Goal: Task Accomplishment & Management: Use online tool/utility

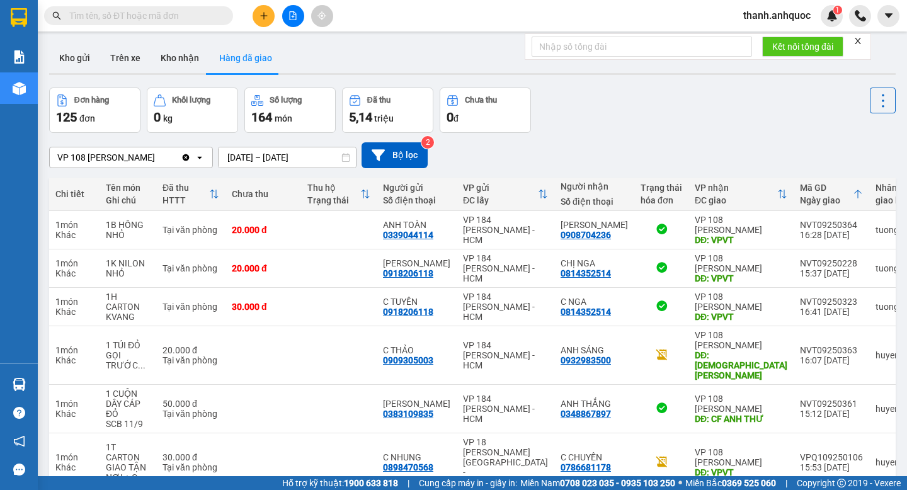
click at [190, 159] on icon "Clear value" at bounding box center [186, 157] width 7 height 7
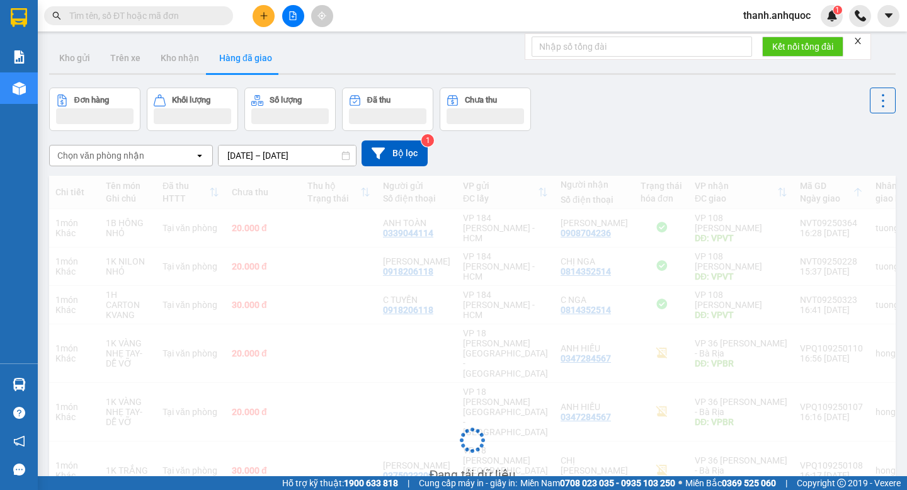
click at [301, 155] on input "[DATE] – [DATE]" at bounding box center [287, 155] width 137 height 20
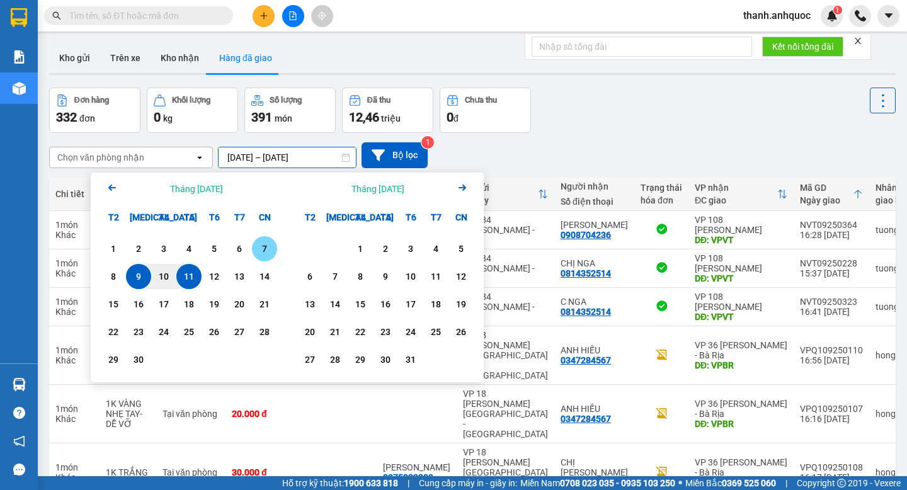
click at [266, 248] on div "7" at bounding box center [265, 248] width 18 height 15
click at [188, 282] on div "11" at bounding box center [189, 276] width 18 height 15
type input "[DATE] – [DATE]"
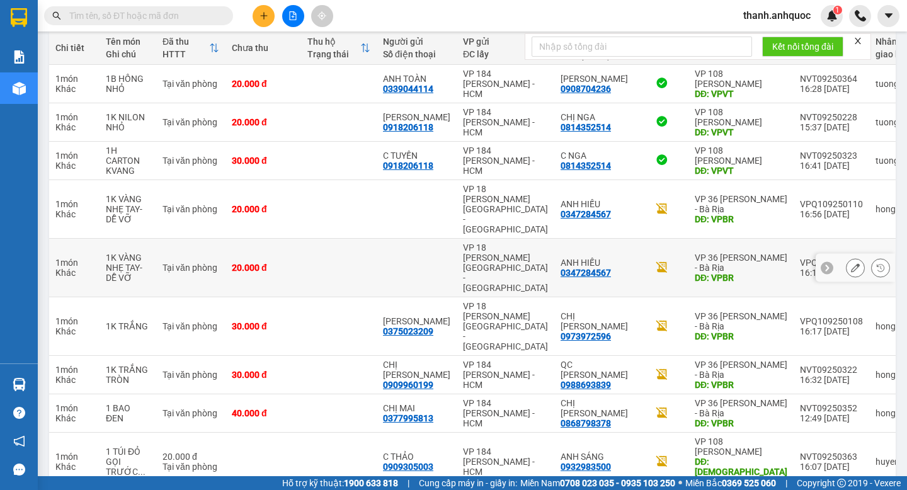
scroll to position [199, 0]
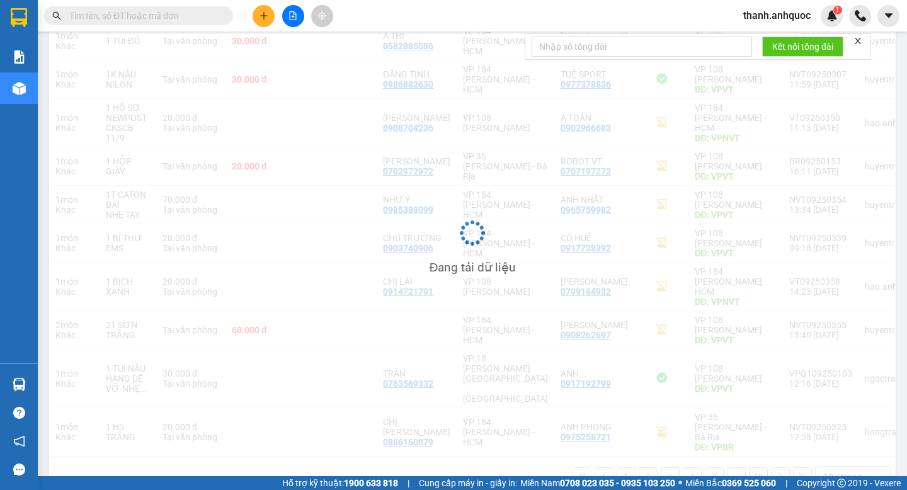
scroll to position [189, 0]
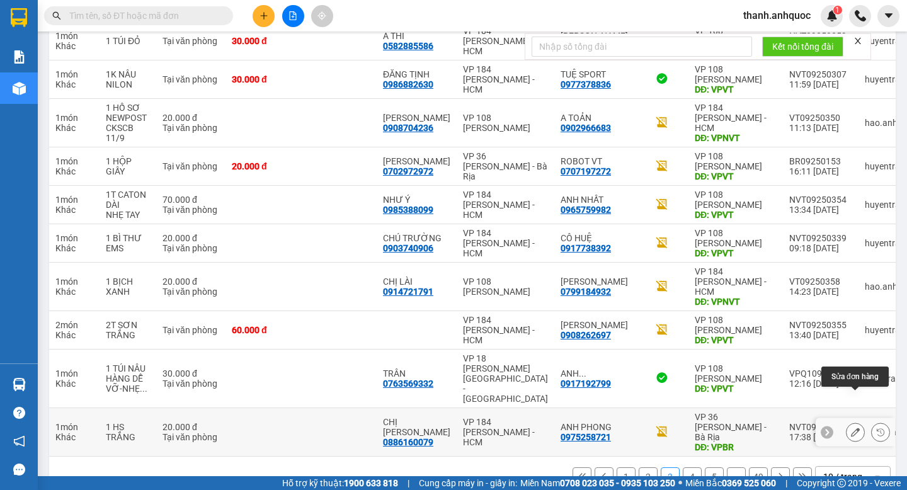
click at [856, 428] on icon at bounding box center [855, 432] width 9 height 9
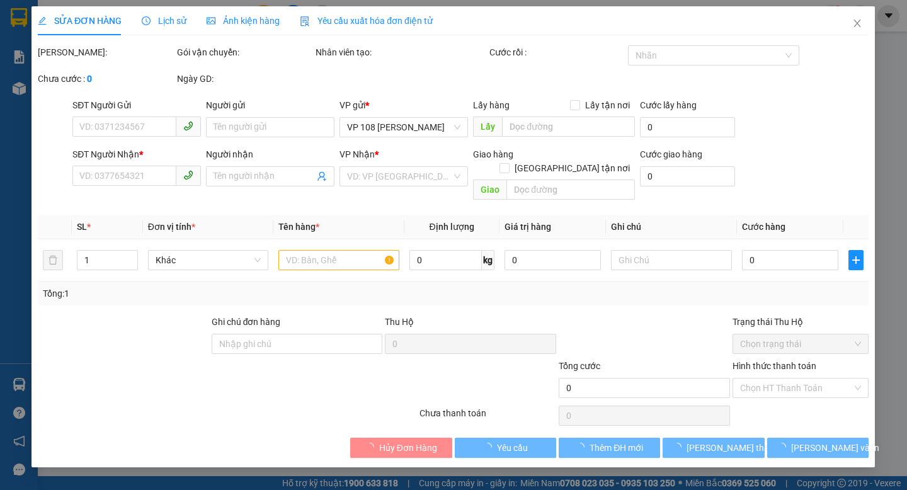
type input "0886160079"
type input "CHỊ [PERSON_NAME]"
type input "0975258721"
type input "ANH PHONG"
type input "VPBR"
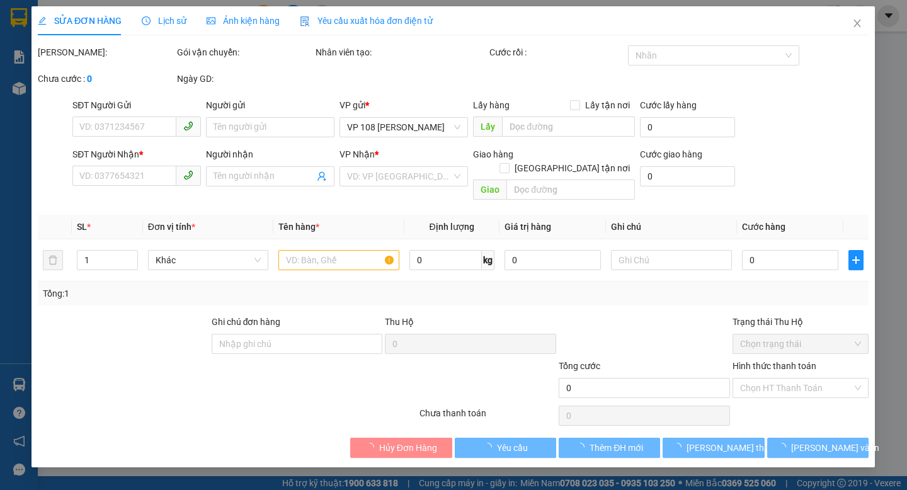
type input "TM 10/9 VP184 HẢO"
type input "20.000"
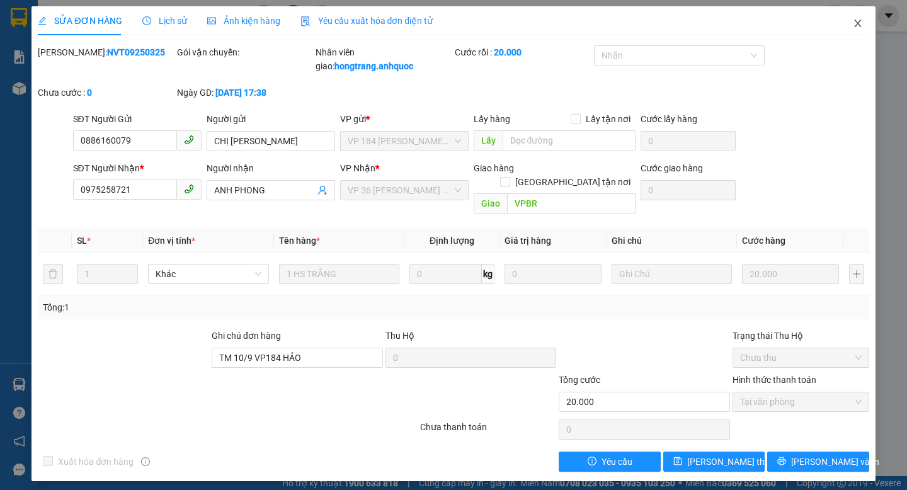
click at [861, 25] on icon "close" at bounding box center [858, 23] width 10 height 10
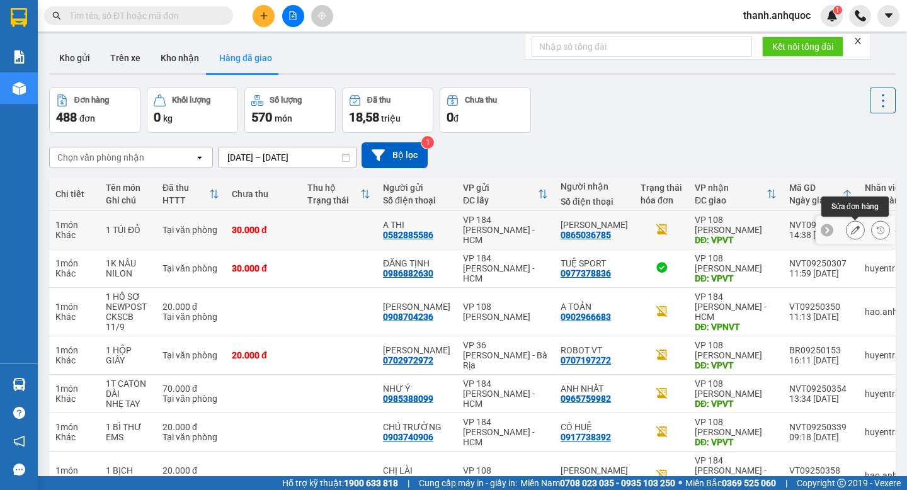
click at [852, 237] on button at bounding box center [856, 230] width 18 height 22
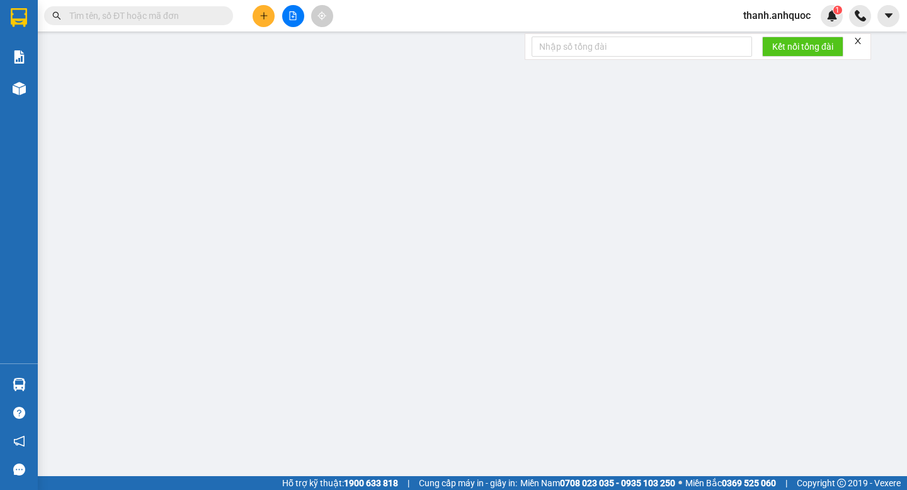
type input "0582885586"
type input "A THI"
type input "0865036785"
type input "[PERSON_NAME]"
type input "VPVT"
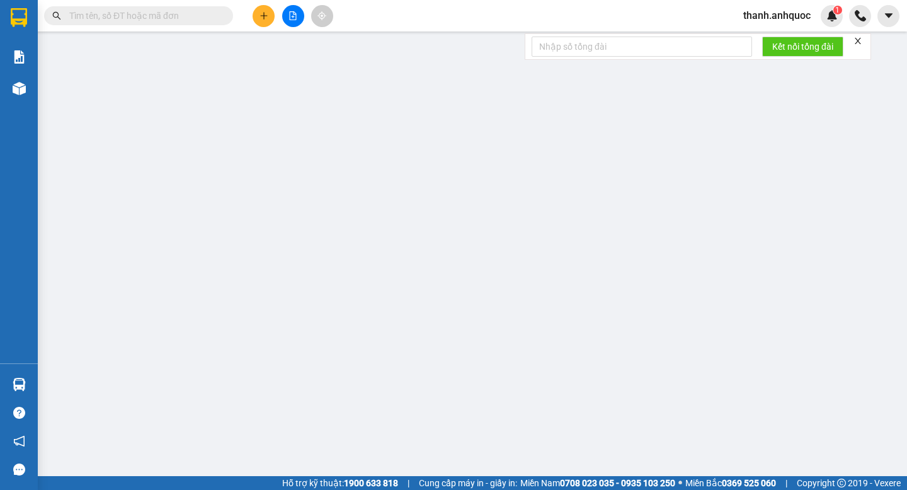
type input "30.000"
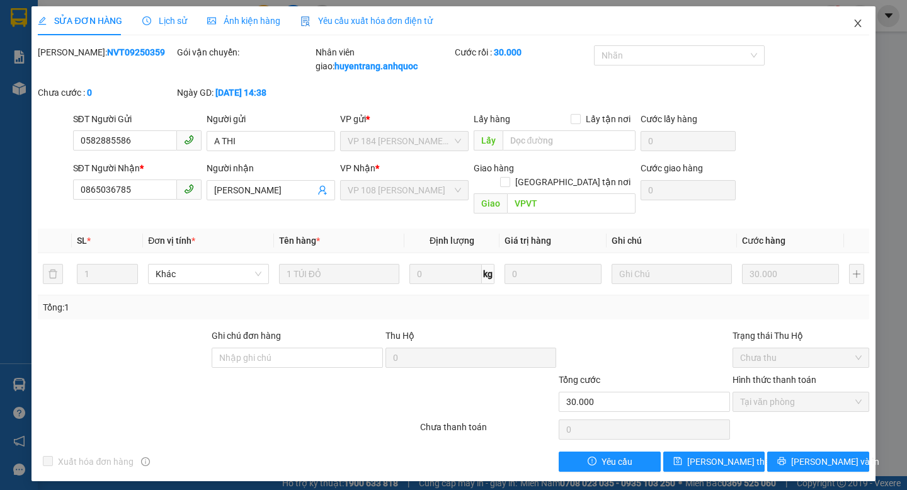
click at [860, 26] on icon "close" at bounding box center [857, 24] width 7 height 8
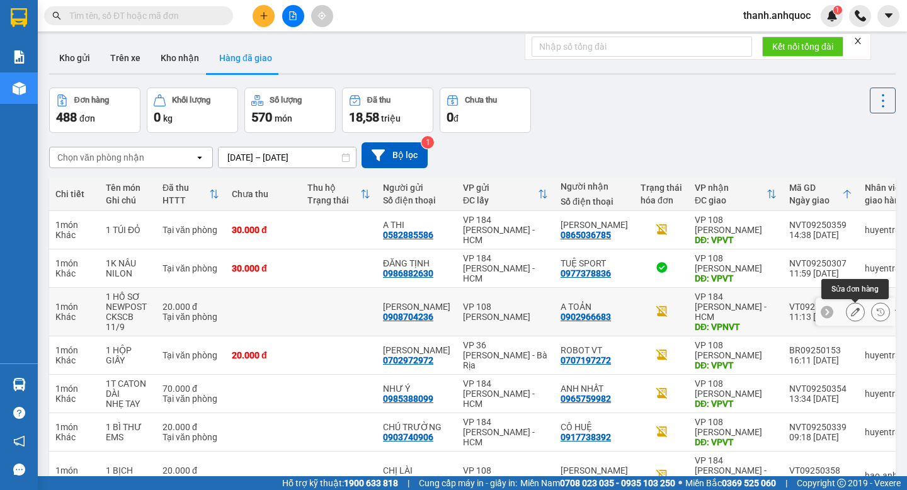
click at [860, 313] on button at bounding box center [856, 312] width 18 height 22
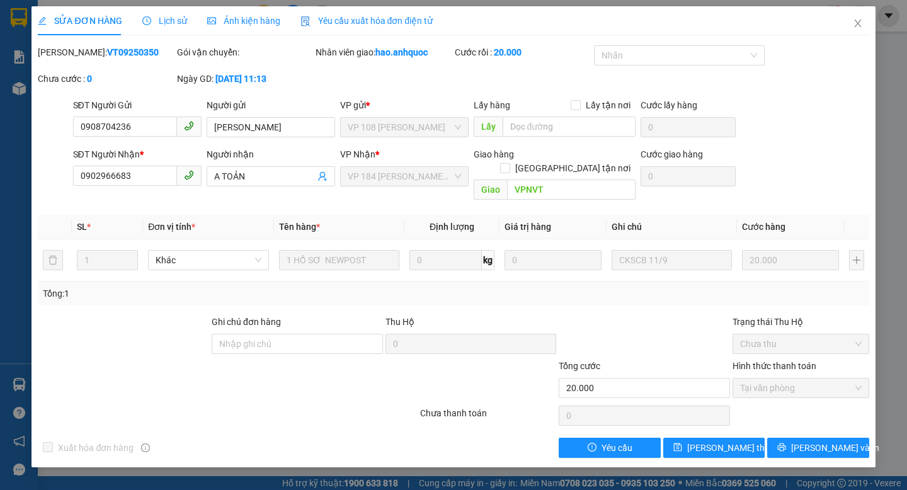
click at [380, 23] on span "Yêu cầu xuất hóa đơn điện tử" at bounding box center [366, 21] width 133 height 10
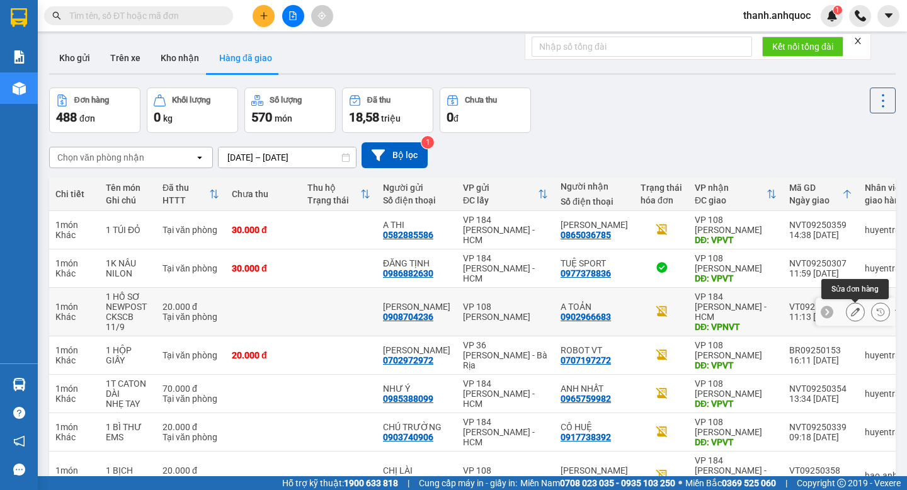
click at [860, 315] on button at bounding box center [856, 312] width 18 height 22
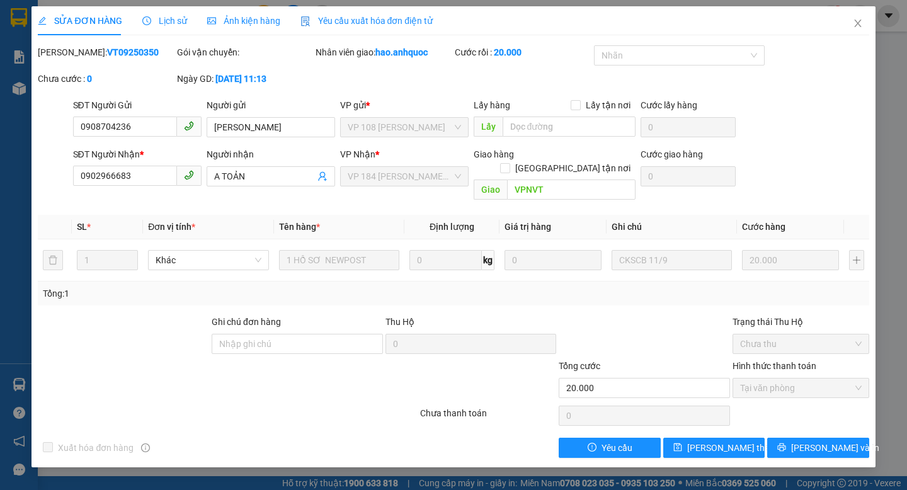
click at [363, 19] on span "Yêu cầu xuất hóa đơn điện tử" at bounding box center [366, 21] width 133 height 10
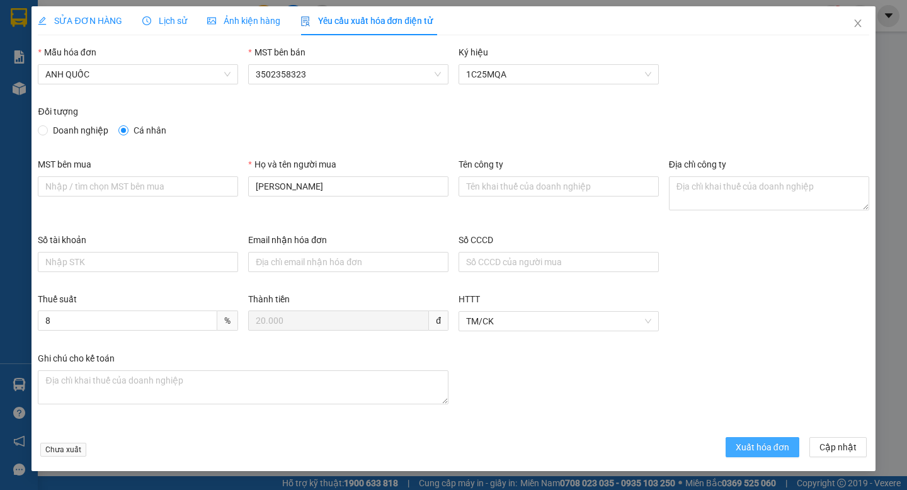
click at [760, 451] on span "Xuất hóa đơn" at bounding box center [763, 447] width 54 height 14
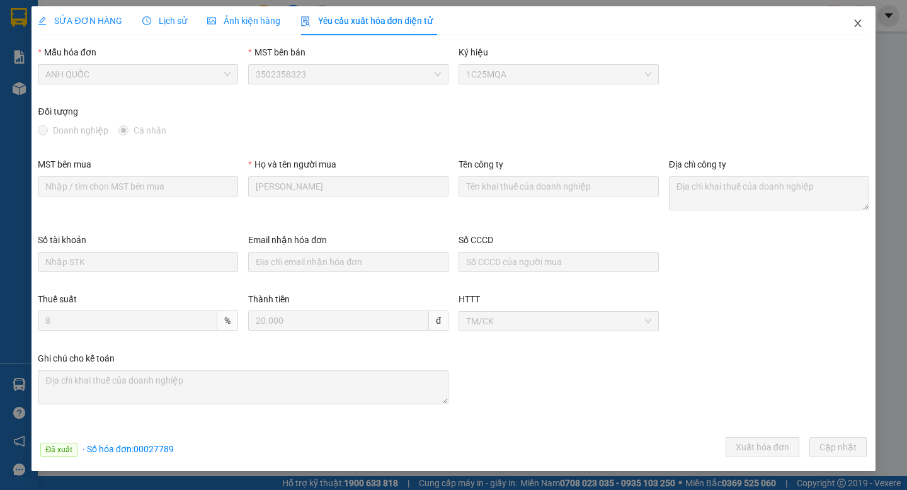
click at [859, 20] on icon "close" at bounding box center [858, 23] width 10 height 10
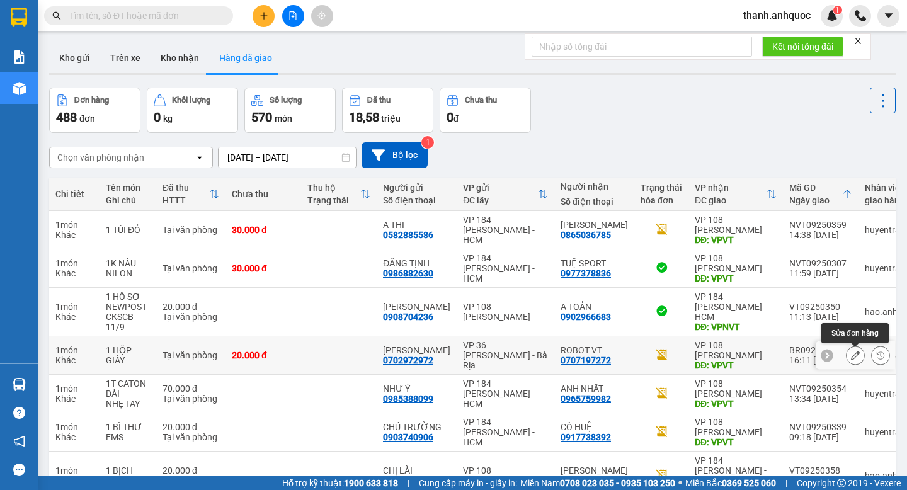
click at [852, 358] on icon at bounding box center [855, 355] width 9 height 9
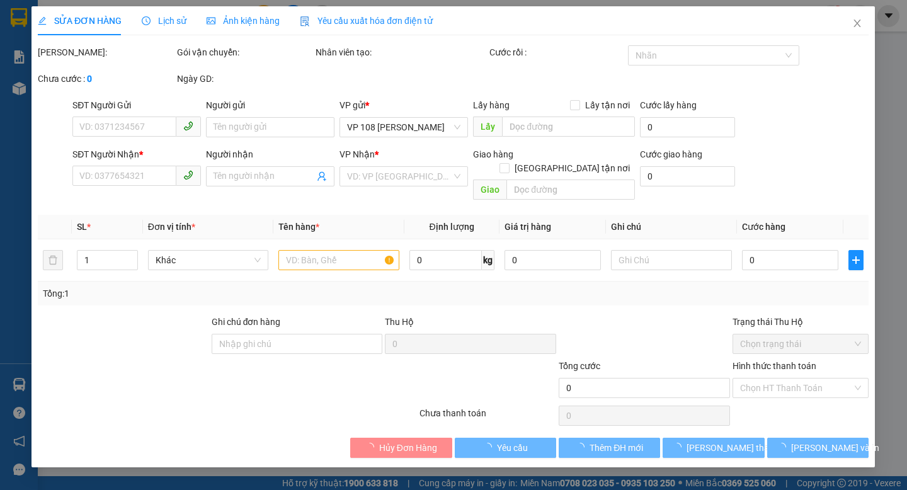
type input "0702972972"
type input "[PERSON_NAME]"
type input "0707197272"
type input "ROBOT VT"
type input "VPVT"
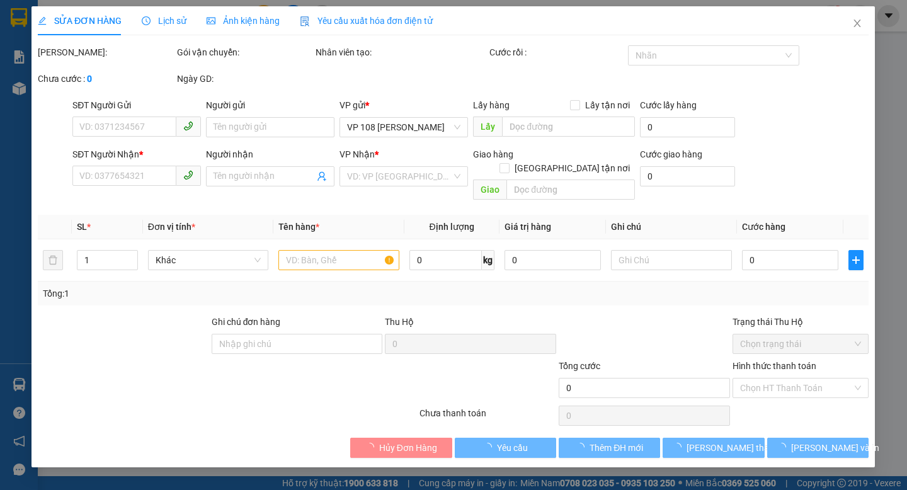
type input "20.000"
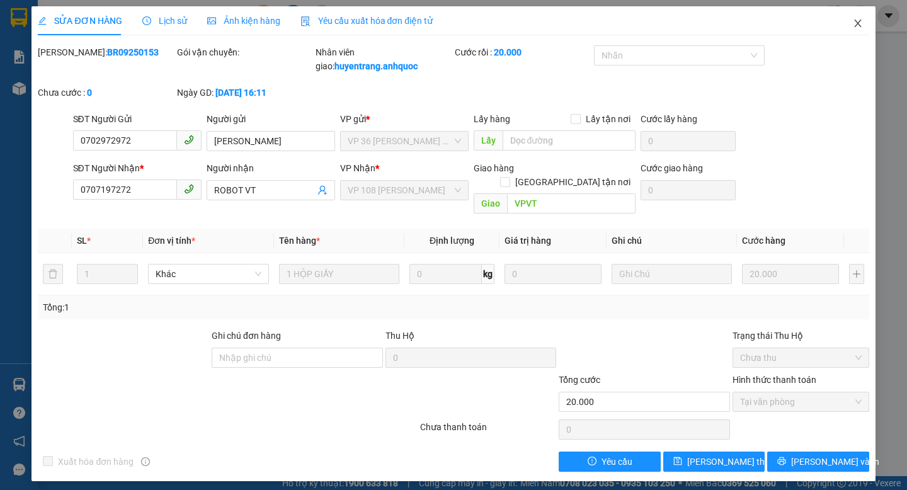
click at [857, 22] on icon "close" at bounding box center [857, 24] width 7 height 8
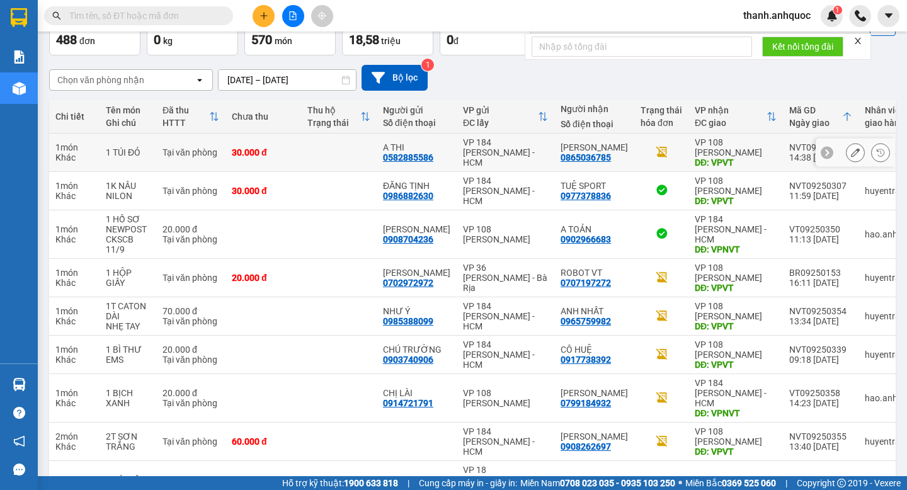
scroll to position [189, 0]
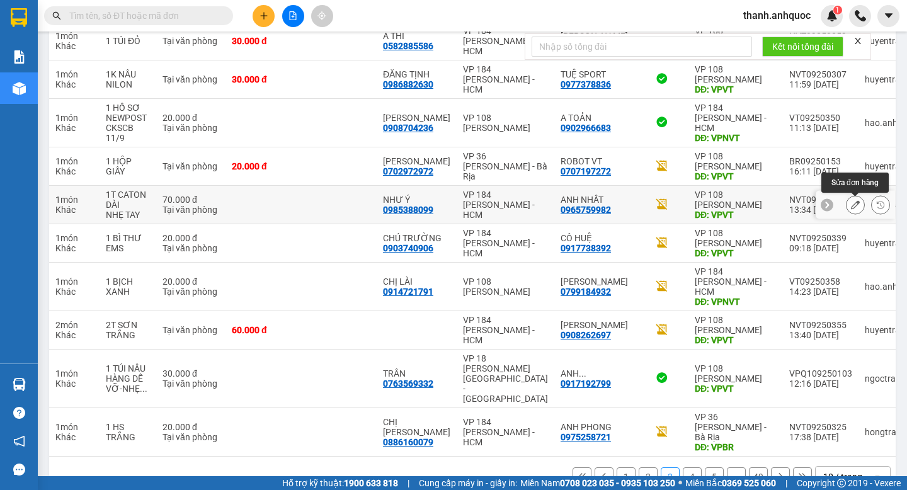
click at [857, 207] on icon at bounding box center [855, 204] width 9 height 9
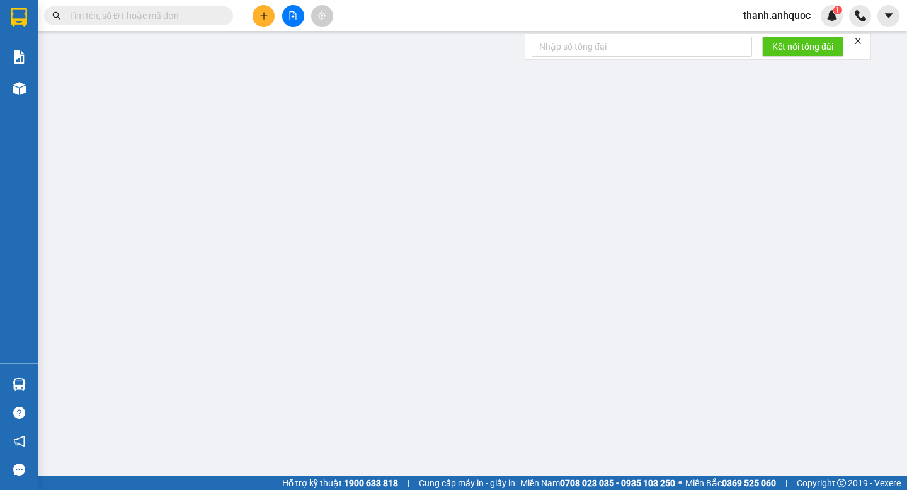
type input "0985388099"
type input "NHƯ Ý"
type input "0965759982"
type input "ANH NHẤT"
type input "VPVT"
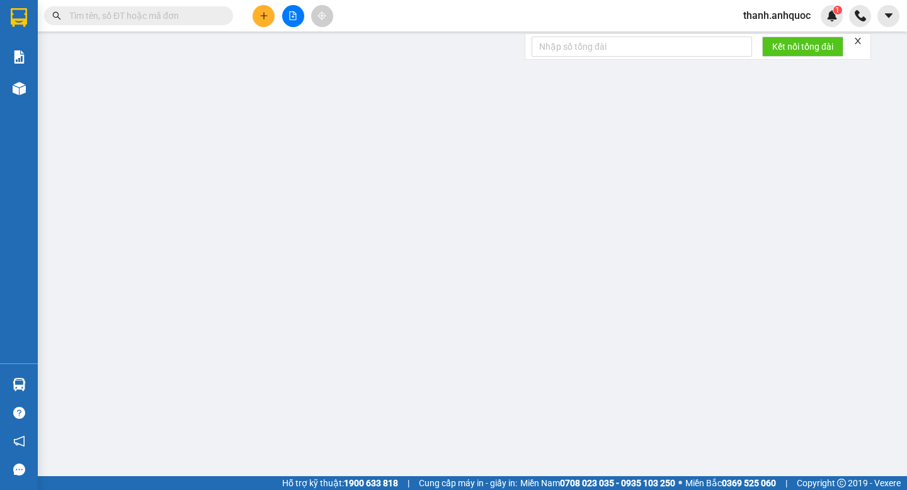
type input "TM 11/9 THỦY"
type input "70.000"
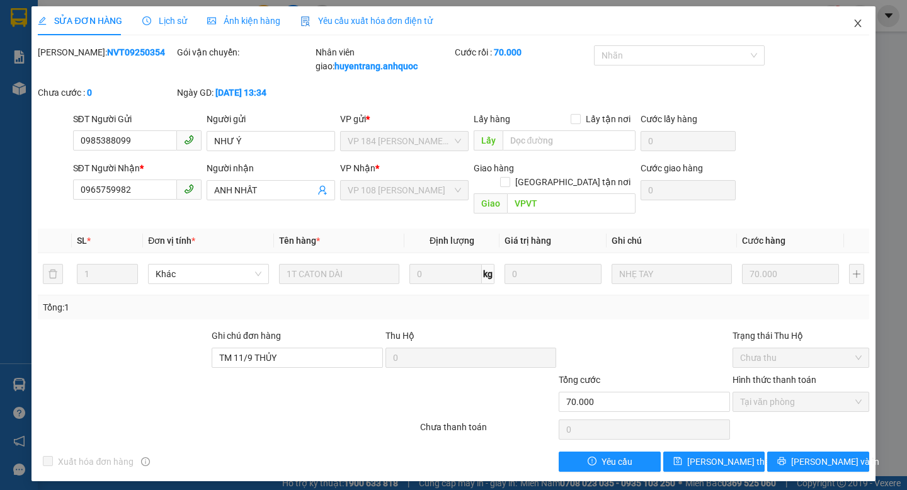
click at [855, 24] on icon "close" at bounding box center [858, 23] width 10 height 10
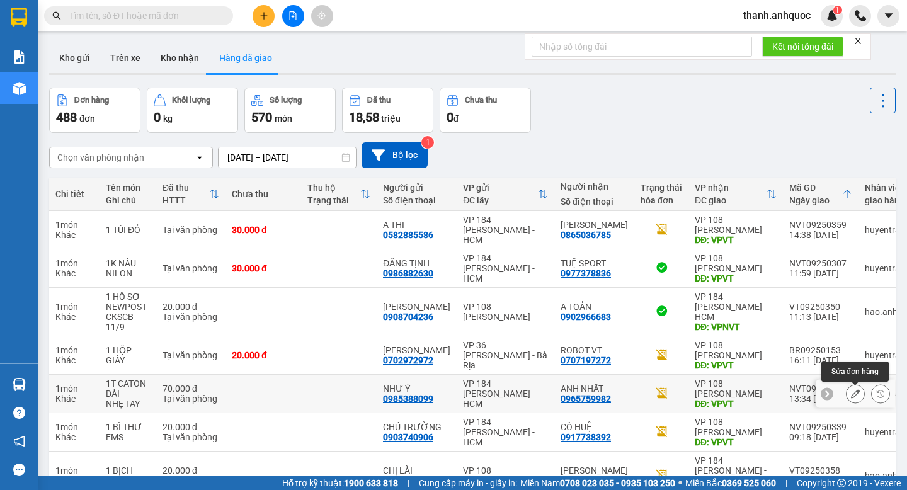
click at [857, 395] on icon at bounding box center [855, 393] width 9 height 9
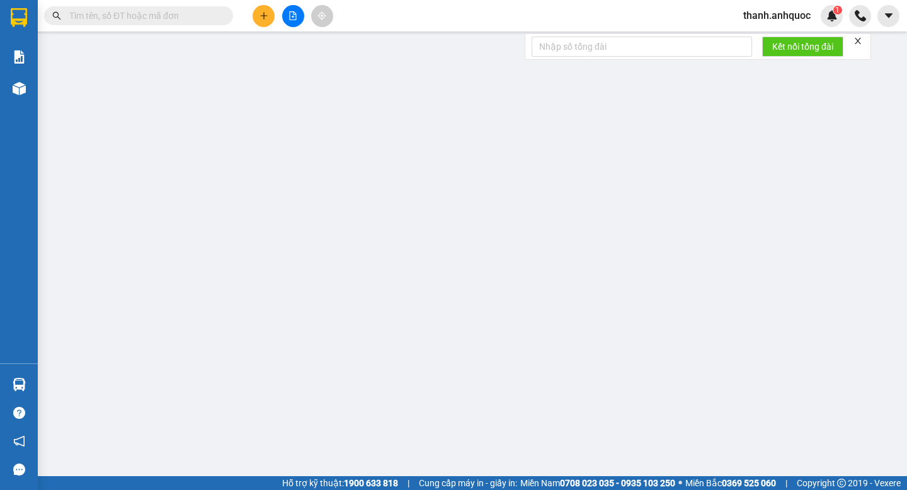
type input "0985388099"
type input "NHƯ Ý"
type input "0965759982"
type input "ANH NHẤT"
type input "VPVT"
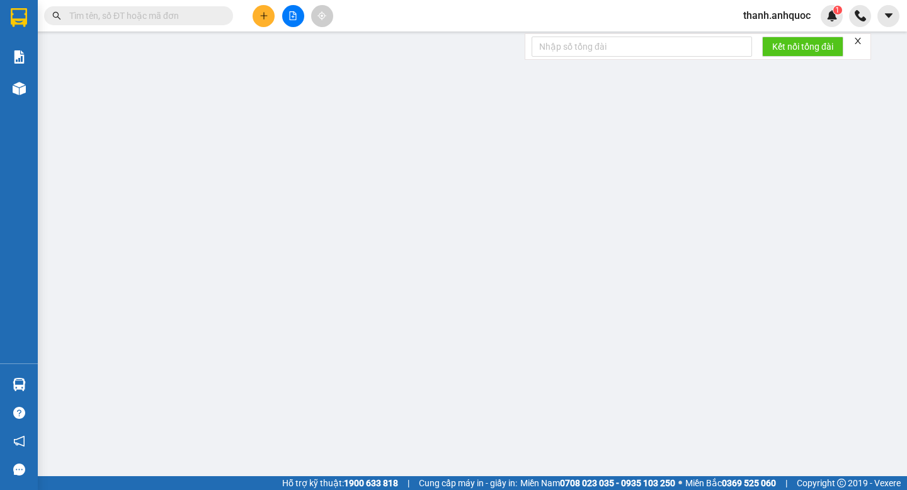
type input "TM 11/9 THỦY"
type input "70.000"
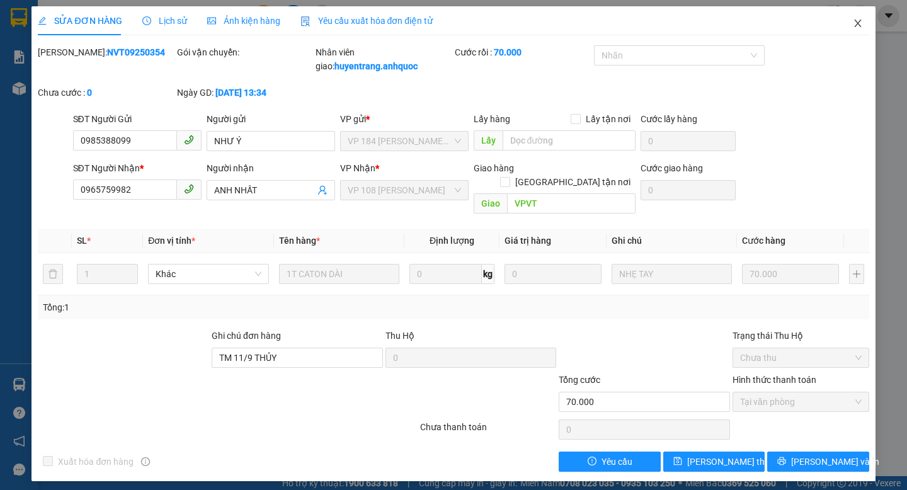
click at [859, 24] on icon "close" at bounding box center [858, 23] width 10 height 10
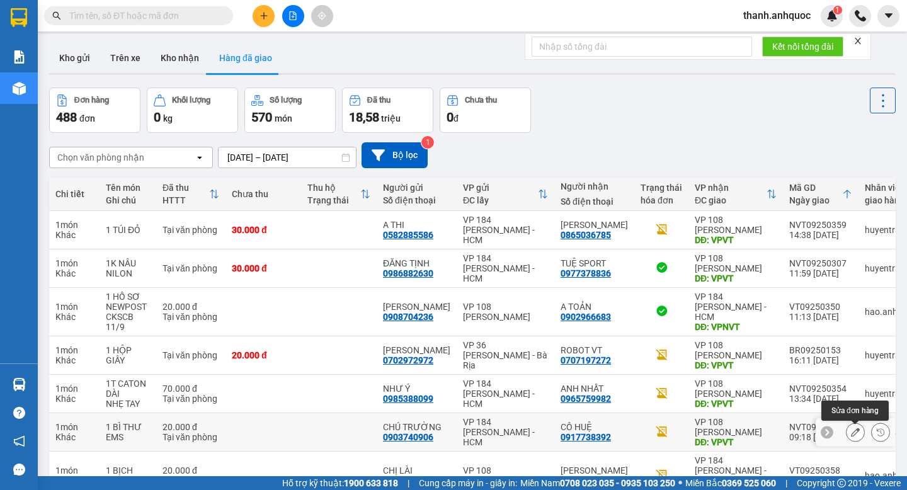
click at [853, 436] on icon at bounding box center [855, 432] width 9 height 9
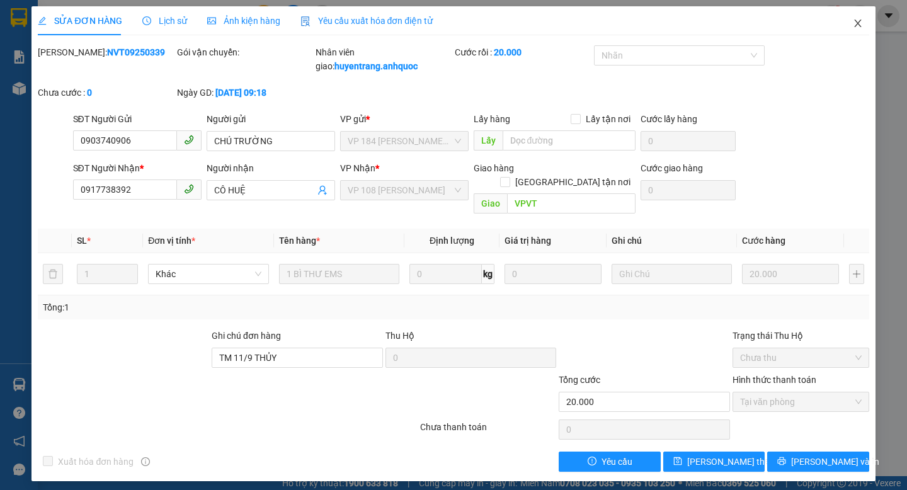
click at [860, 25] on icon "close" at bounding box center [858, 23] width 10 height 10
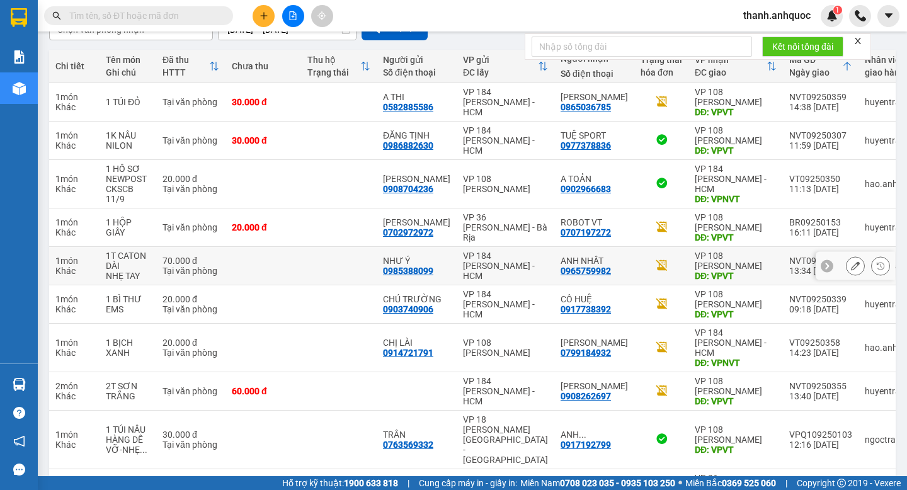
scroll to position [189, 0]
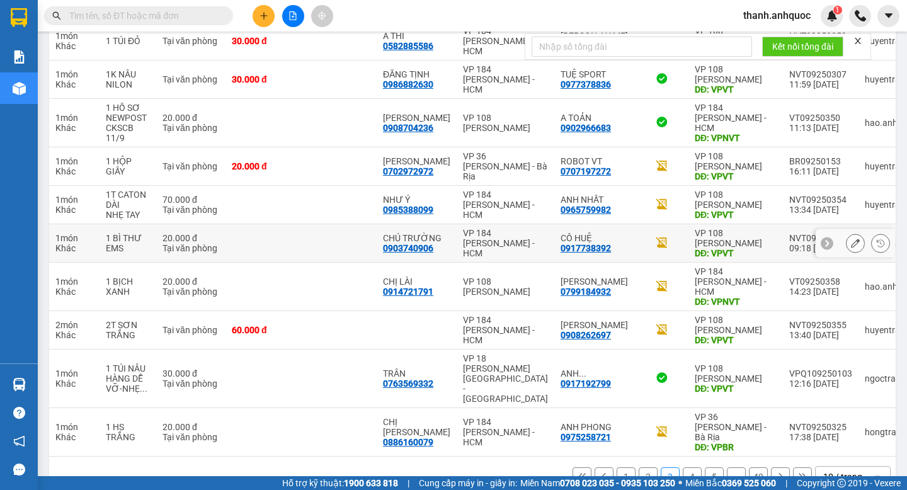
click at [701, 258] on div "DĐ: VPVT" at bounding box center [736, 253] width 82 height 10
click at [853, 283] on icon at bounding box center [855, 286] width 9 height 9
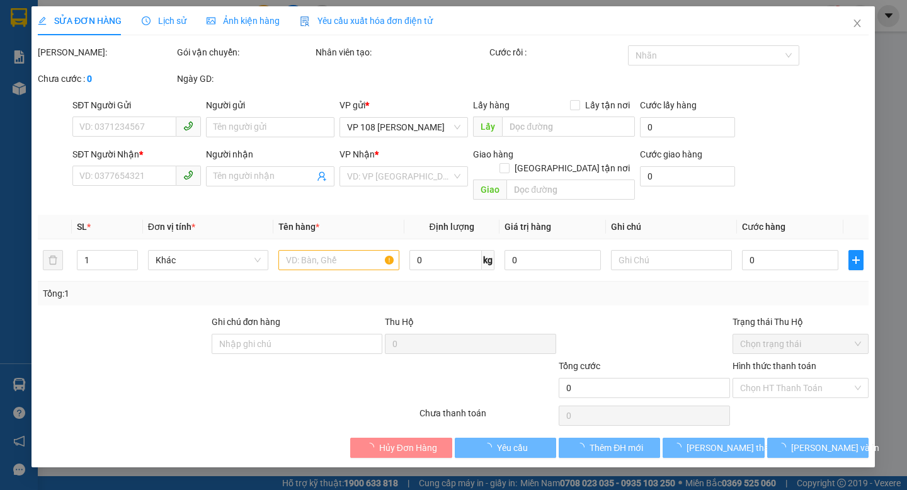
type input "0914721791"
type input "CHỊ LÀI"
type input "0799184932"
type input "[PERSON_NAME]"
type input "VPNVT"
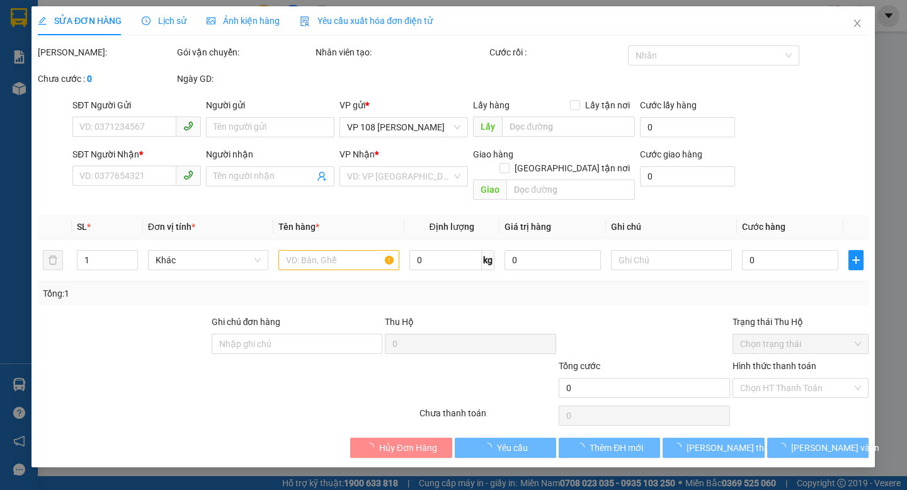
type input "20.000"
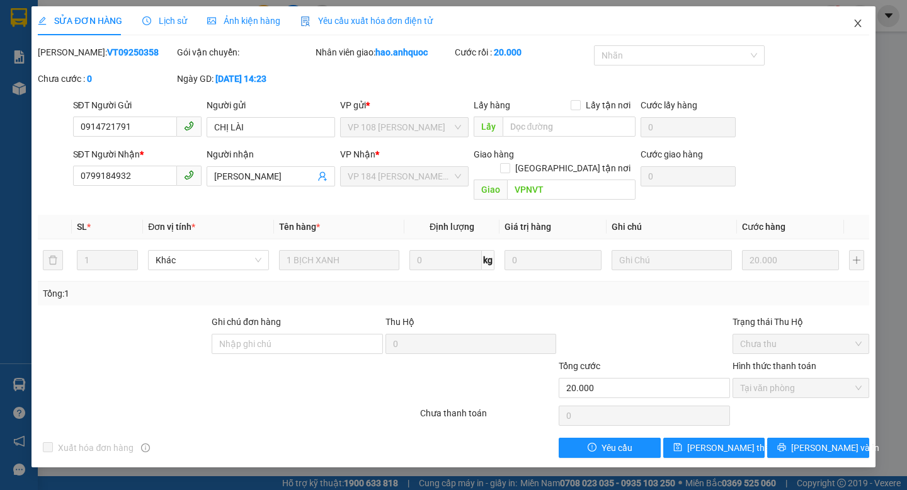
click at [860, 25] on icon "close" at bounding box center [858, 23] width 10 height 10
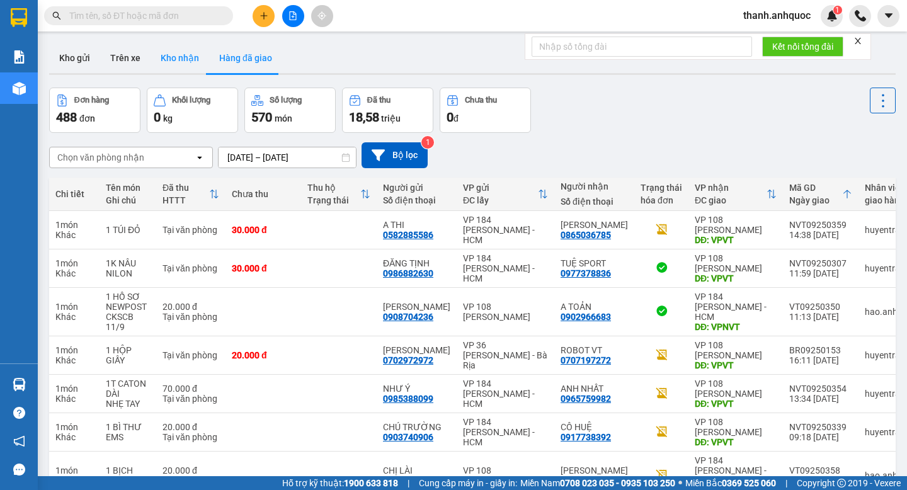
click at [171, 54] on button "Kho nhận" at bounding box center [180, 58] width 59 height 30
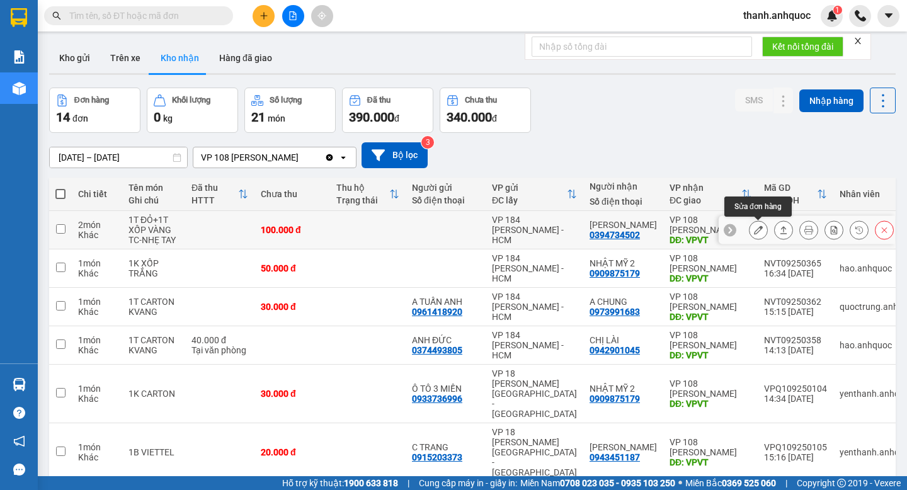
click at [761, 230] on icon at bounding box center [758, 229] width 9 height 9
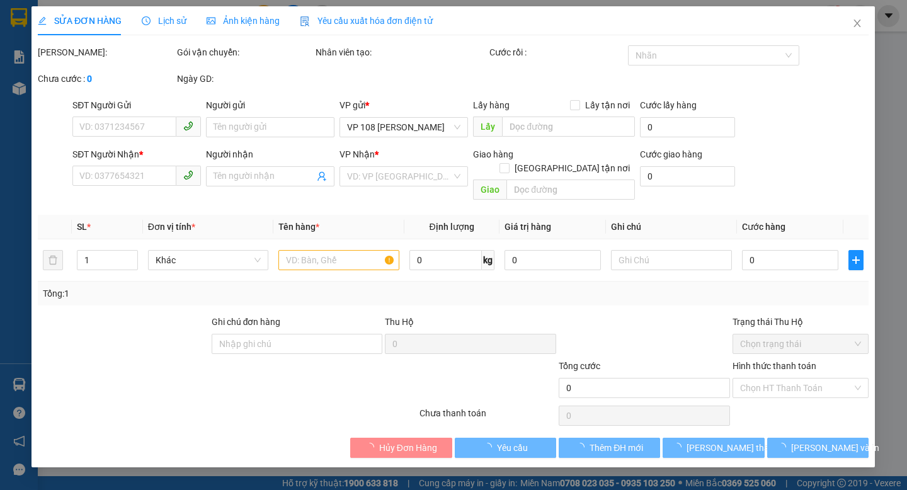
type input "0394734502"
type input "[PERSON_NAME]"
type input "VPVT"
type input "100.000"
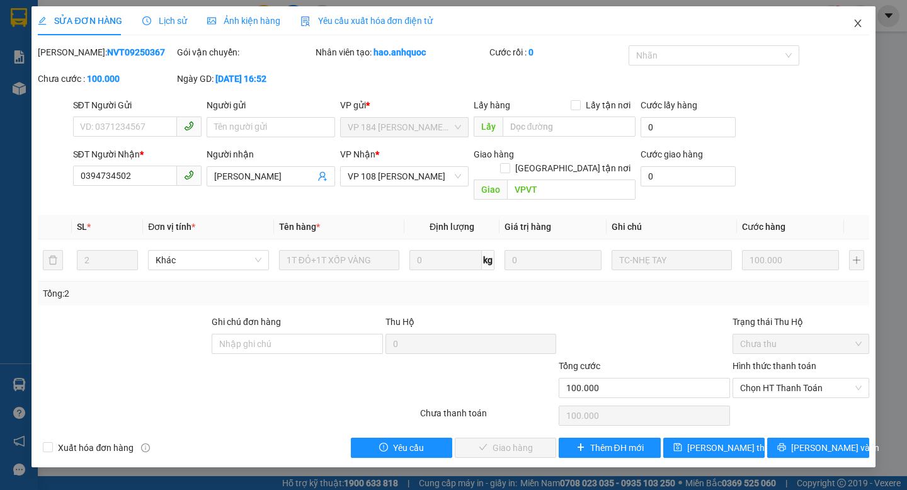
click at [859, 32] on span "Close" at bounding box center [857, 23] width 35 height 35
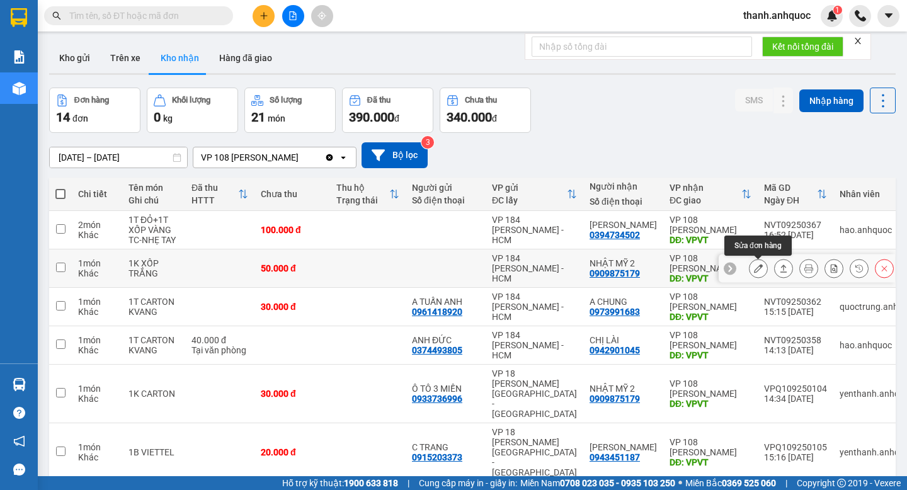
click at [762, 271] on icon at bounding box center [758, 268] width 9 height 9
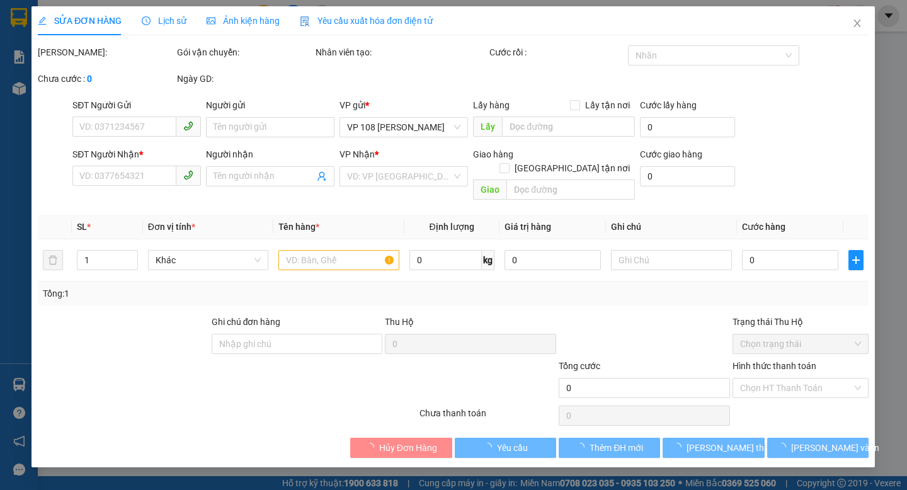
type input "0909875179"
type input "NHẬT MỸ 2"
type input "VPVT"
type input "50.000"
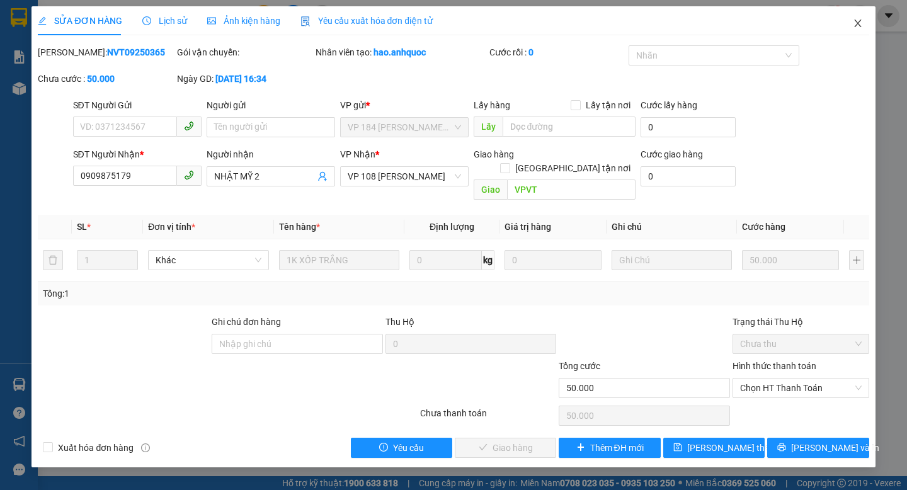
click at [860, 25] on icon "close" at bounding box center [858, 23] width 10 height 10
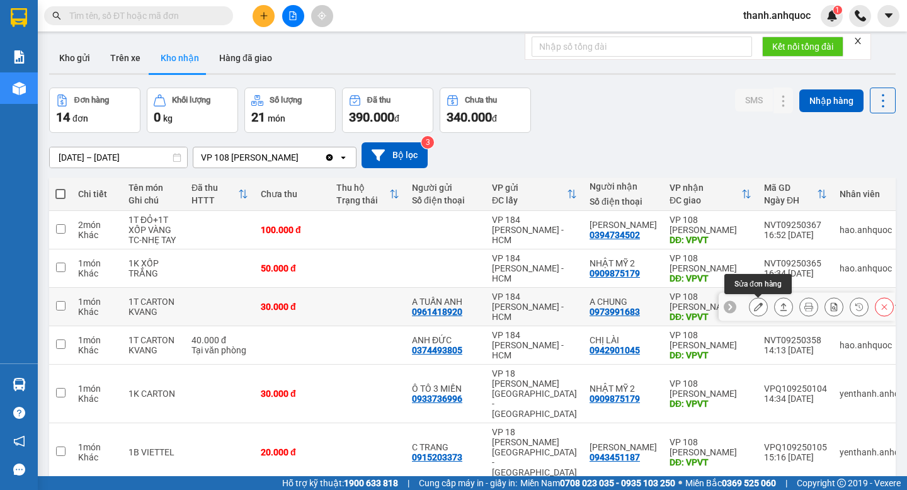
click at [758, 310] on icon at bounding box center [758, 306] width 9 height 9
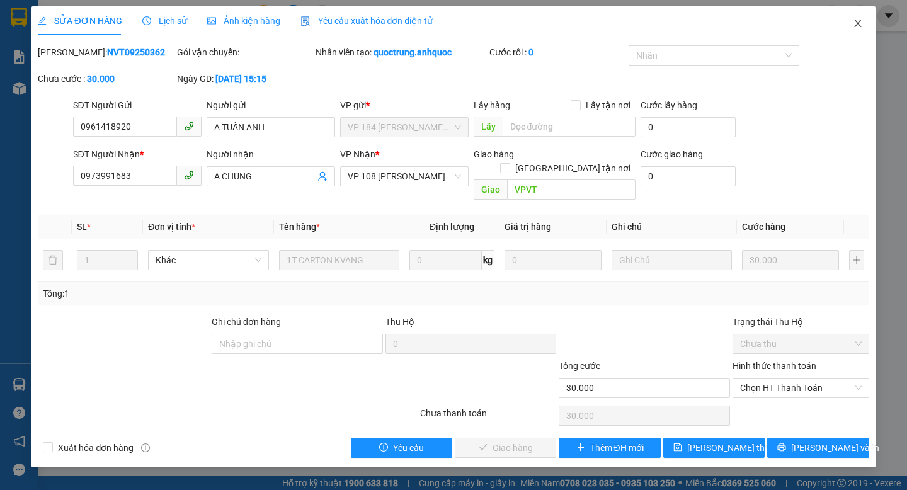
click at [858, 24] on icon "close" at bounding box center [857, 24] width 7 height 8
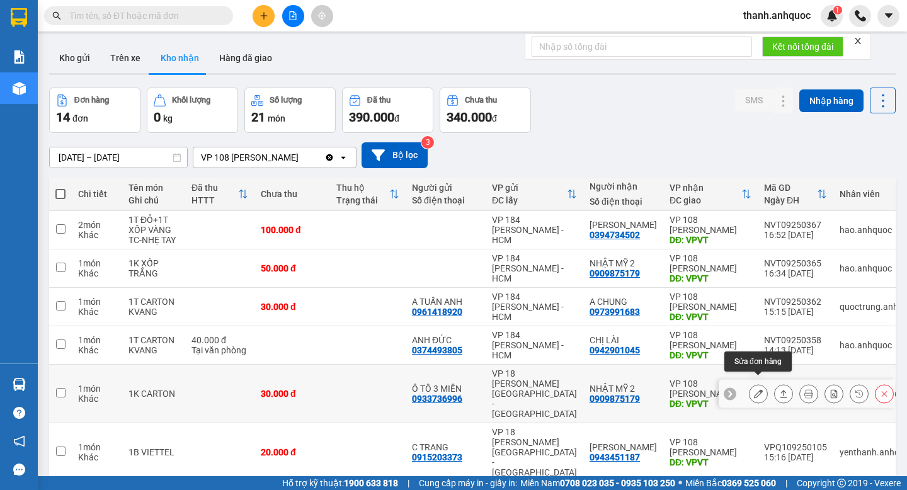
click at [759, 389] on icon at bounding box center [758, 393] width 9 height 9
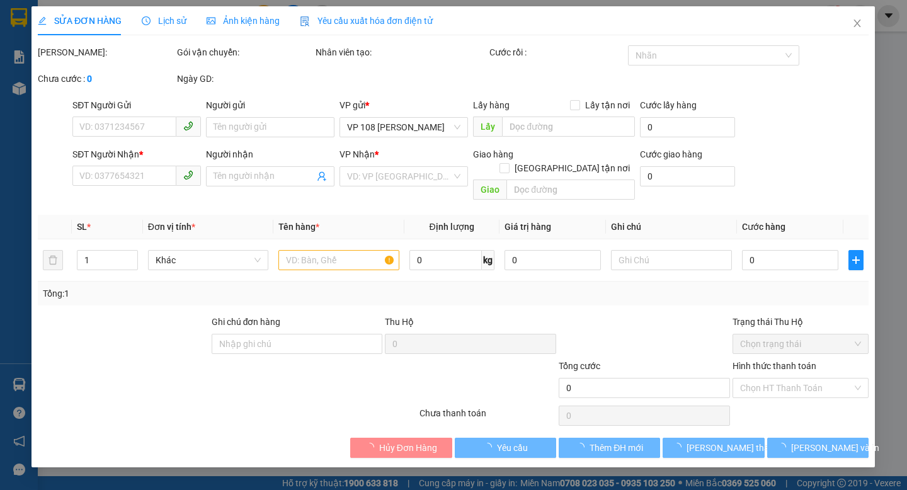
type input "0933736996"
type input "Ô TÔ 3 MIỀN"
type input "0909875179"
type input "NHẬT MỸ 2"
type input "VPVT"
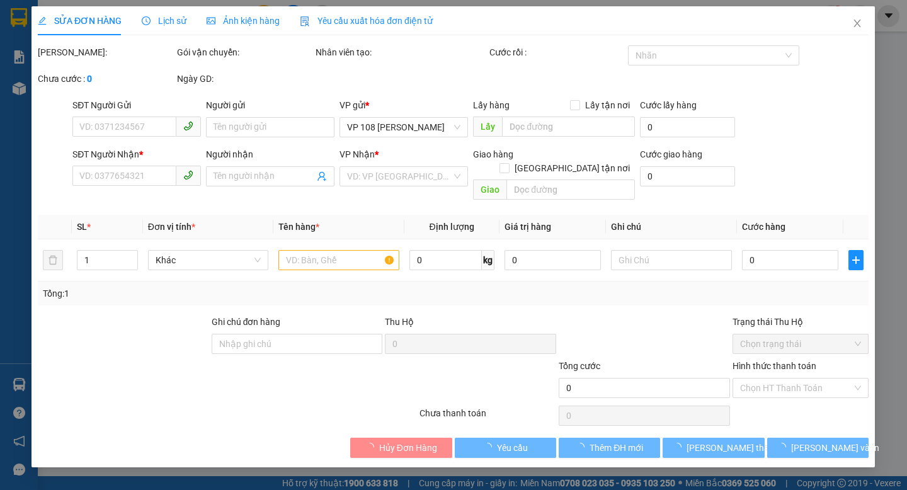
type input "30.000"
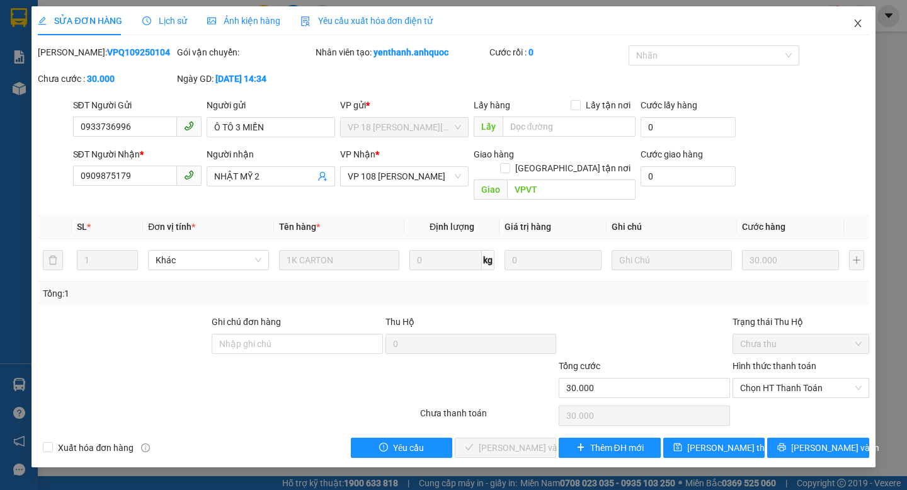
click at [860, 23] on icon "close" at bounding box center [858, 23] width 10 height 10
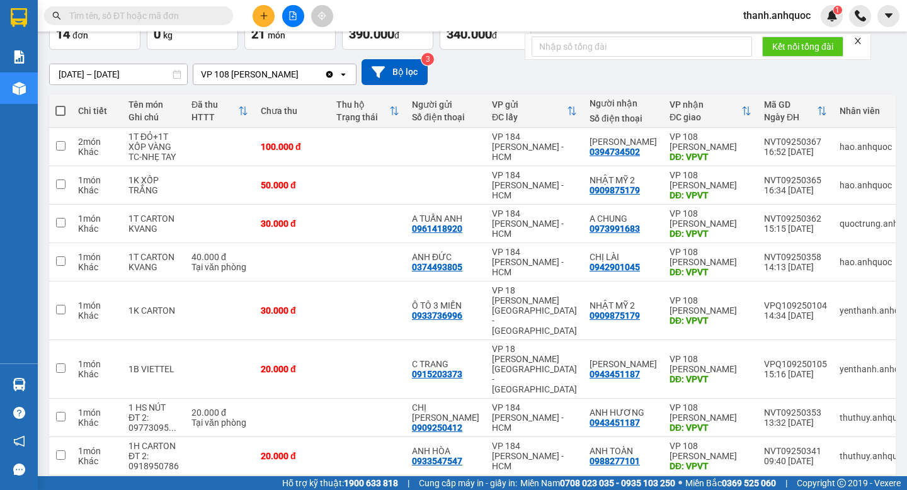
scroll to position [179, 0]
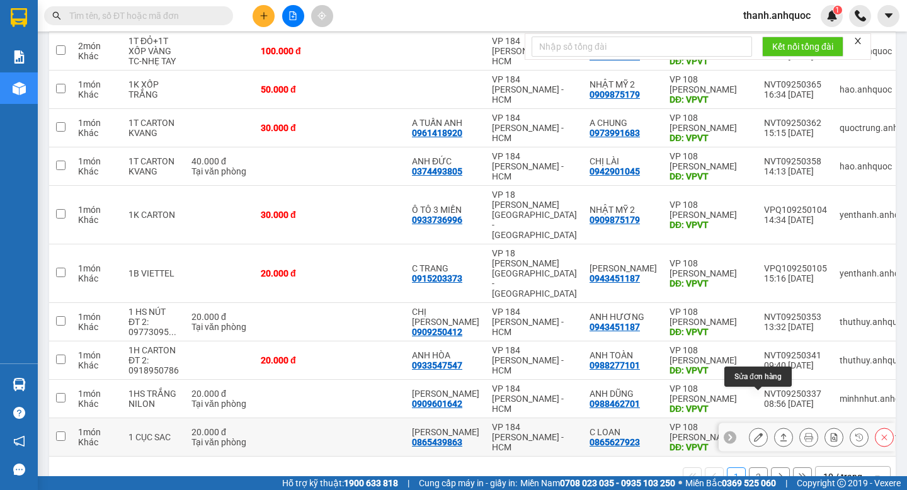
click at [757, 433] on icon at bounding box center [758, 437] width 9 height 9
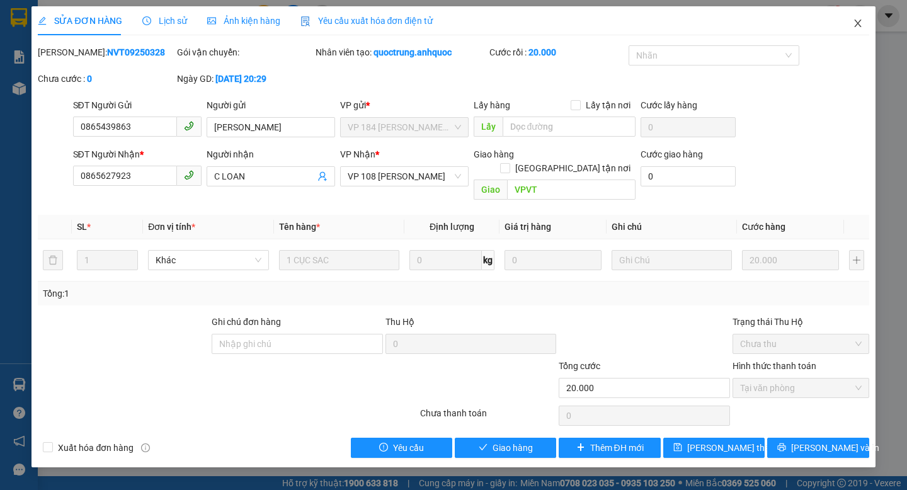
click at [858, 23] on icon "close" at bounding box center [858, 23] width 10 height 10
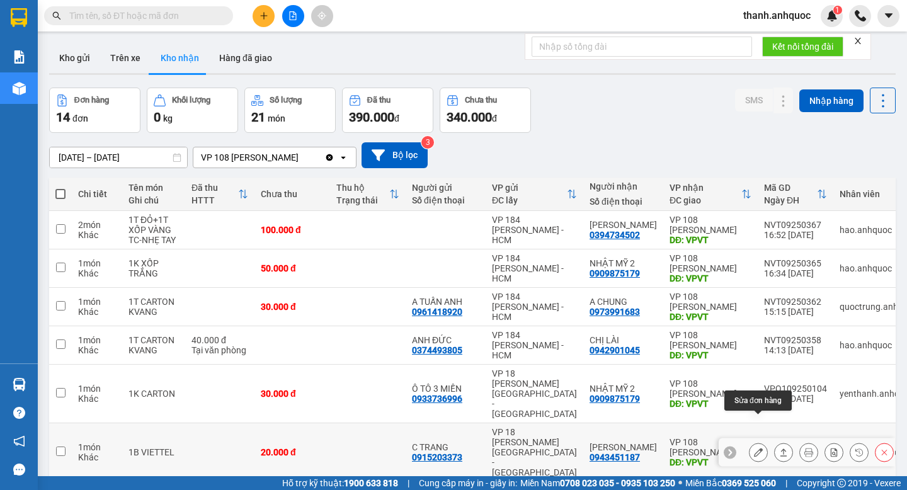
click at [763, 442] on button at bounding box center [759, 453] width 18 height 22
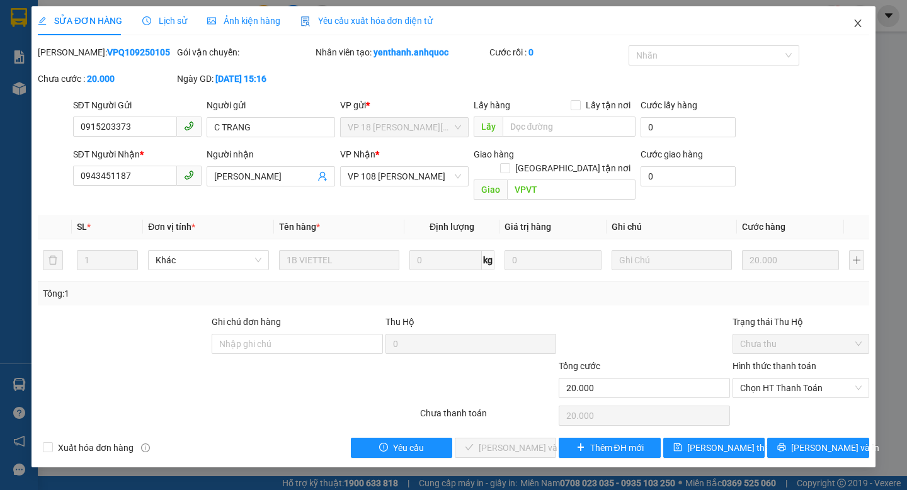
click at [858, 25] on icon "close" at bounding box center [857, 24] width 7 height 8
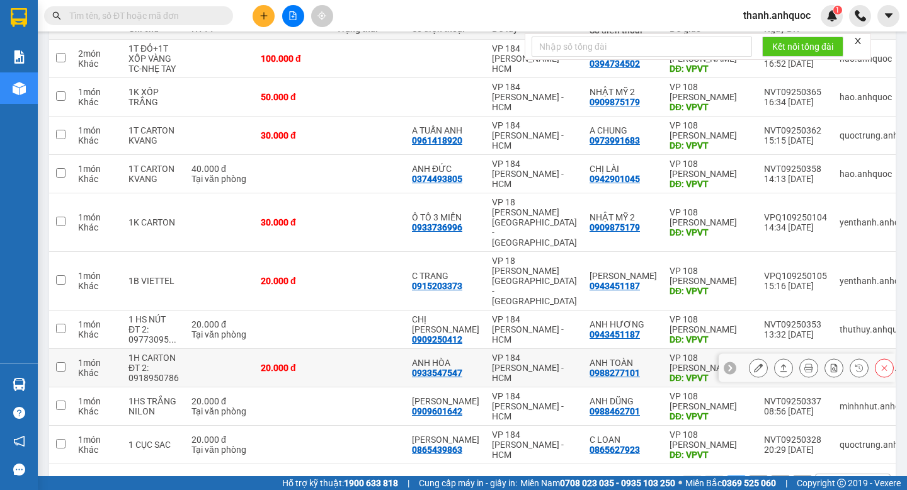
scroll to position [176, 0]
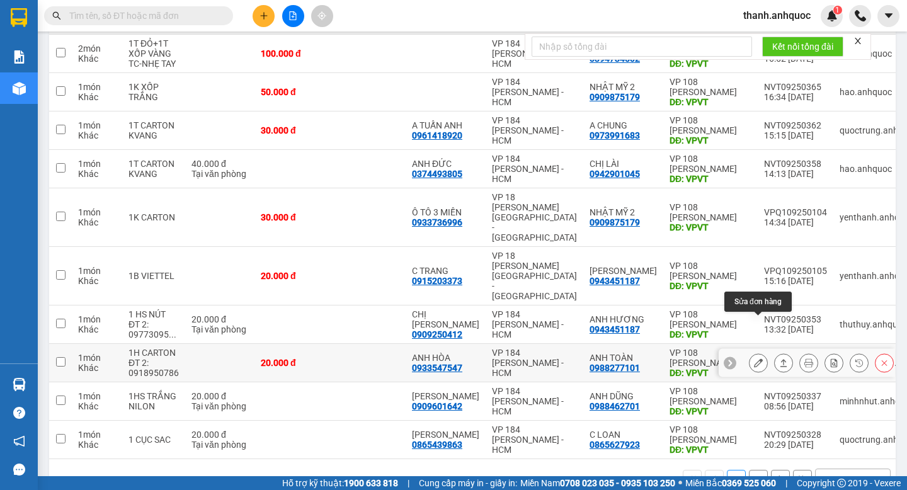
click at [759, 358] on icon at bounding box center [758, 362] width 9 height 9
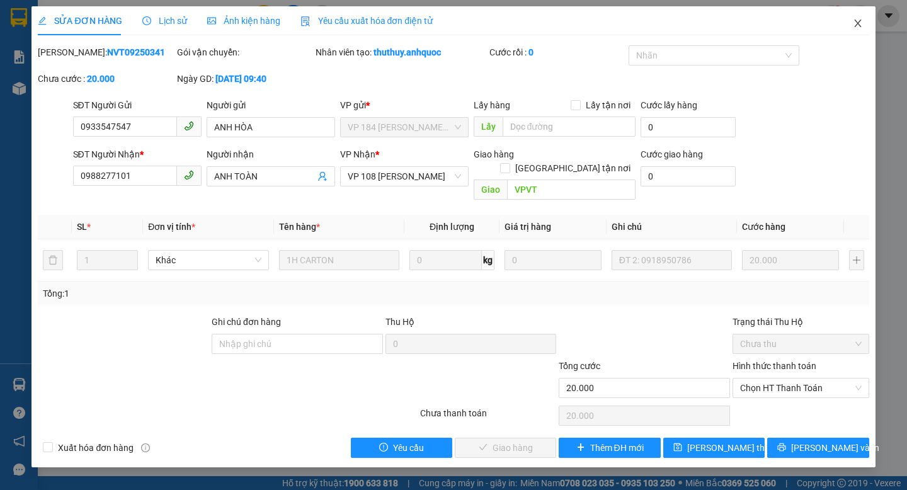
click at [859, 25] on icon "close" at bounding box center [858, 23] width 10 height 10
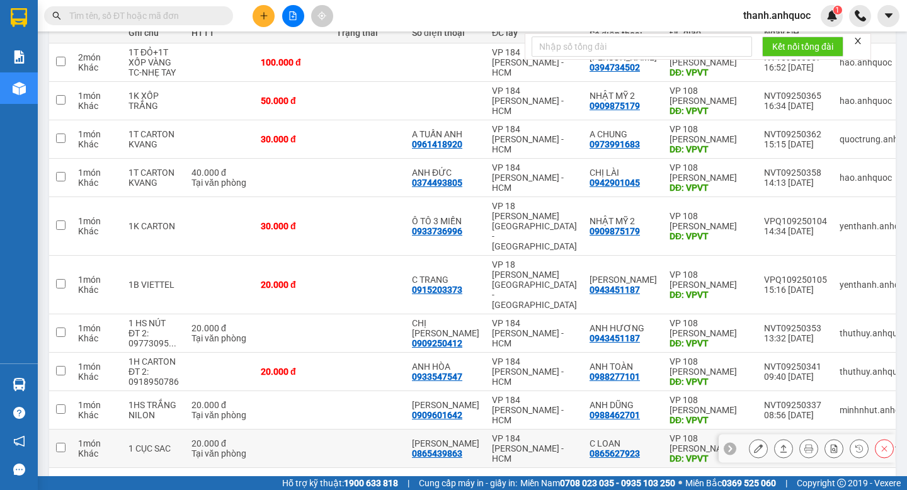
scroll to position [179, 0]
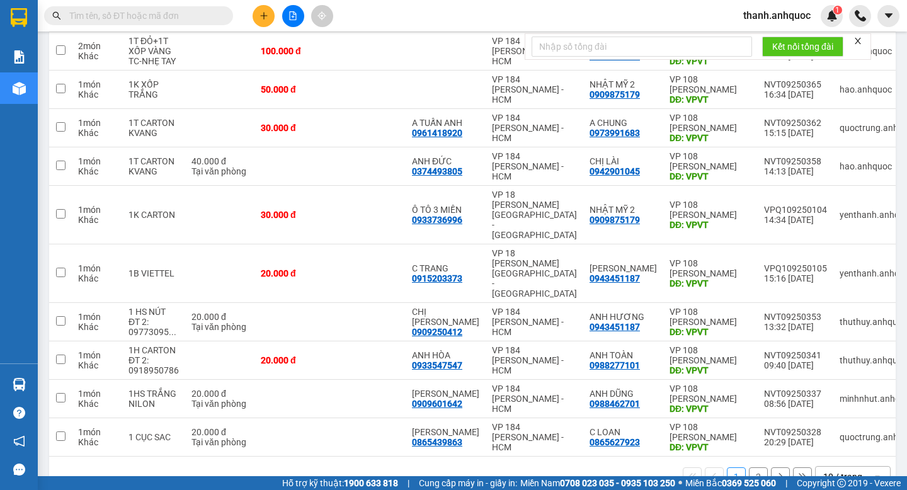
click at [760, 467] on button "2" at bounding box center [758, 476] width 19 height 19
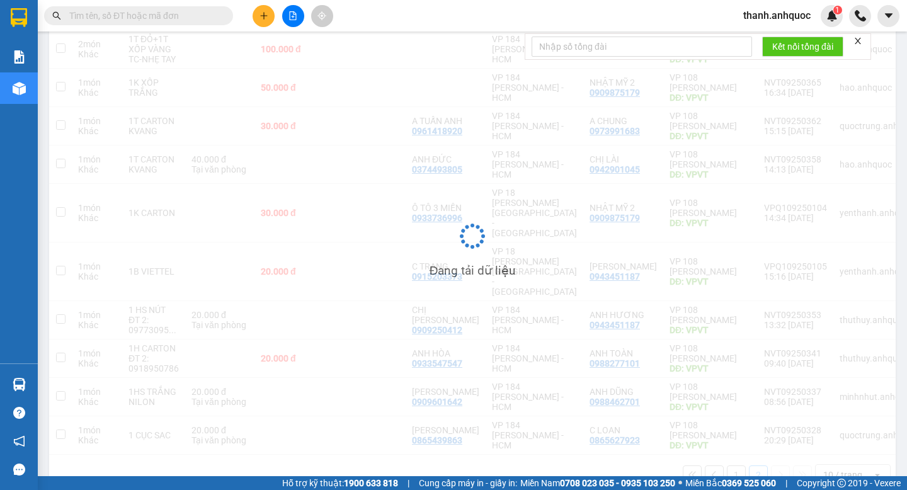
scroll to position [58, 0]
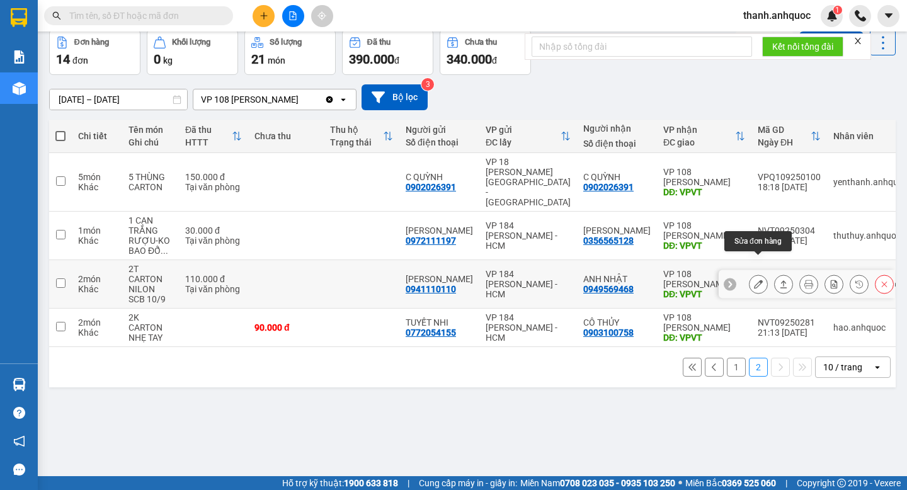
click at [763, 273] on button at bounding box center [759, 284] width 18 height 22
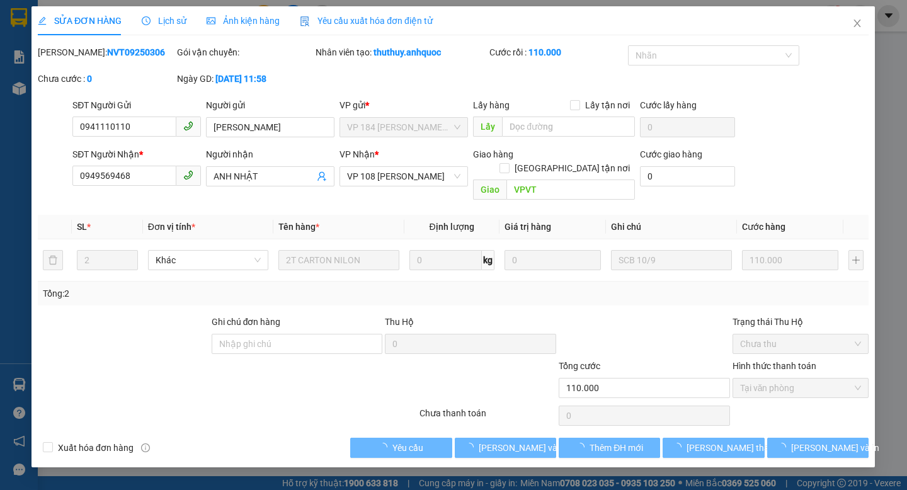
checkbox input "true"
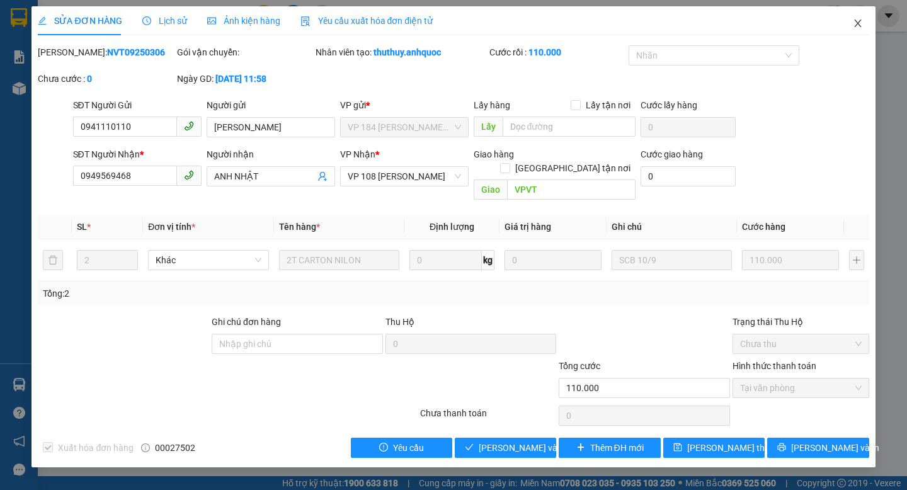
click at [860, 26] on icon "close" at bounding box center [857, 24] width 7 height 8
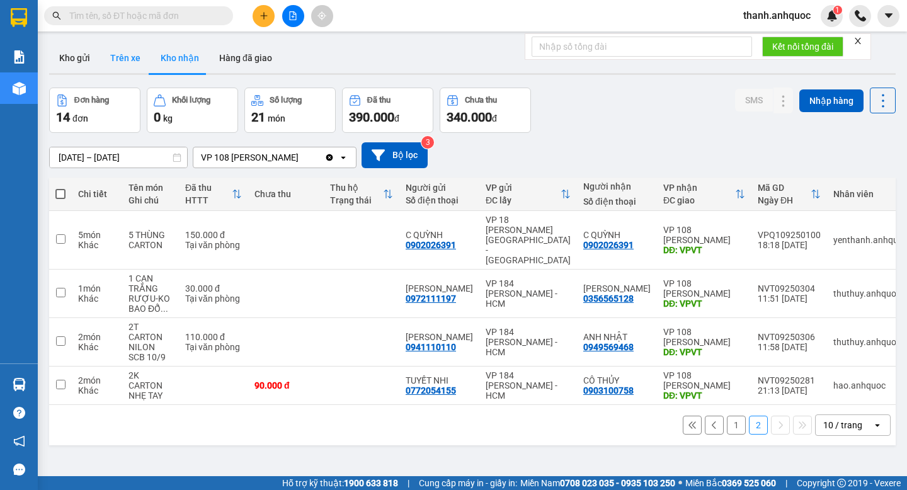
click at [124, 57] on button "Trên xe" at bounding box center [125, 58] width 50 height 30
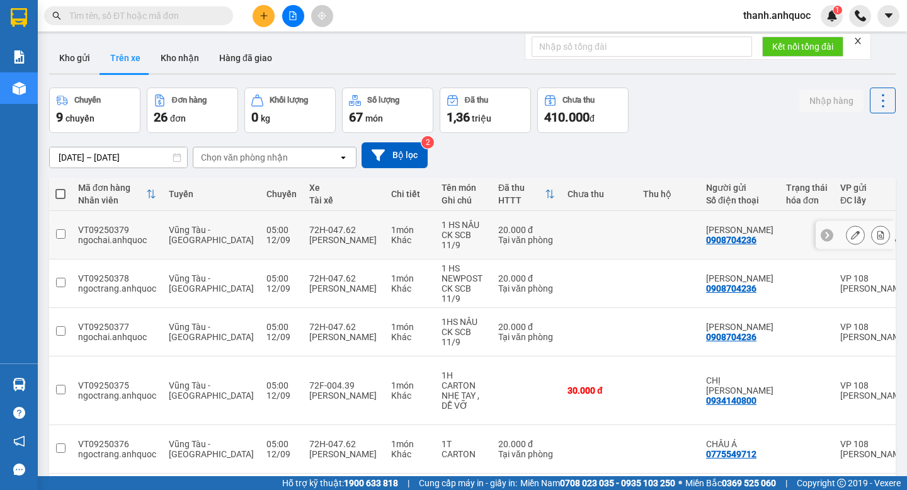
click at [857, 231] on icon at bounding box center [855, 235] width 9 height 9
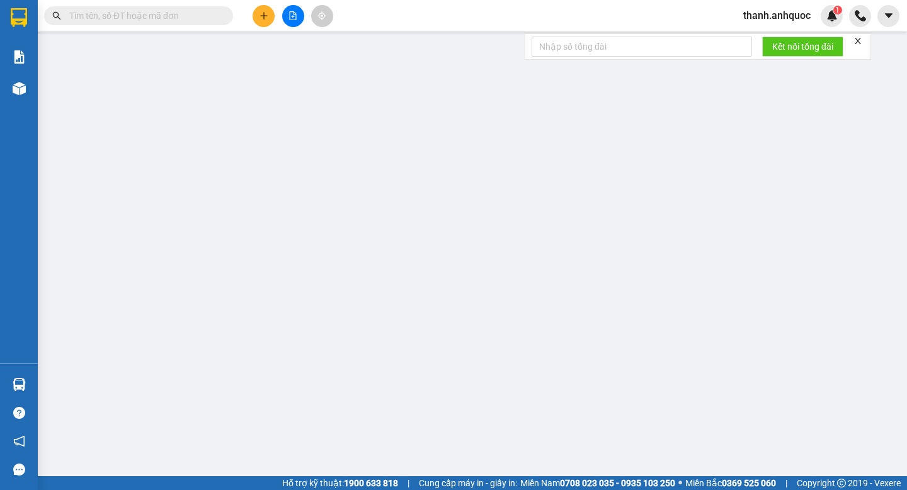
type input "0908704236"
type input "[PERSON_NAME]"
type input "0906807457"
type input "ANH TÌNH"
type input "VPNVT"
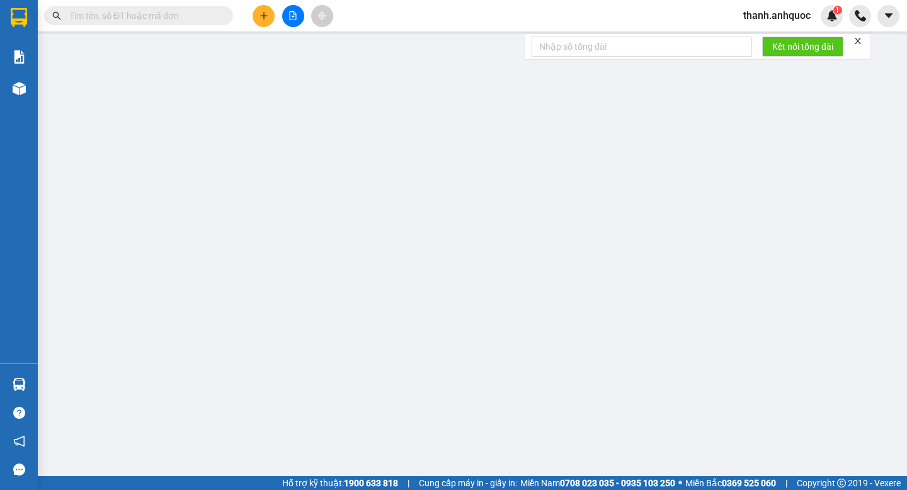
type input "20.000"
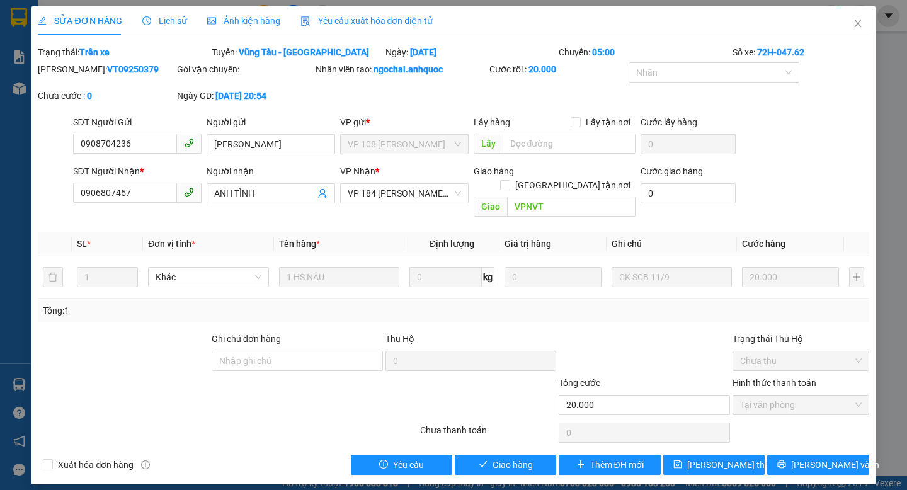
click at [409, 17] on span "Yêu cầu xuất hóa đơn điện tử" at bounding box center [366, 21] width 133 height 10
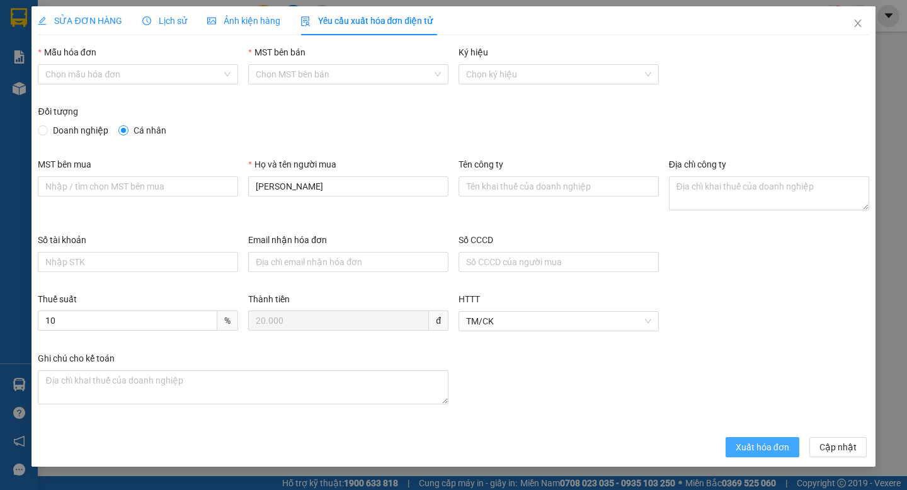
click at [749, 453] on span "Xuất hóa đơn" at bounding box center [763, 447] width 54 height 14
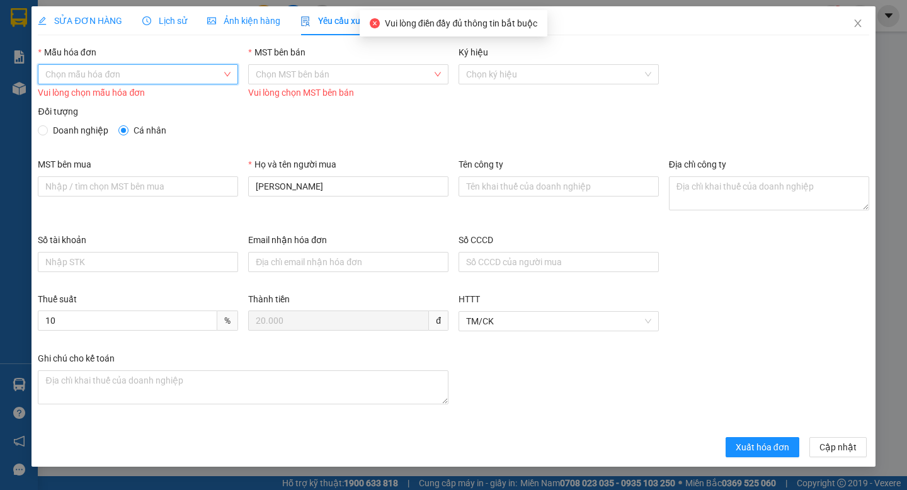
click at [84, 67] on input "Mẫu hóa đơn" at bounding box center [133, 74] width 176 height 19
click at [92, 97] on div "ANH QUỐC" at bounding box center [137, 100] width 185 height 14
type input "8"
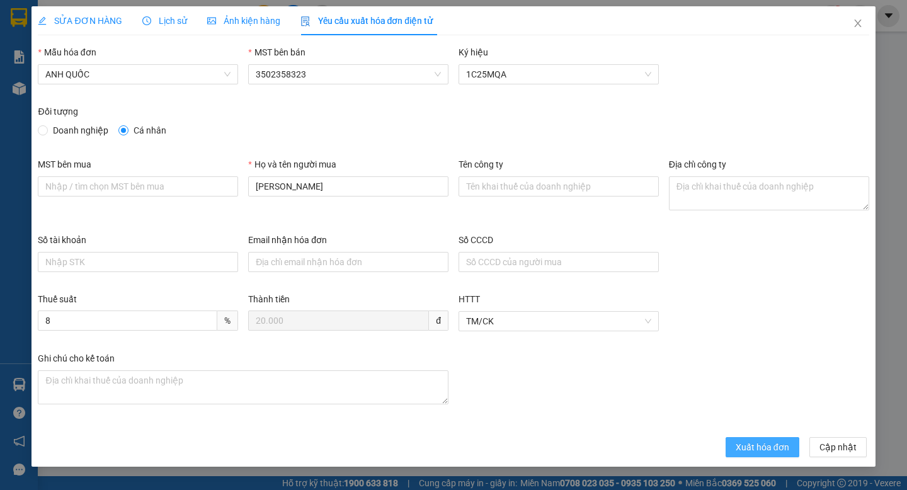
click at [758, 454] on button "Xuất hóa đơn" at bounding box center [763, 447] width 74 height 20
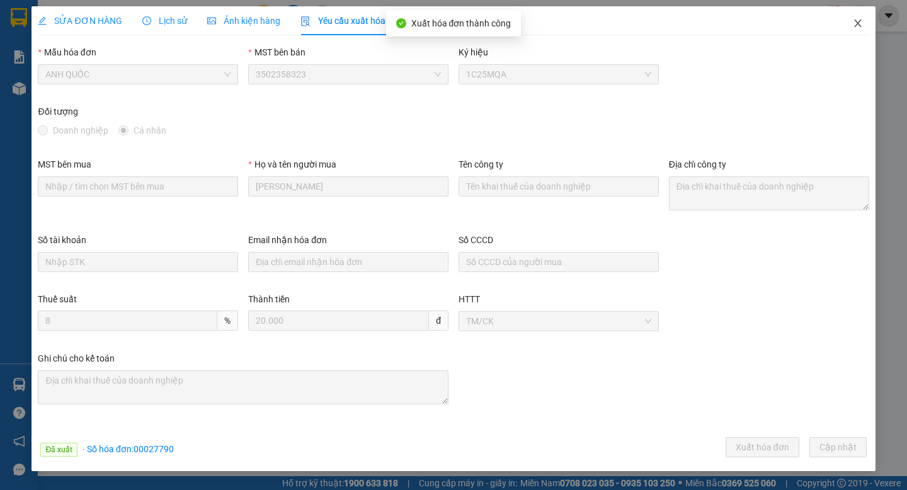
click at [855, 23] on icon "close" at bounding box center [858, 23] width 10 height 10
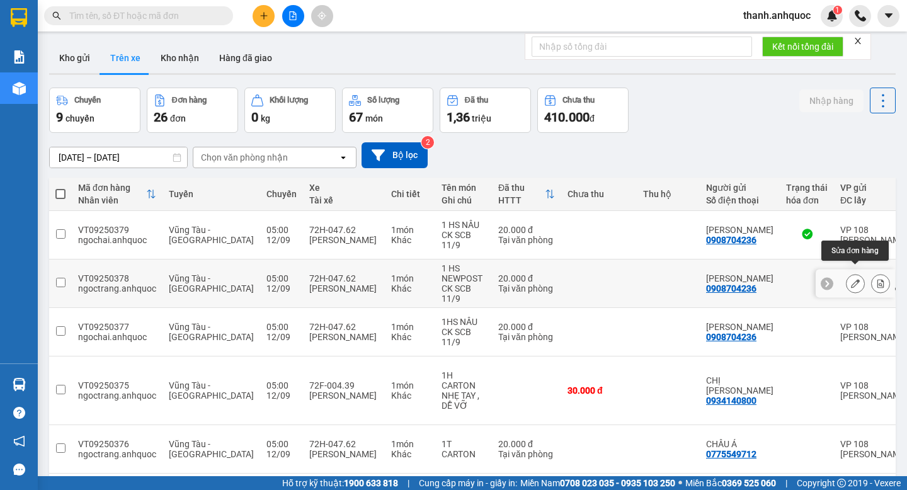
click at [854, 279] on icon at bounding box center [855, 283] width 9 height 9
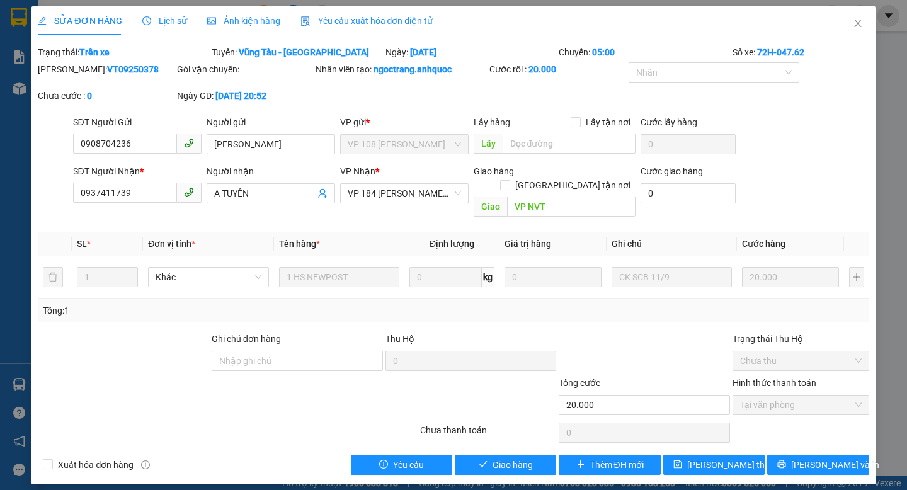
click at [396, 17] on span "Yêu cầu xuất hóa đơn điện tử" at bounding box center [366, 21] width 133 height 10
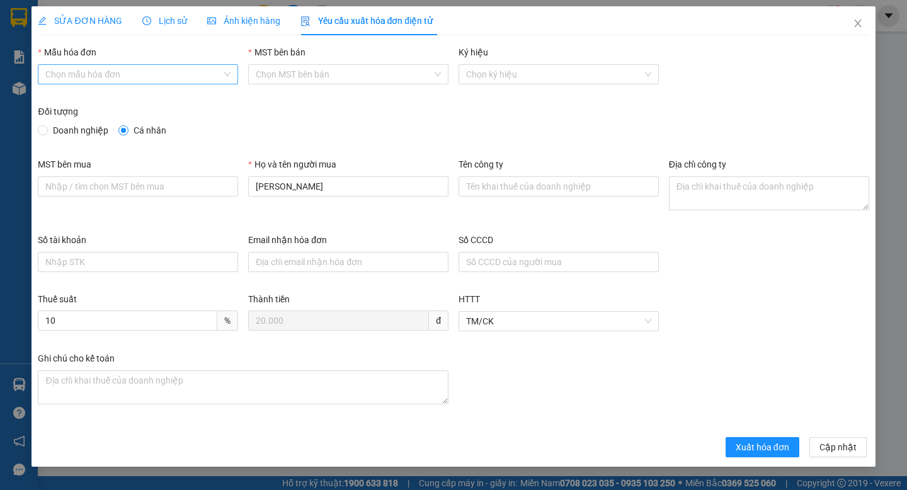
click at [203, 74] on input "Mẫu hóa đơn" at bounding box center [133, 74] width 176 height 19
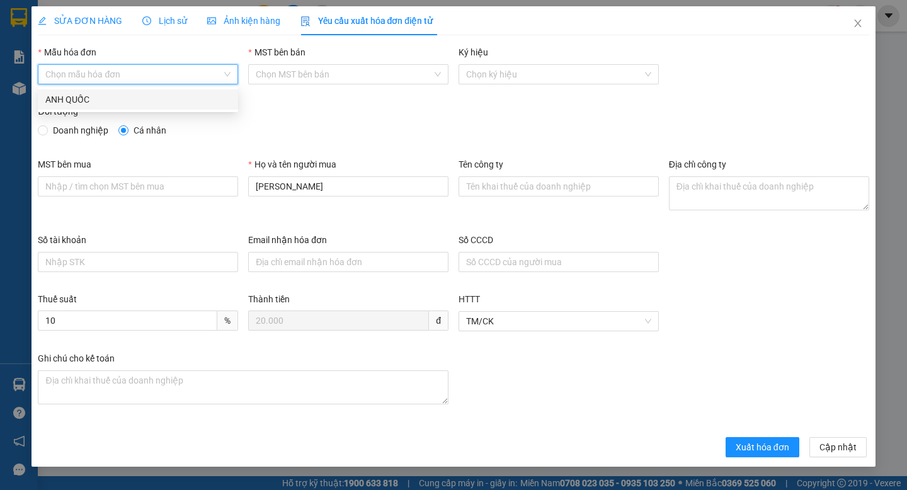
click at [200, 94] on div "ANH QUỐC" at bounding box center [137, 100] width 185 height 14
type input "8"
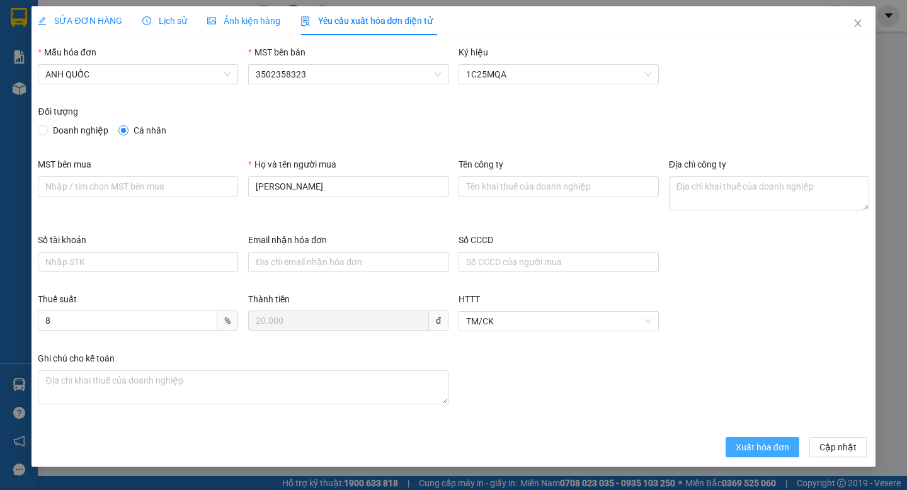
click at [748, 443] on span "Xuất hóa đơn" at bounding box center [763, 447] width 54 height 14
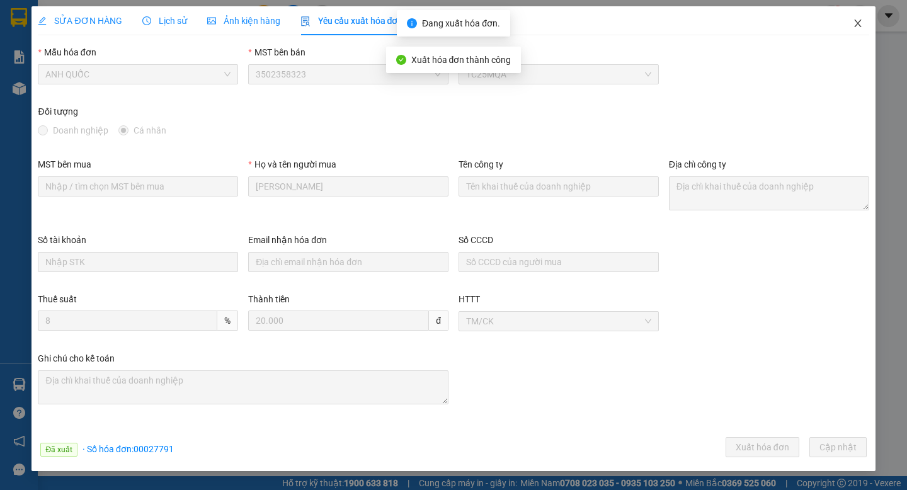
click at [860, 25] on icon "close" at bounding box center [858, 23] width 10 height 10
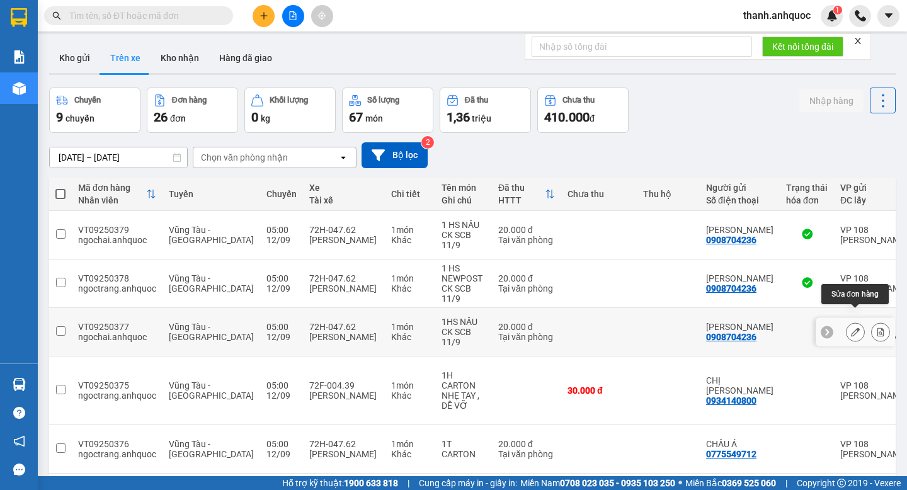
click at [857, 328] on icon at bounding box center [855, 332] width 9 height 9
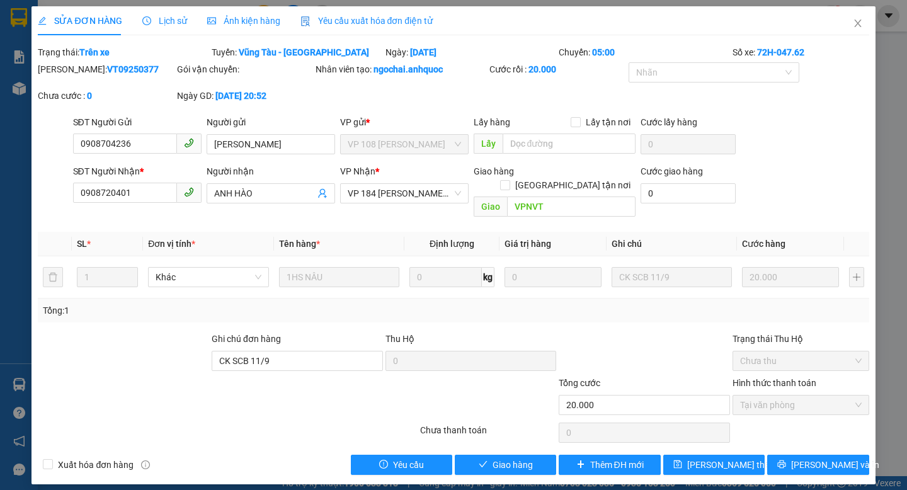
click at [376, 19] on span "Yêu cầu xuất hóa đơn điện tử" at bounding box center [366, 21] width 133 height 10
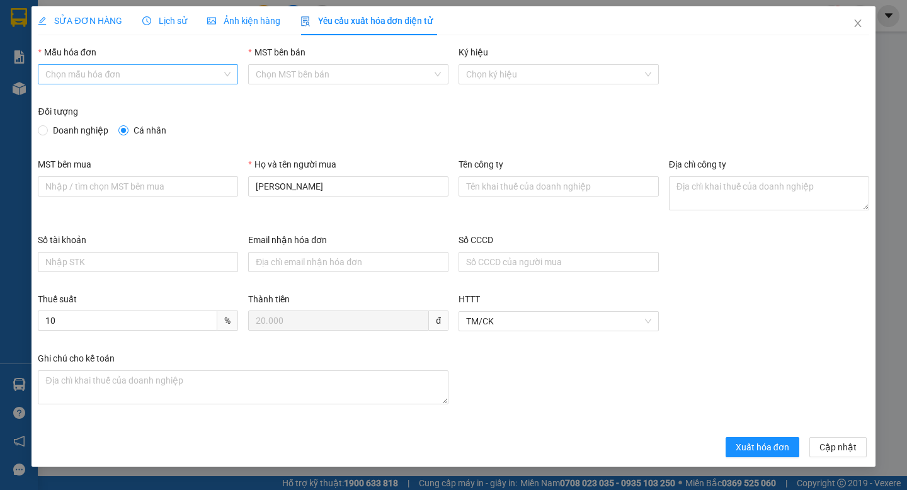
click at [180, 72] on input "Mẫu hóa đơn" at bounding box center [133, 74] width 176 height 19
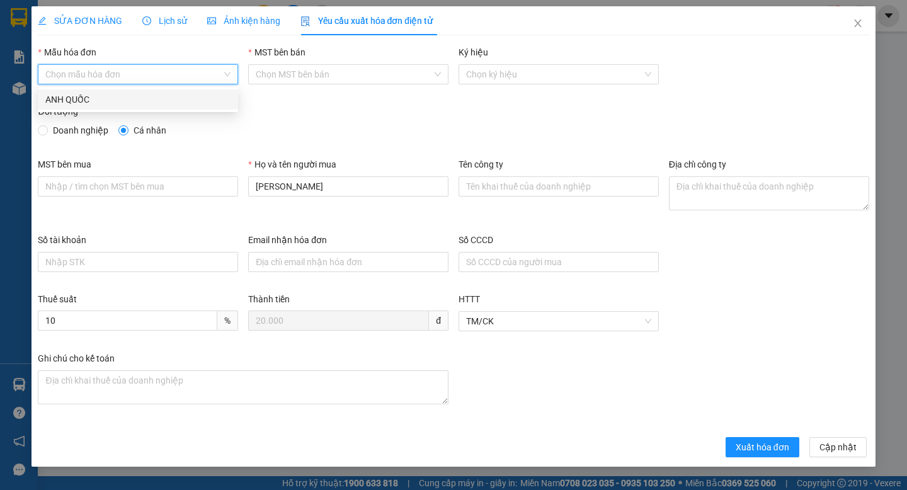
click at [181, 101] on div "ANH QUỐC" at bounding box center [137, 100] width 185 height 14
type input "8"
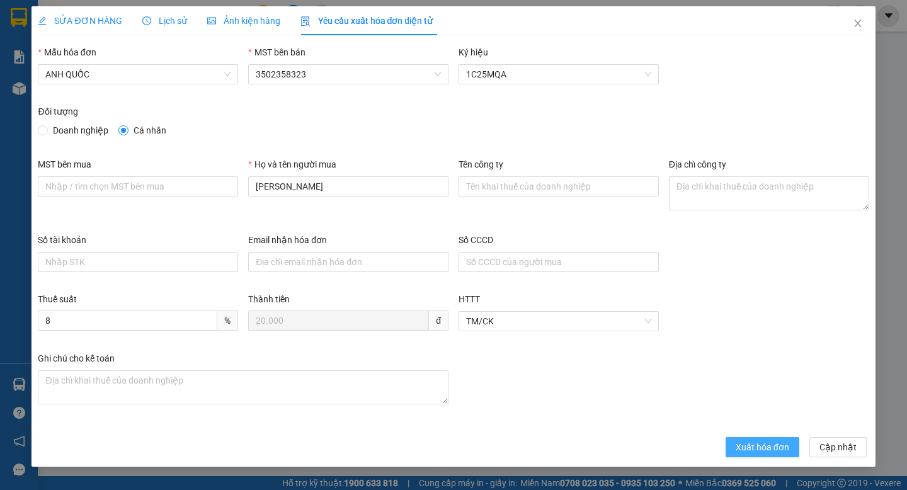
click at [761, 445] on span "Xuất hóa đơn" at bounding box center [763, 447] width 54 height 14
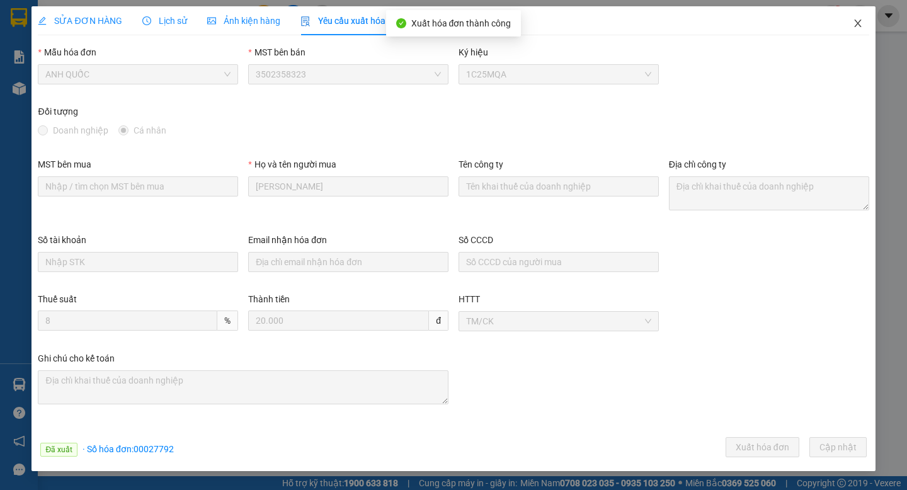
click at [857, 25] on icon "close" at bounding box center [858, 23] width 10 height 10
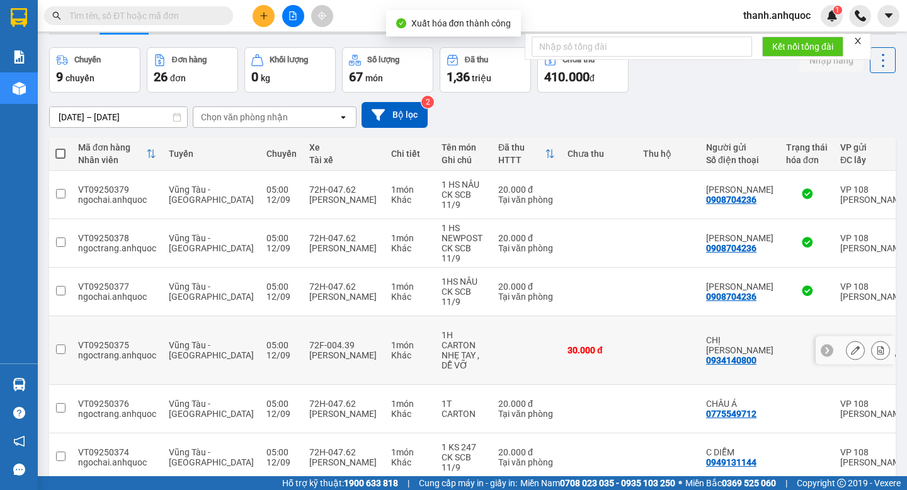
scroll to position [45, 0]
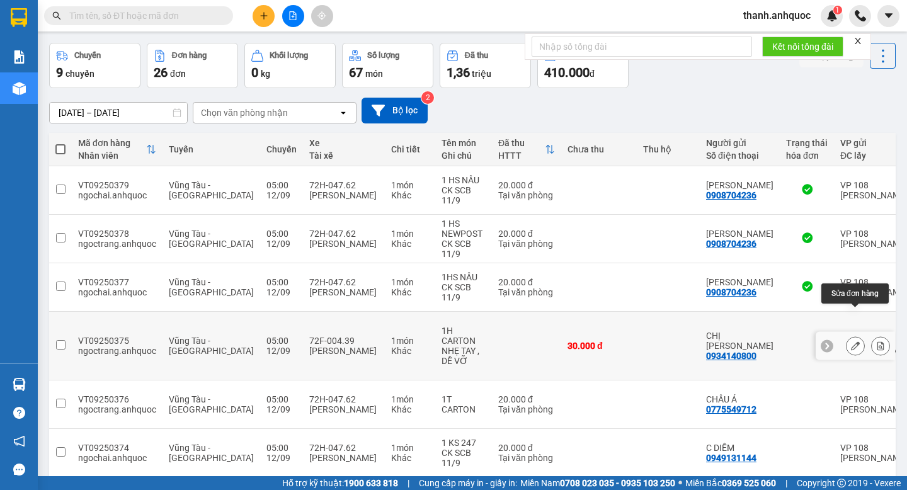
click at [853, 341] on icon at bounding box center [855, 345] width 9 height 9
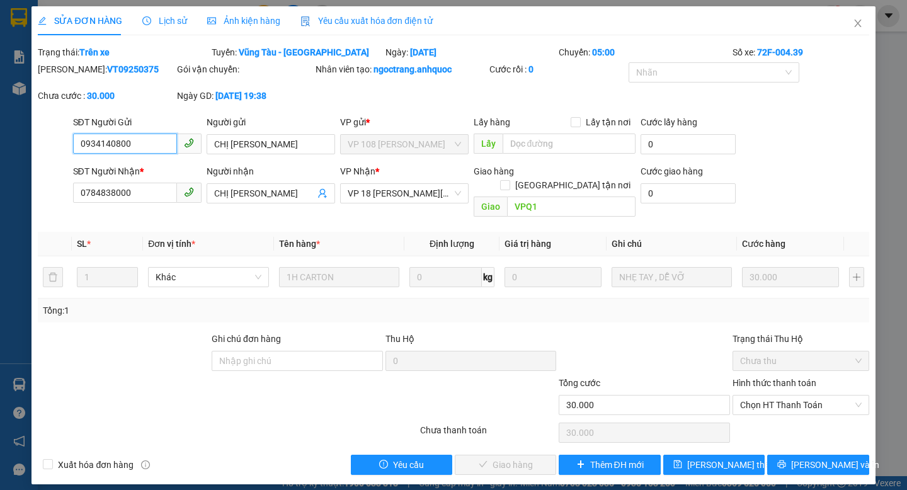
scroll to position [9, 0]
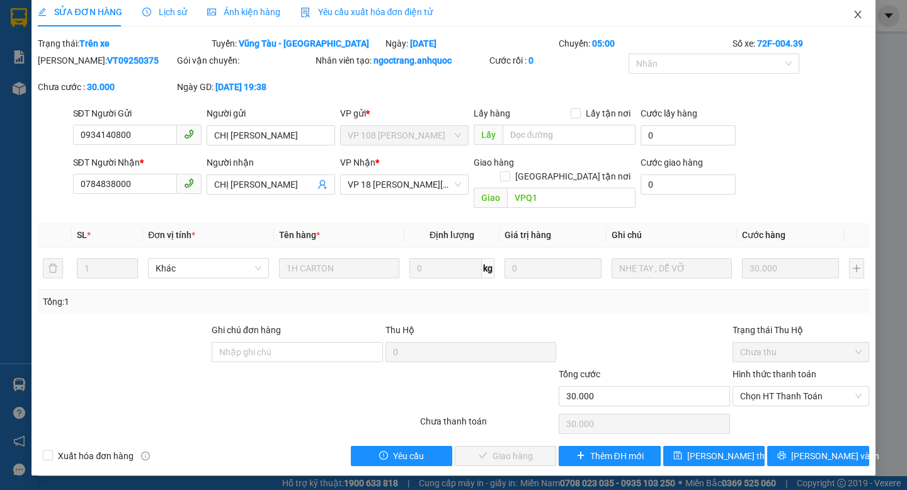
click at [860, 14] on icon "close" at bounding box center [858, 14] width 10 height 10
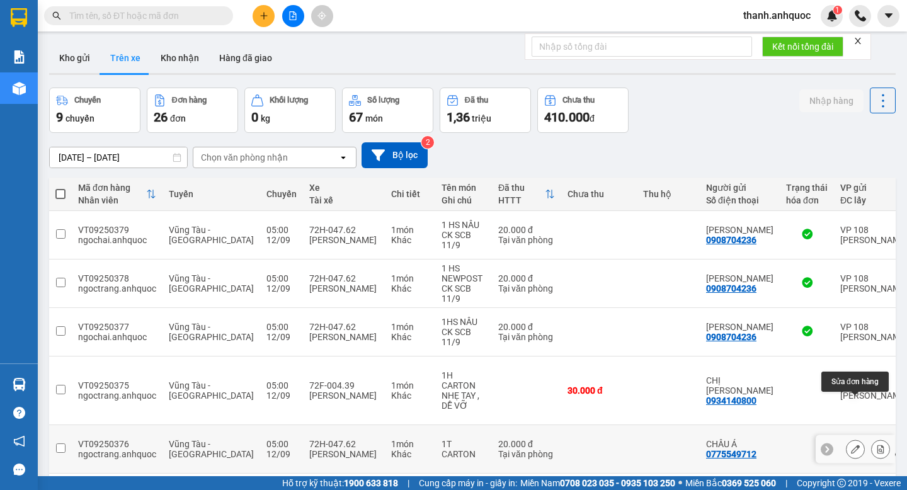
click at [852, 445] on icon at bounding box center [855, 449] width 9 height 9
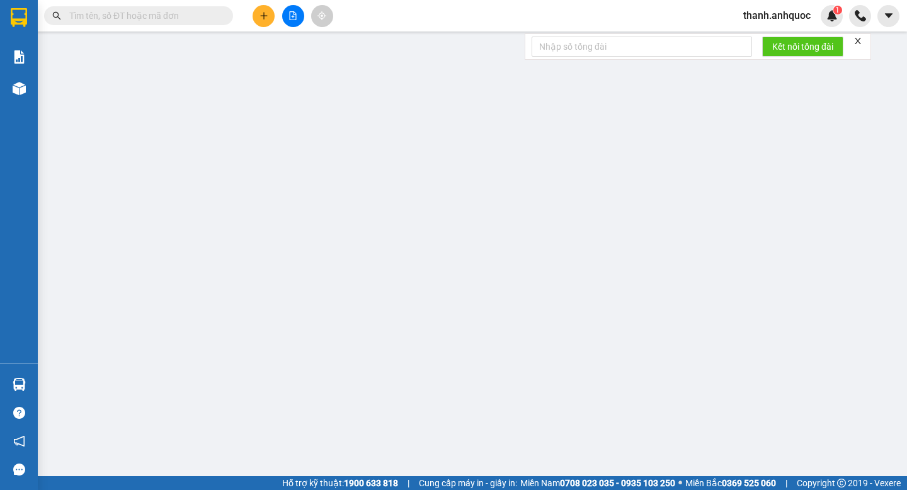
type input "0775549712"
type input "CHÂU Á"
type input "0985572716"
type input "CHỊ DUYÊN"
type input "VP184"
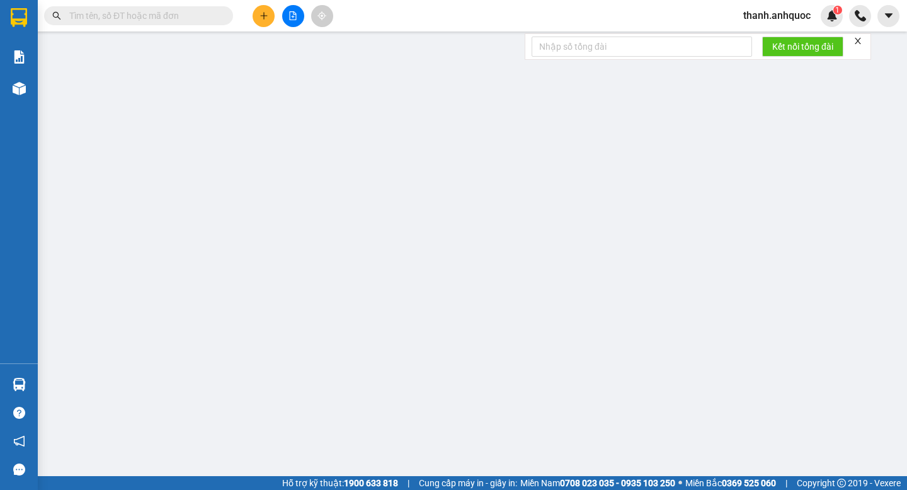
type input "20.000"
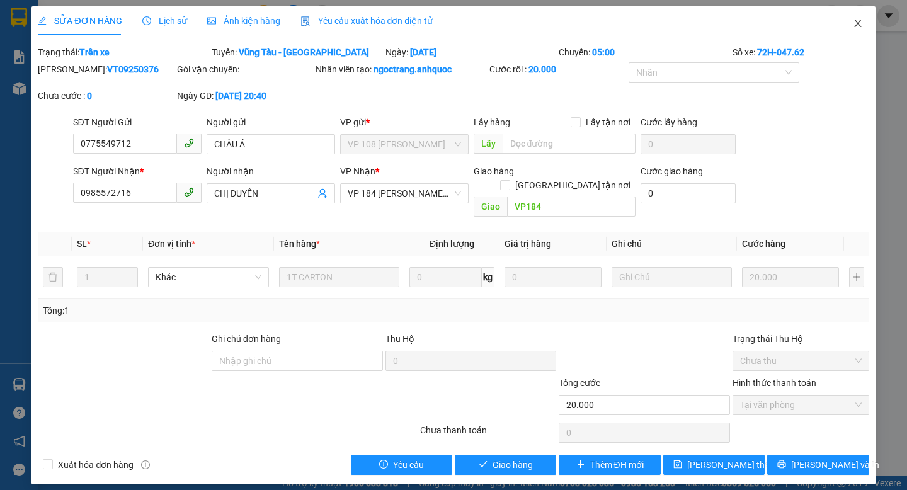
click at [857, 23] on icon "close" at bounding box center [857, 24] width 7 height 8
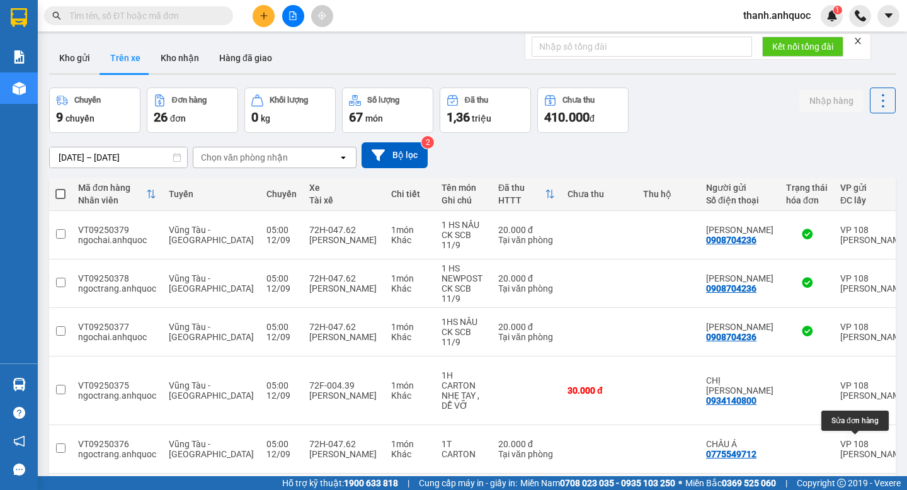
click at [852, 489] on icon at bounding box center [855, 497] width 9 height 9
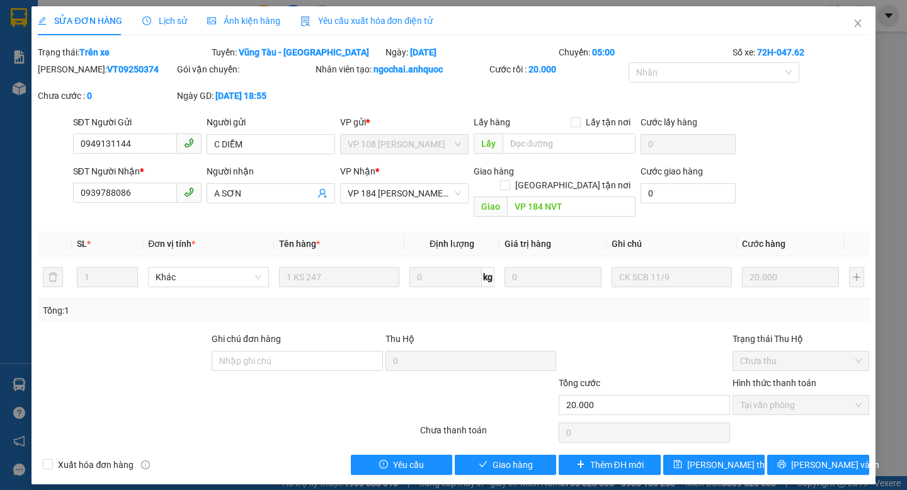
click at [381, 14] on div "Yêu cầu xuất hóa đơn điện tử" at bounding box center [366, 21] width 133 height 14
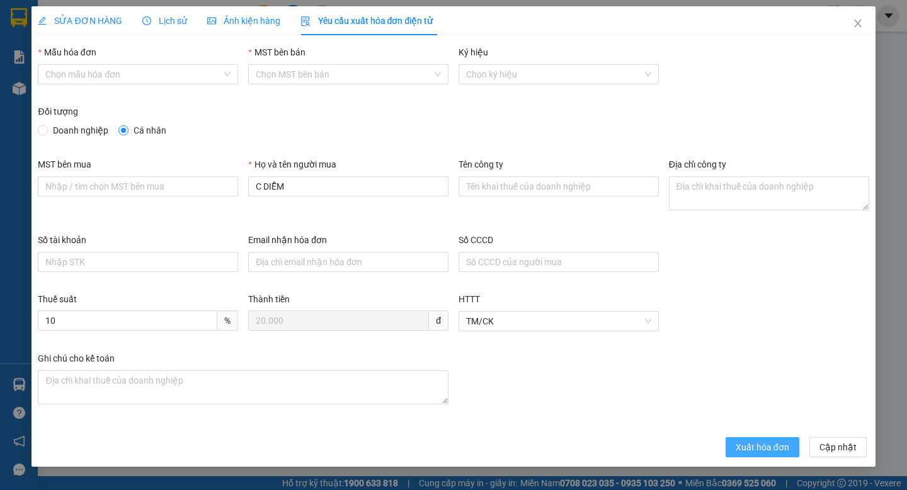
click at [744, 449] on span "Xuất hóa đơn" at bounding box center [763, 447] width 54 height 14
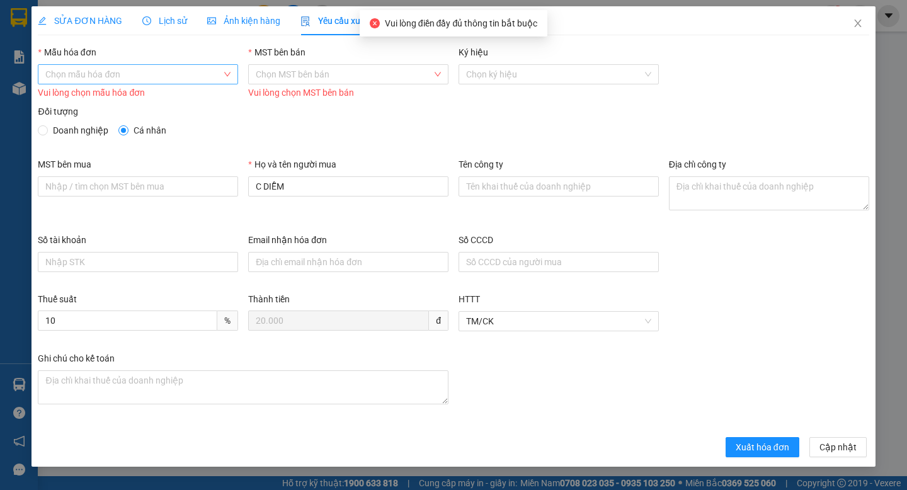
click at [70, 83] on input "Mẫu hóa đơn" at bounding box center [133, 74] width 176 height 19
click at [83, 109] on body "Kết quả tìm kiếm ( 0 ) Bộ lọc No Data thanh.anhquoc 1 Báo cáo Báo cáo chuyến Ne…" at bounding box center [453, 245] width 907 height 490
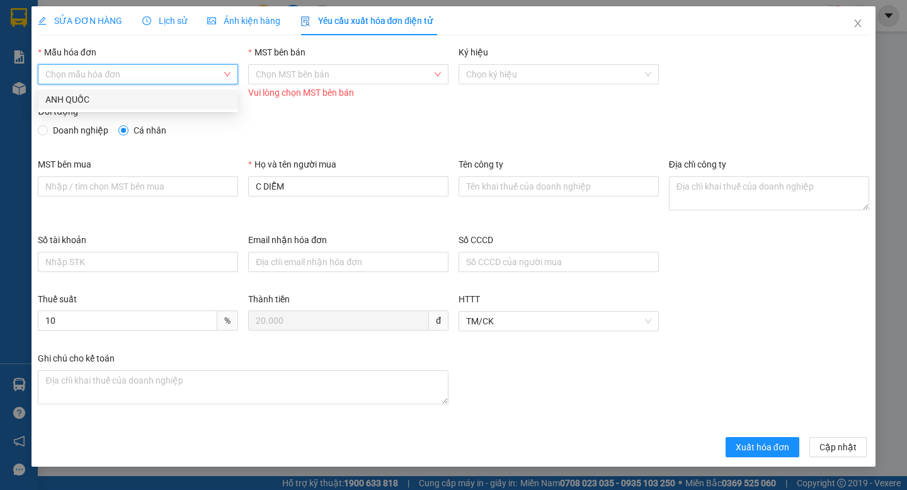
click at [85, 83] on input "Mẫu hóa đơn" at bounding box center [133, 74] width 176 height 19
click at [83, 98] on div "ANH QUỐC" at bounding box center [137, 100] width 185 height 14
type input "8"
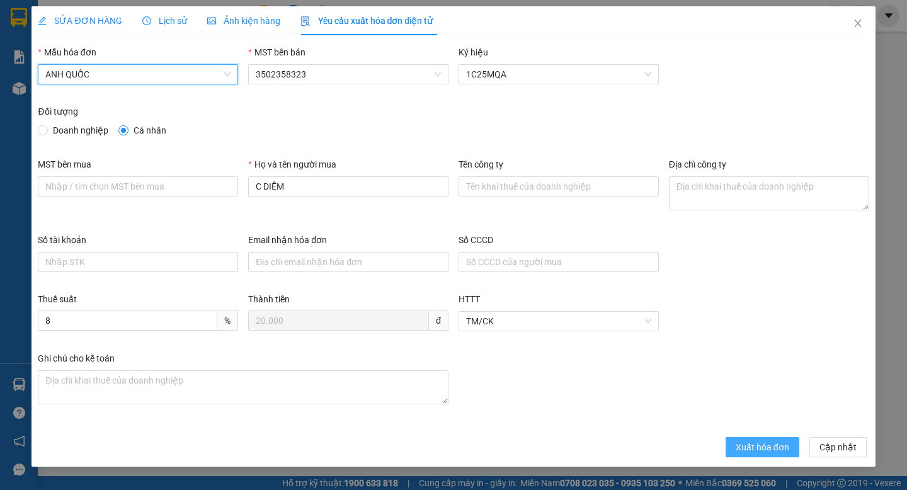
click at [766, 452] on span "Xuất hóa đơn" at bounding box center [763, 447] width 54 height 14
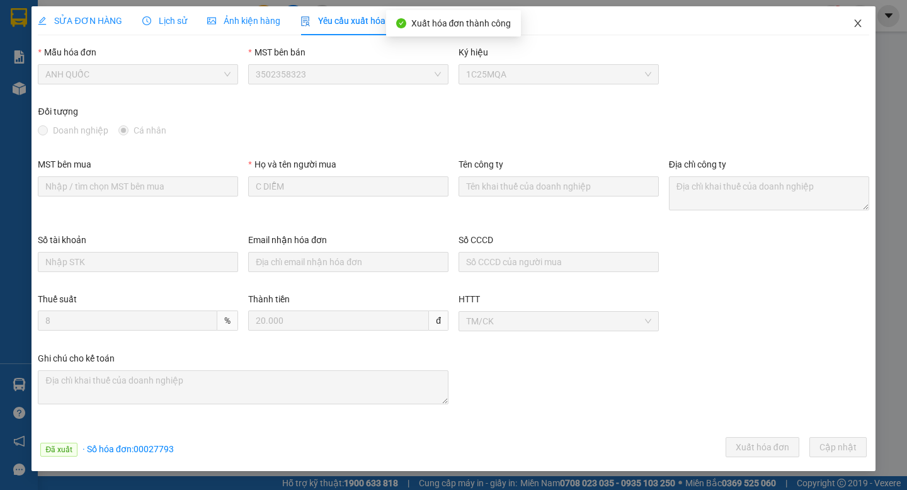
click at [856, 22] on icon "close" at bounding box center [857, 24] width 7 height 8
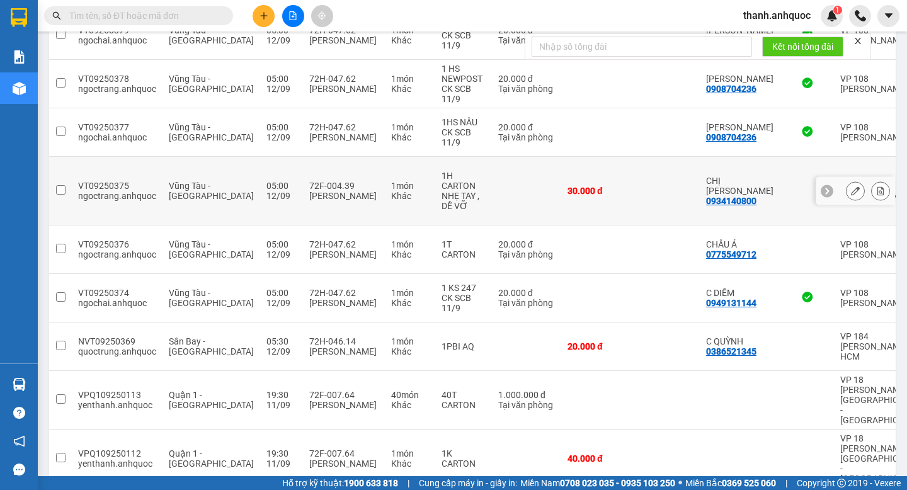
scroll to position [209, 0]
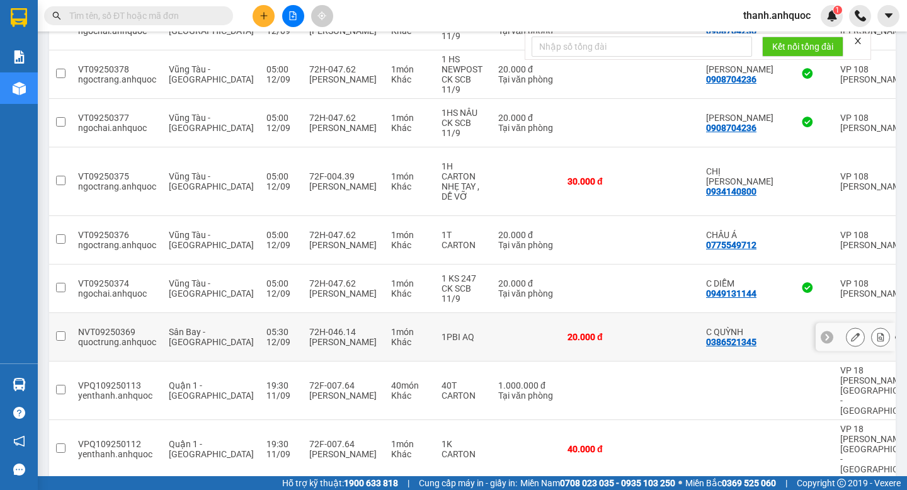
click at [854, 333] on icon at bounding box center [855, 337] width 9 height 9
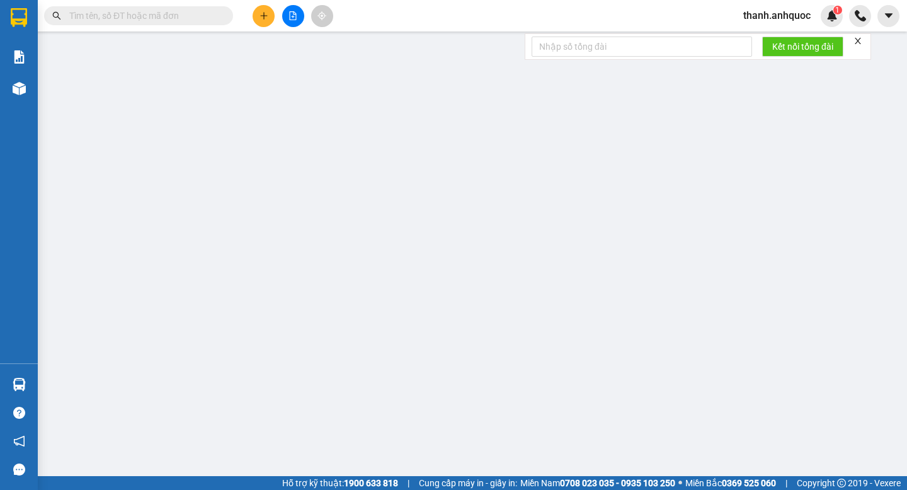
type input "0386521345"
type input "C QUỲNH"
type input "0799150492"
type input "A THÀNH"
type input "VPBR"
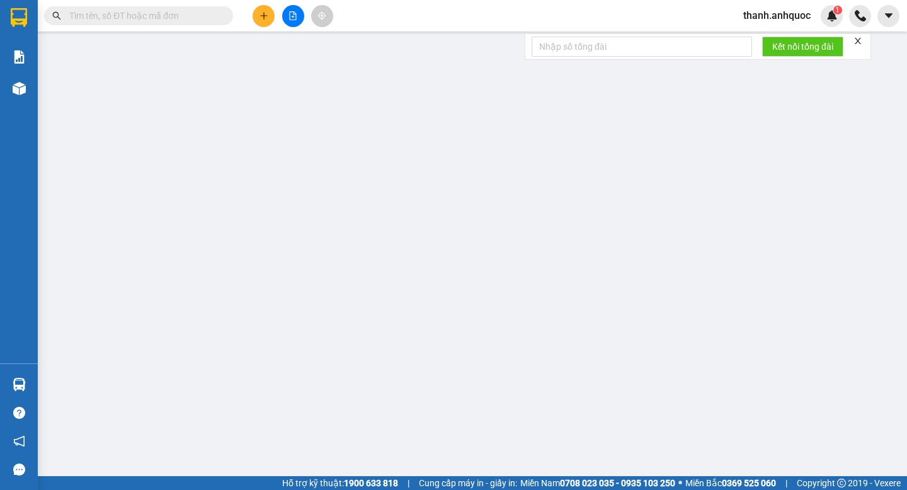
type input "20.000"
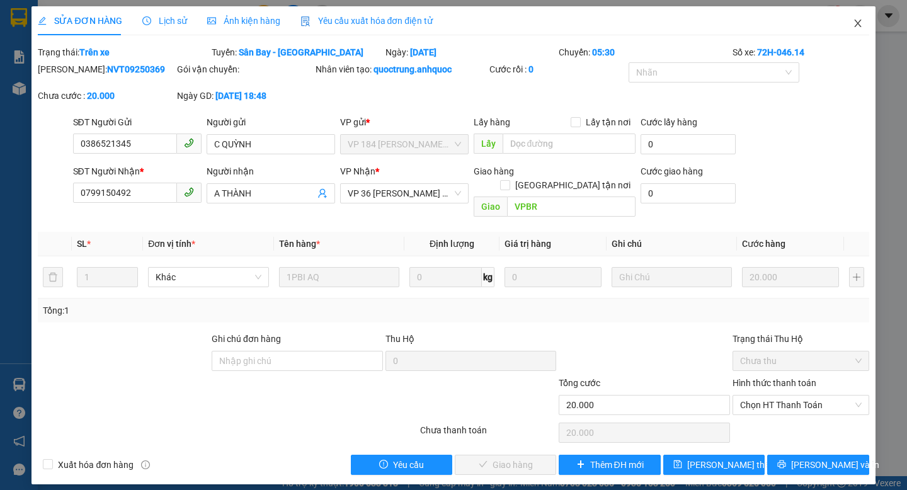
click at [857, 23] on icon "close" at bounding box center [857, 24] width 7 height 8
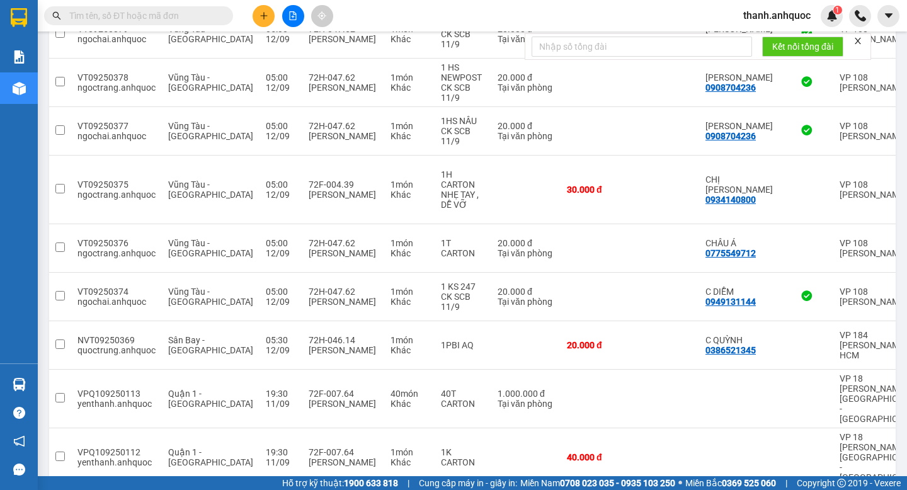
scroll to position [203, 0]
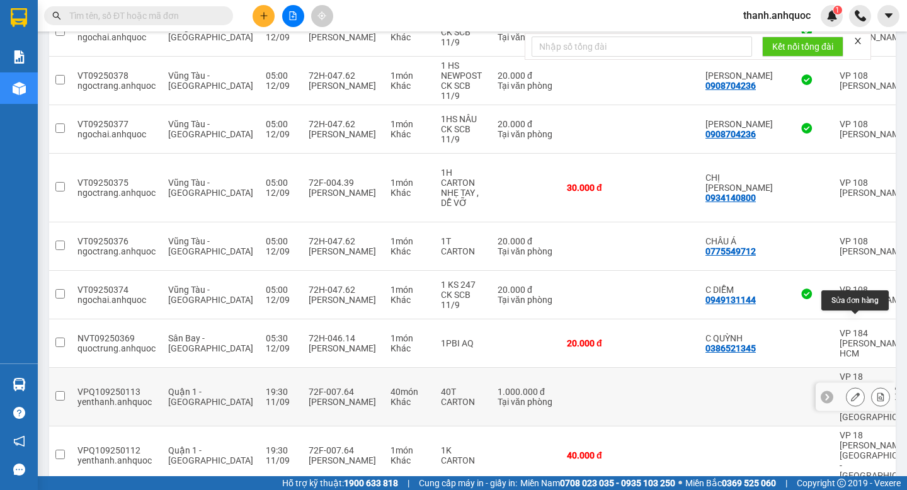
click at [857, 392] on icon at bounding box center [855, 396] width 9 height 9
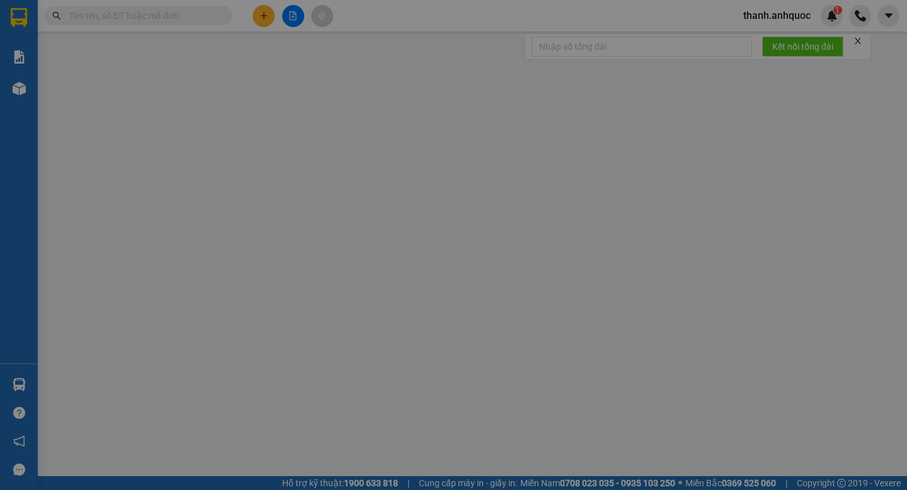
type input "0908516520"
type input "ANH TÂN"
type input "B1.26 KHU BIỆT THỰ [GEOGRAPHIC_DATA]"
type input "SCB 11/9 THANH"
type input "1.000.000"
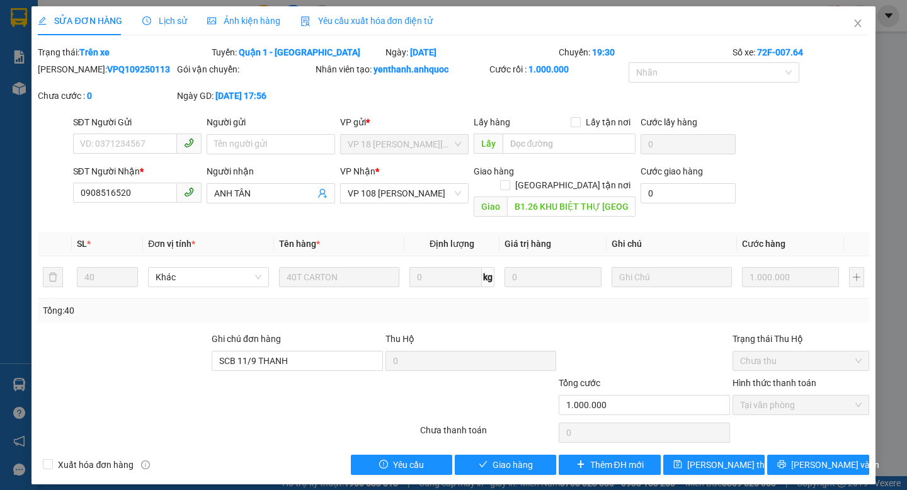
click at [374, 18] on span "Yêu cầu xuất hóa đơn điện tử" at bounding box center [366, 21] width 133 height 10
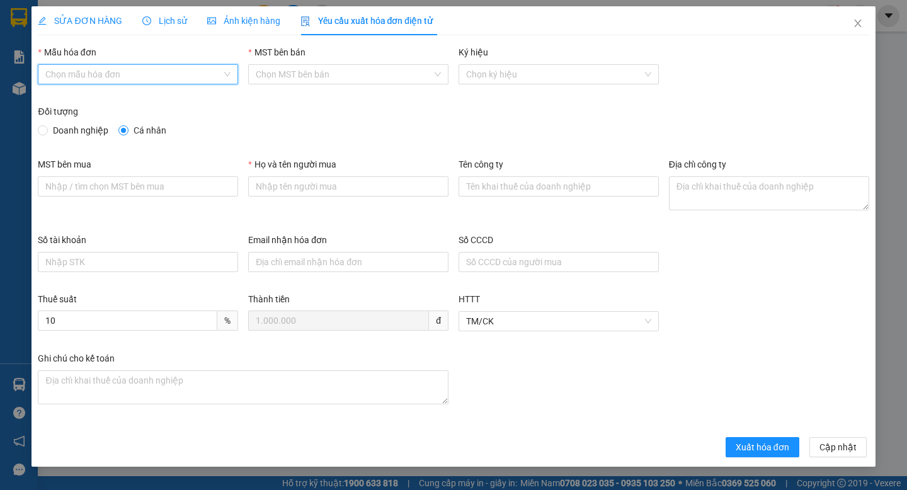
click at [118, 76] on input "Mẫu hóa đơn" at bounding box center [133, 74] width 176 height 19
click at [120, 102] on div "ANH QUỐC" at bounding box center [137, 100] width 185 height 14
type input "8"
click at [766, 449] on span "Xuất hóa đơn" at bounding box center [763, 447] width 54 height 14
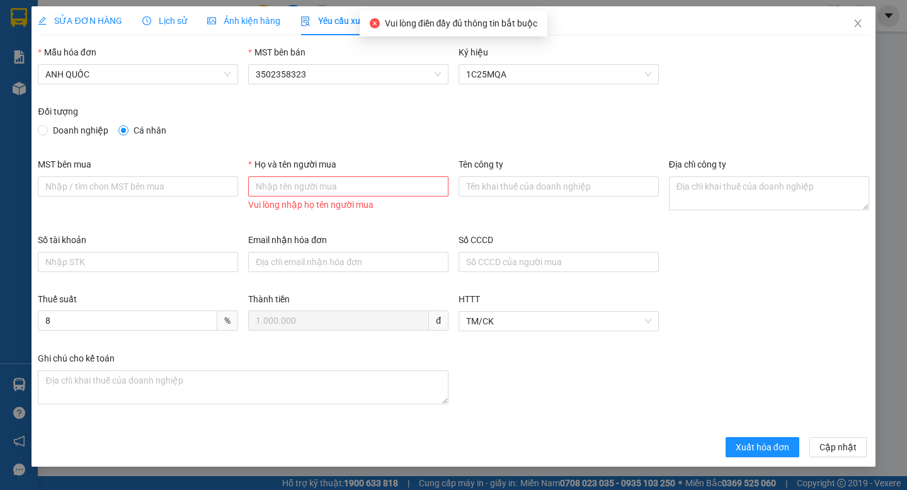
click at [80, 16] on span "SỬA ĐƠN HÀNG" at bounding box center [80, 21] width 84 height 10
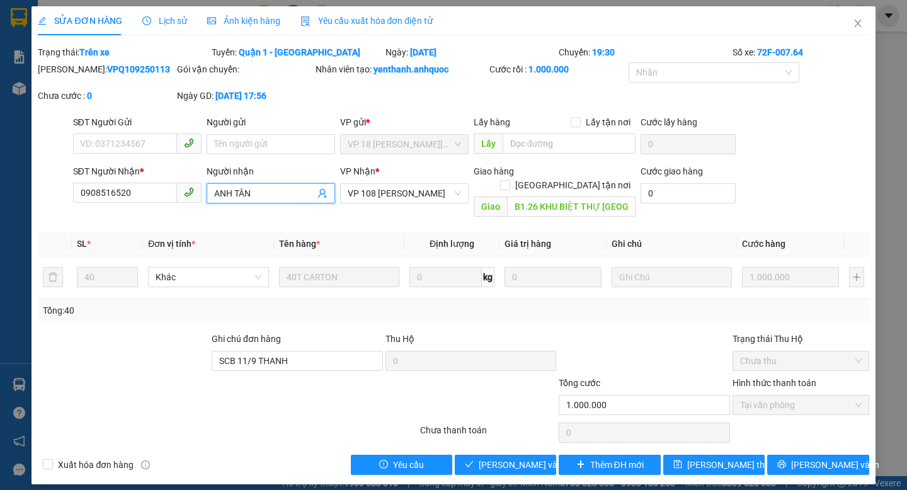
drag, startPoint x: 270, startPoint y: 211, endPoint x: 178, endPoint y: 198, distance: 93.5
click at [178, 198] on div "SĐT Người Nhận * 0908516520 Người nhận ANH [GEOGRAPHIC_DATA] TÂN VP Nhận * VP 1…" at bounding box center [471, 193] width 801 height 58
click at [243, 154] on input "Người gửi" at bounding box center [271, 144] width 128 height 20
click at [374, 23] on span "Yêu cầu xuất hóa đơn điện tử" at bounding box center [366, 21] width 133 height 10
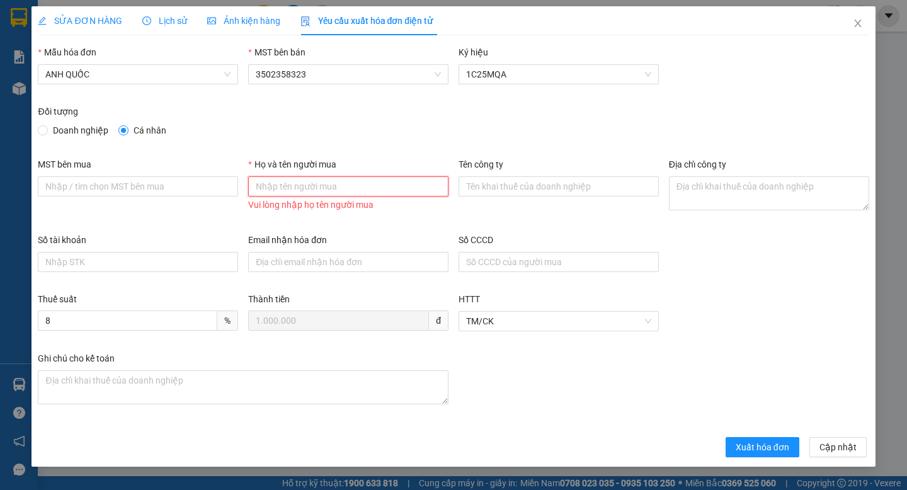
click at [298, 190] on input "Họ và tên người mua" at bounding box center [348, 186] width 200 height 20
paste input "ANH TÂN"
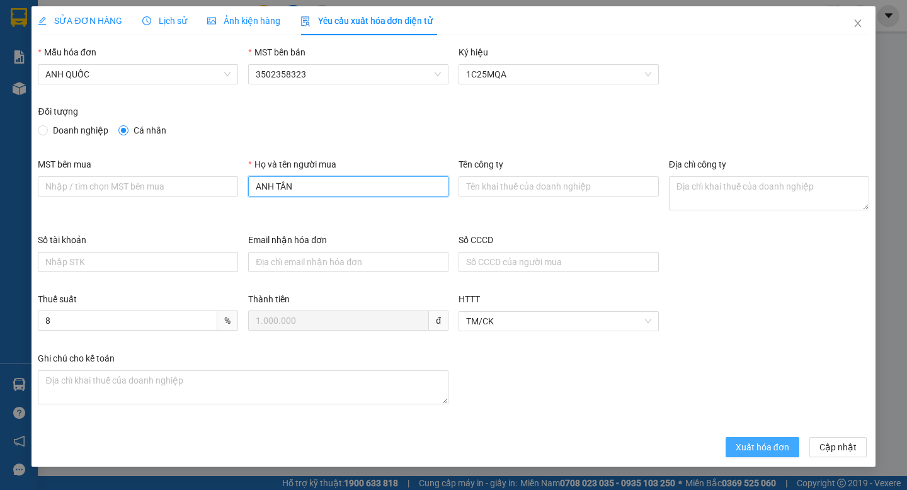
type input "ANH TÂN"
click at [736, 445] on span "Xuất hóa đơn" at bounding box center [763, 447] width 54 height 14
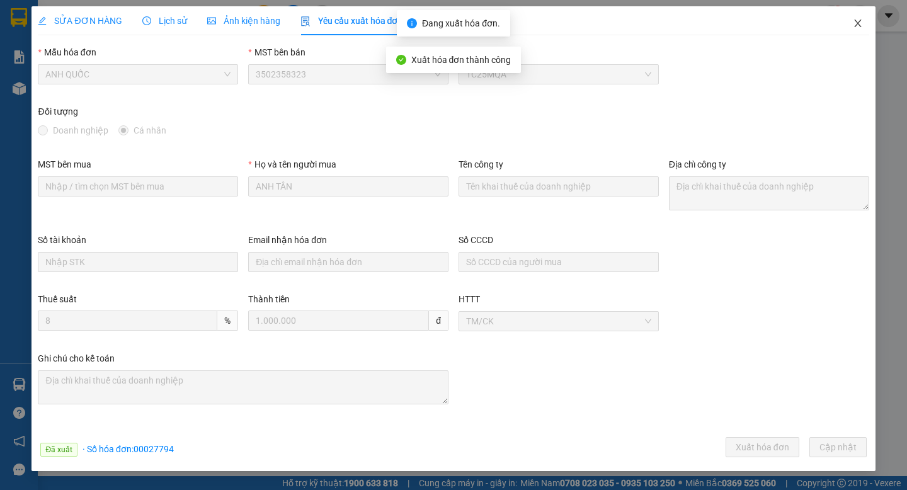
click at [858, 23] on icon "close" at bounding box center [857, 24] width 7 height 8
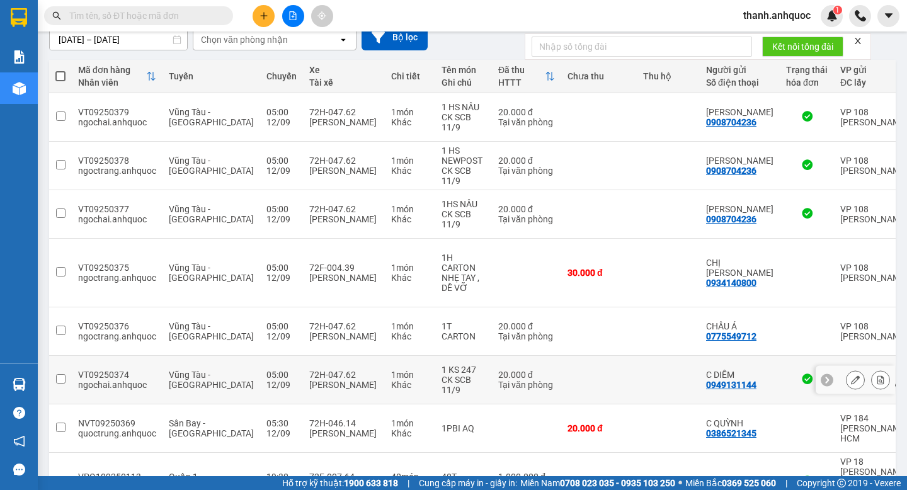
scroll to position [209, 0]
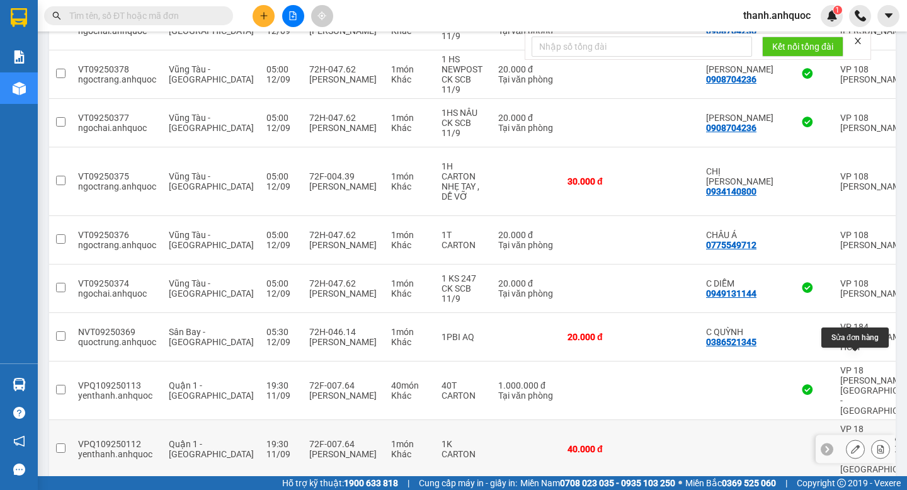
click at [857, 445] on icon at bounding box center [855, 449] width 9 height 9
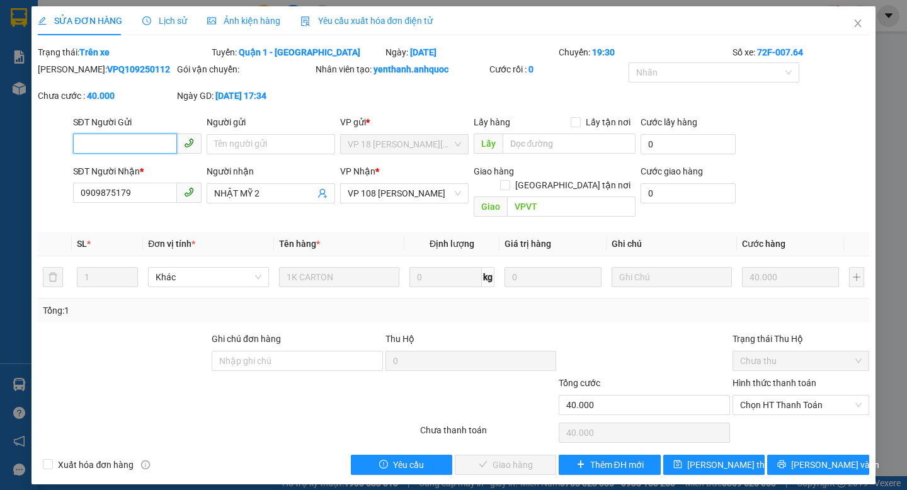
scroll to position [9, 0]
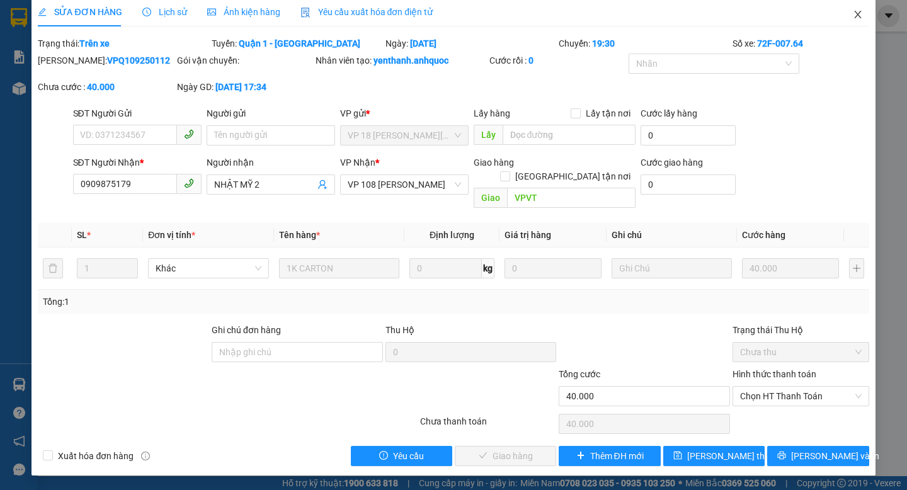
click at [860, 15] on icon "close" at bounding box center [858, 14] width 10 height 10
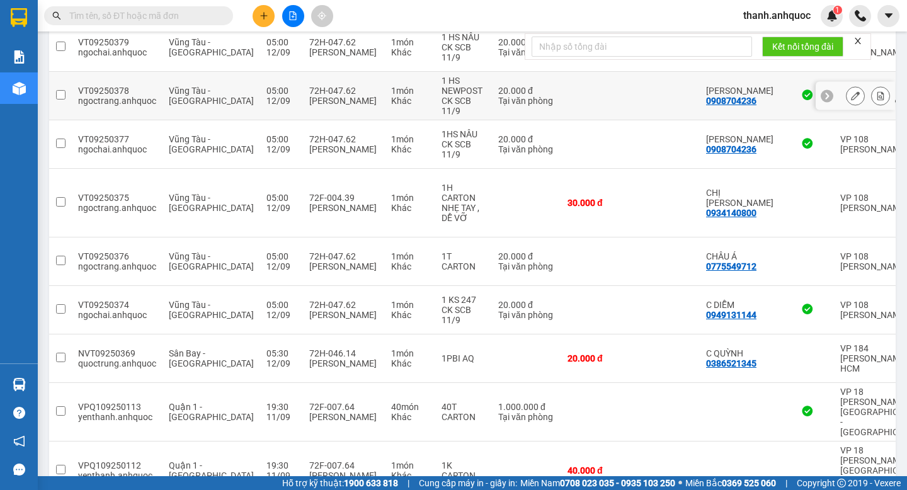
scroll to position [209, 0]
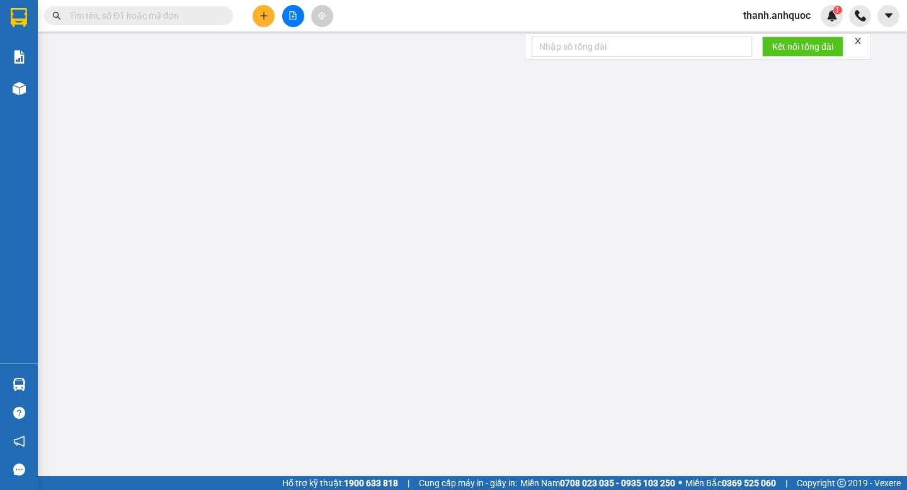
type input "0908922553"
type input "ÔTÔ TÂM BIỂN"
type input "VPVT"
type input "30.000"
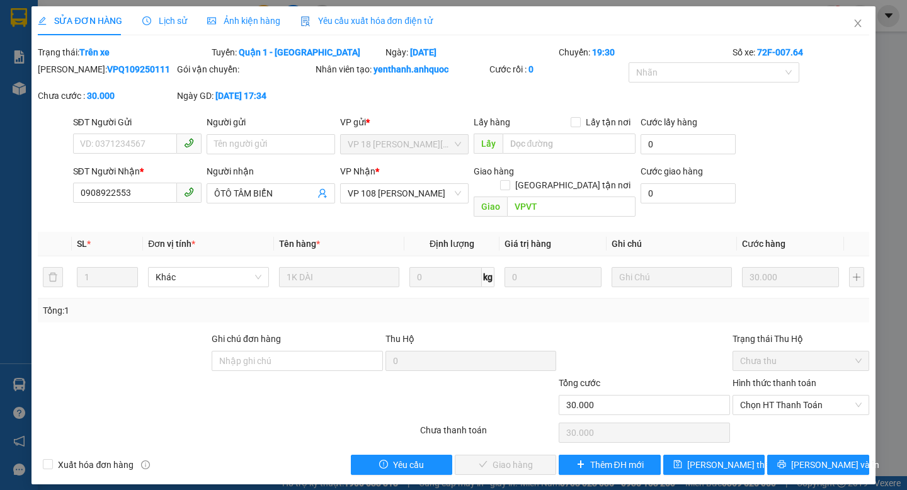
click at [408, 18] on span "Yêu cầu xuất hóa đơn điện tử" at bounding box center [366, 21] width 133 height 10
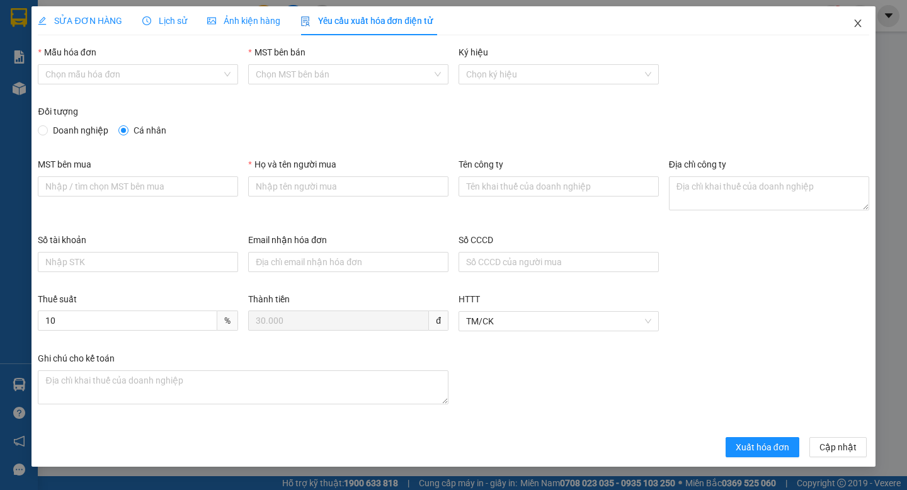
click at [857, 26] on icon "close" at bounding box center [858, 23] width 10 height 10
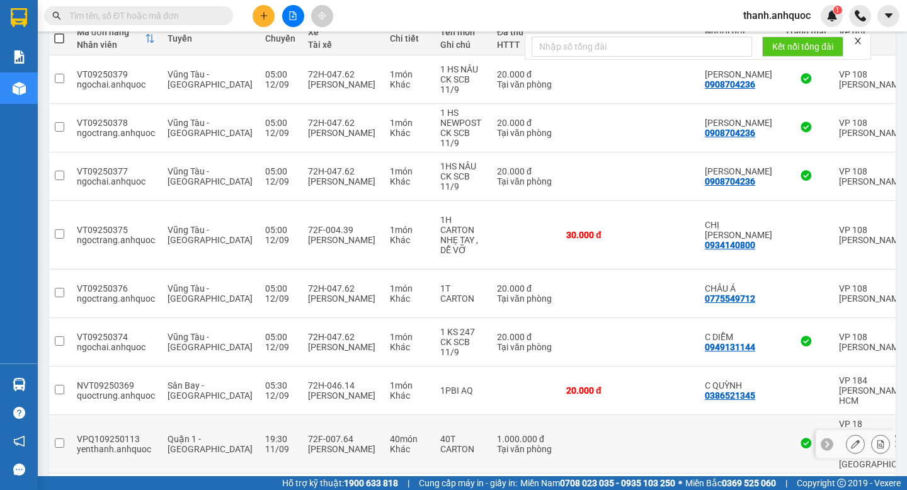
scroll to position [209, 0]
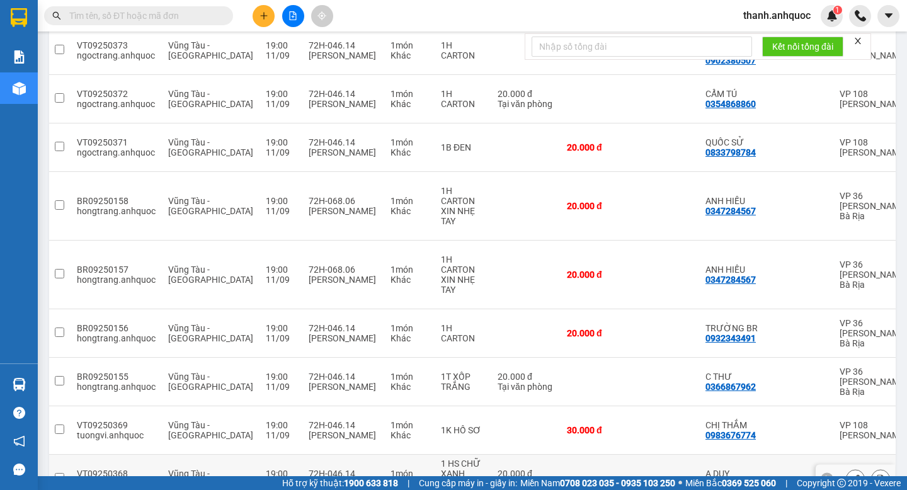
scroll to position [229, 0]
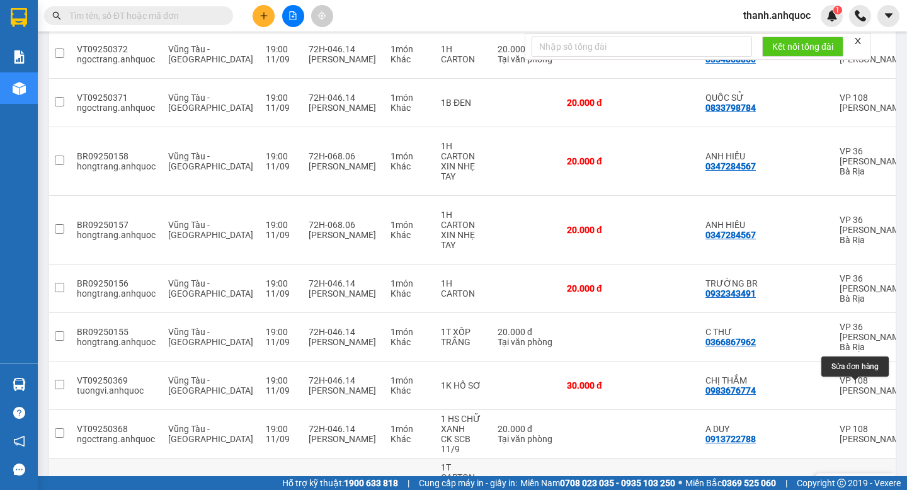
click at [860, 477] on button at bounding box center [856, 488] width 18 height 22
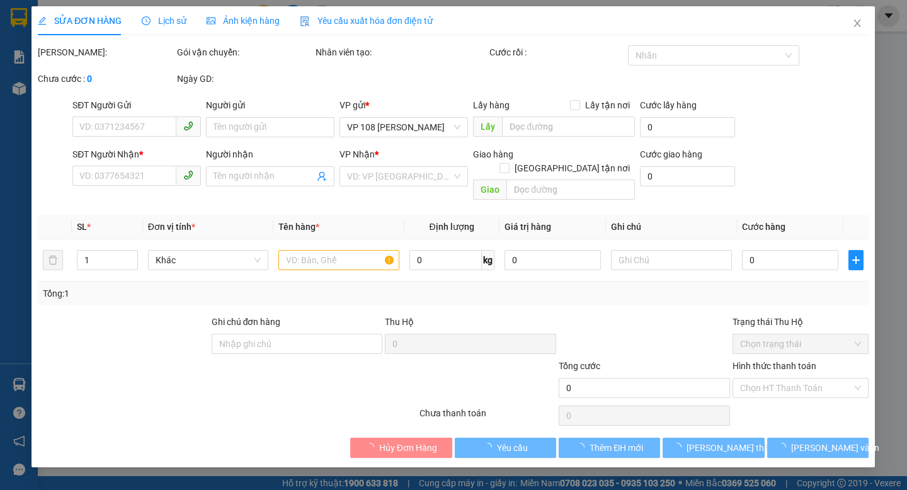
type input "0919006638"
type input "ANH HOÀNG"
type input "0939788086"
type input "A SƠN"
type input "VP 184 NVT"
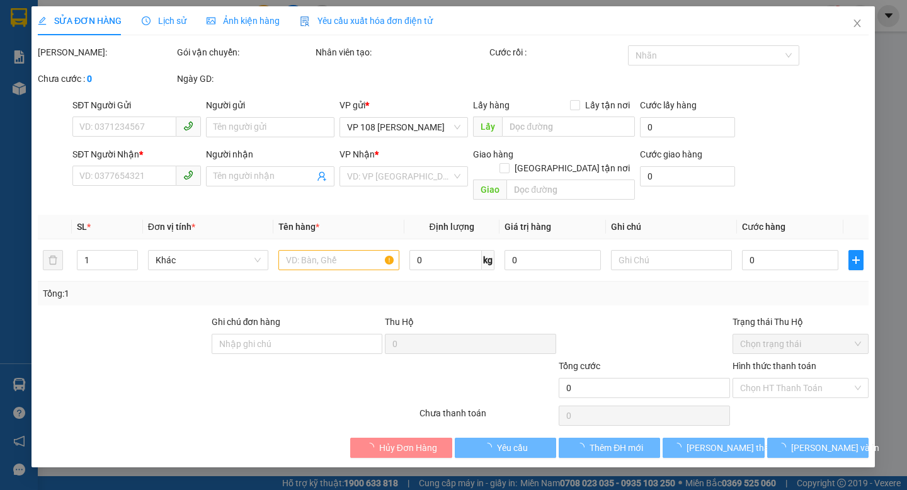
type input "30.000"
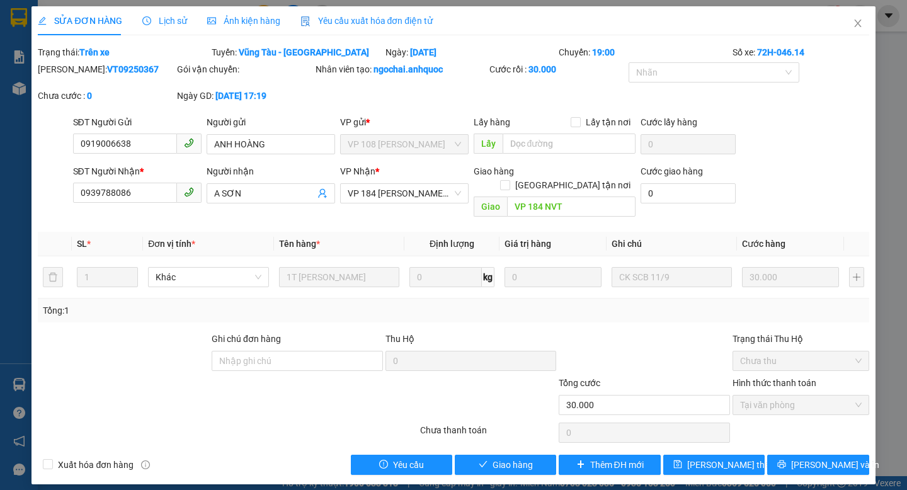
click at [418, 21] on span "Yêu cầu xuất hóa đơn điện tử" at bounding box center [366, 21] width 133 height 10
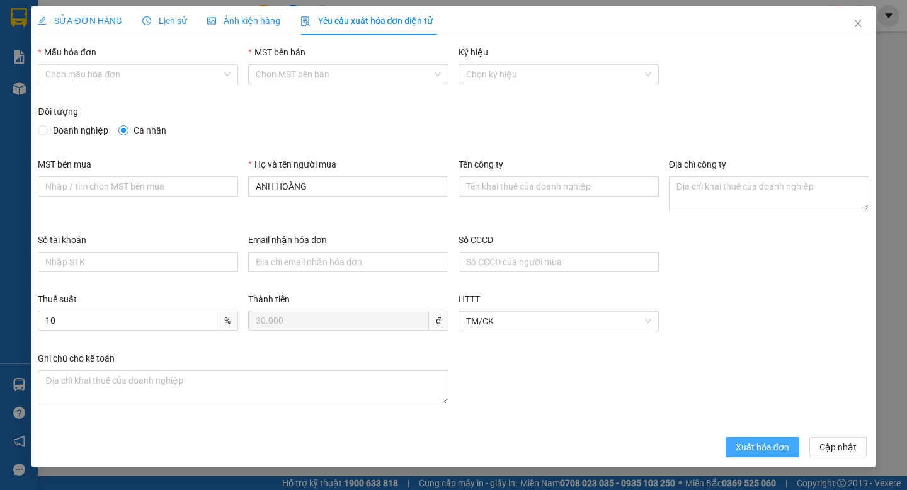
click at [743, 447] on span "Xuất hóa đơn" at bounding box center [763, 447] width 54 height 14
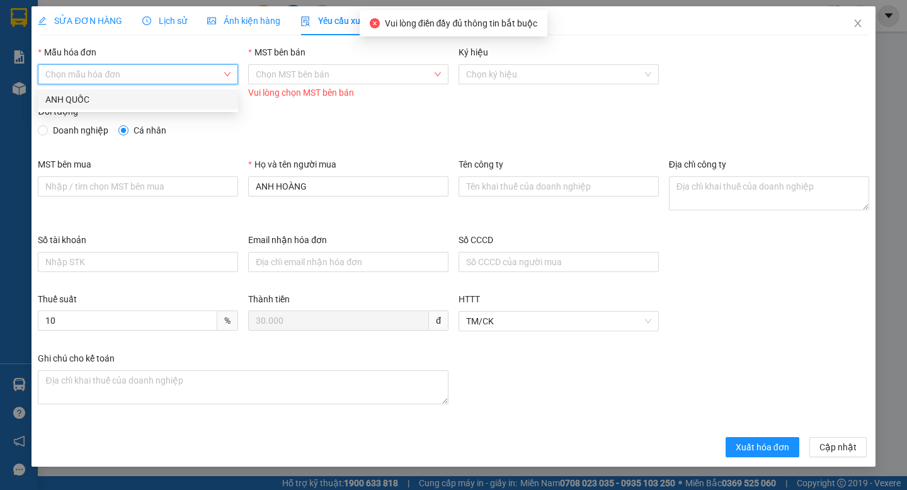
click at [113, 74] on input "Mẫu hóa đơn" at bounding box center [133, 74] width 176 height 19
click at [115, 96] on div "ANH QUỐC" at bounding box center [137, 100] width 185 height 14
type input "8"
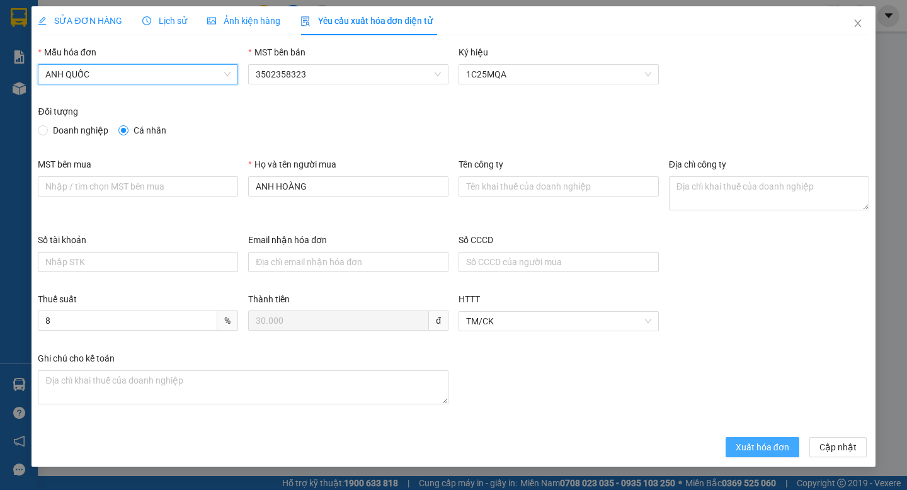
click at [736, 448] on span "Xuất hóa đơn" at bounding box center [763, 447] width 54 height 14
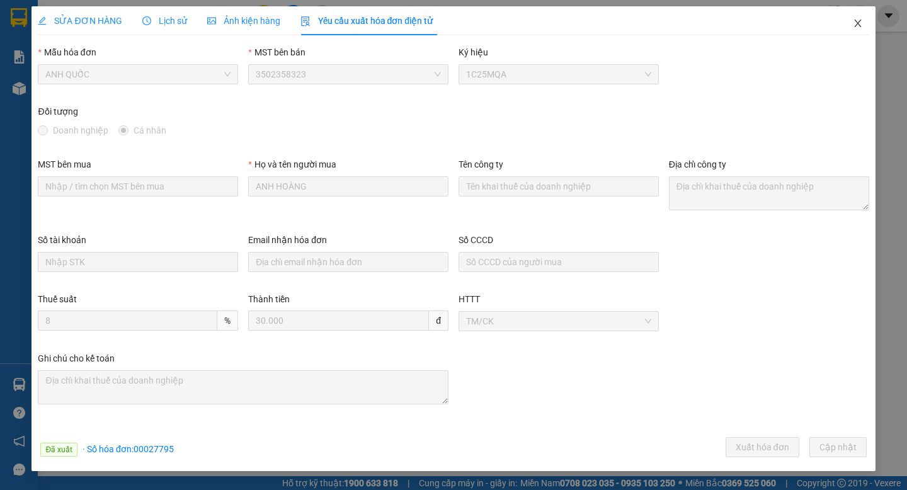
click at [859, 27] on icon "close" at bounding box center [858, 23] width 10 height 10
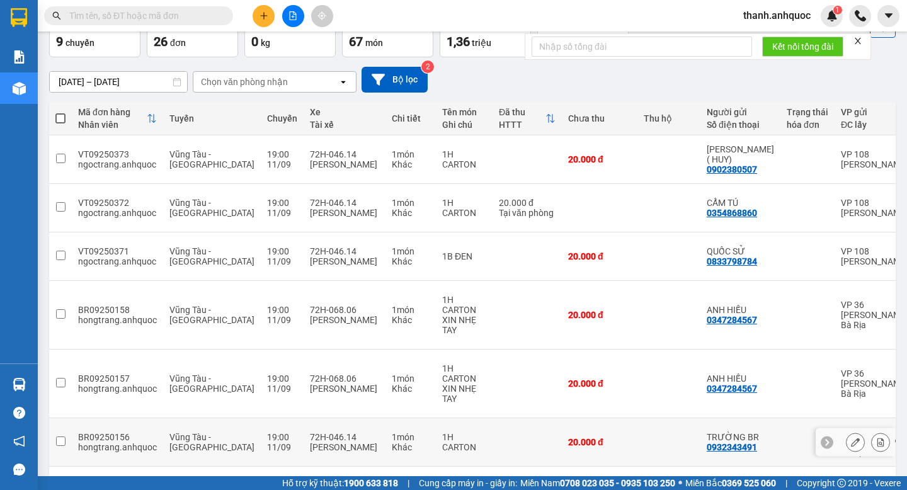
scroll to position [229, 0]
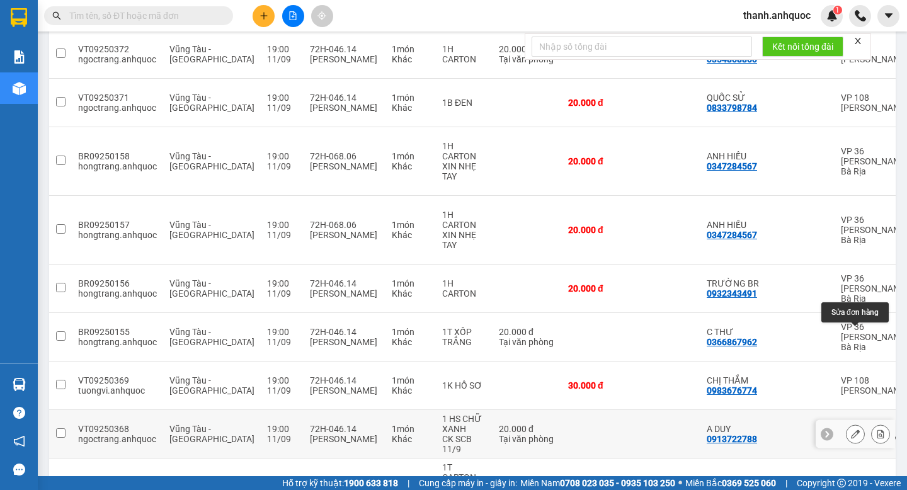
click at [856, 430] on icon at bounding box center [855, 434] width 9 height 9
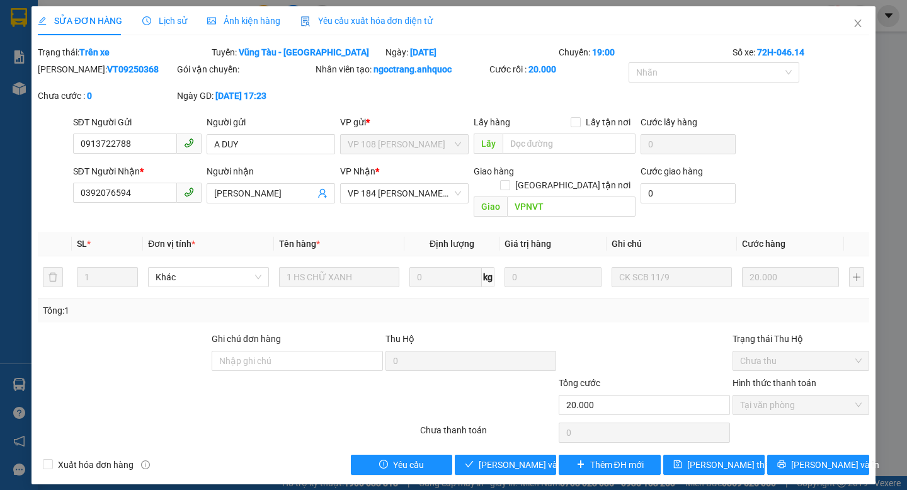
click at [384, 22] on span "Yêu cầu xuất hóa đơn điện tử" at bounding box center [366, 21] width 133 height 10
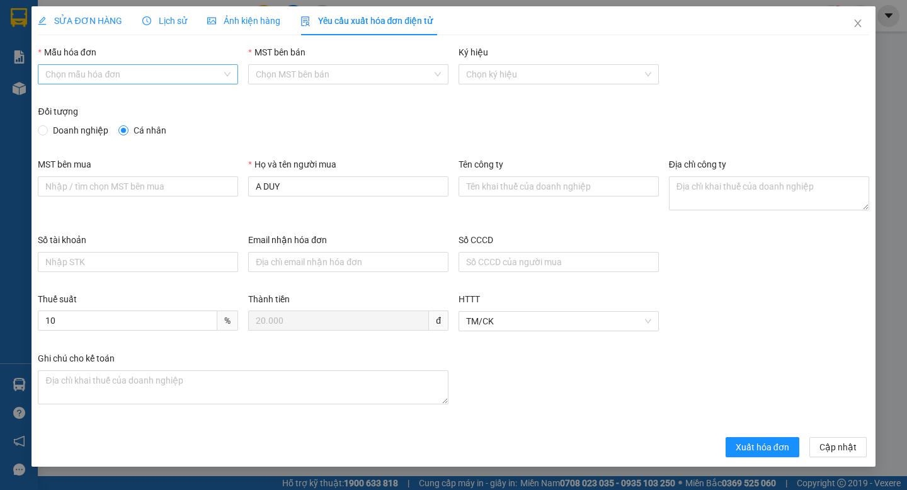
click at [128, 67] on input "Mẫu hóa đơn" at bounding box center [133, 74] width 176 height 19
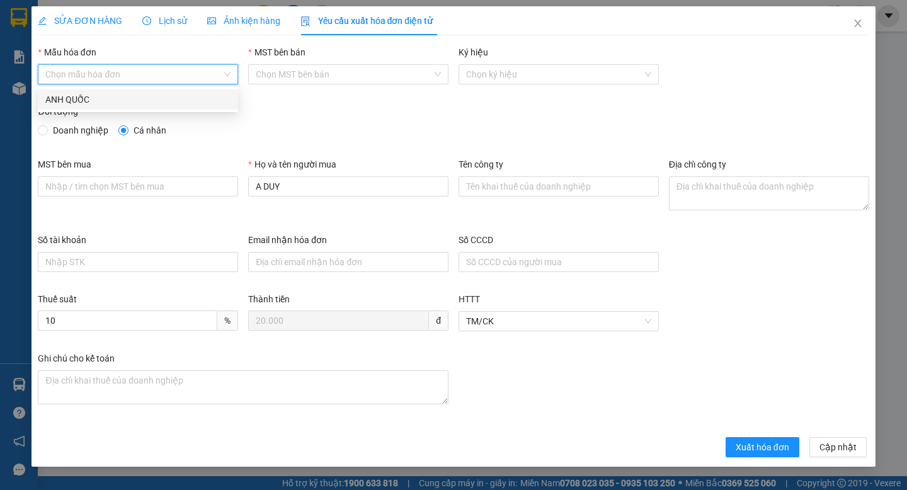
click at [134, 103] on div "ANH QUỐC" at bounding box center [137, 100] width 185 height 14
type input "8"
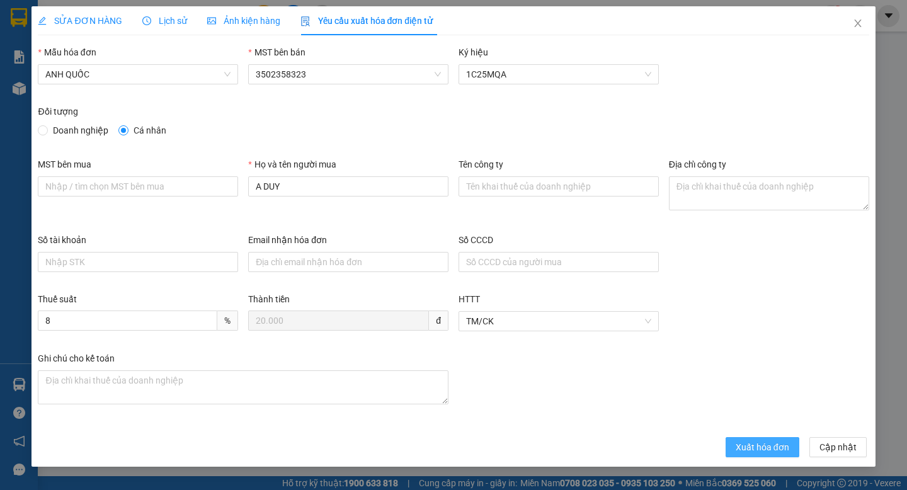
click at [757, 442] on span "Xuất hóa đơn" at bounding box center [763, 447] width 54 height 14
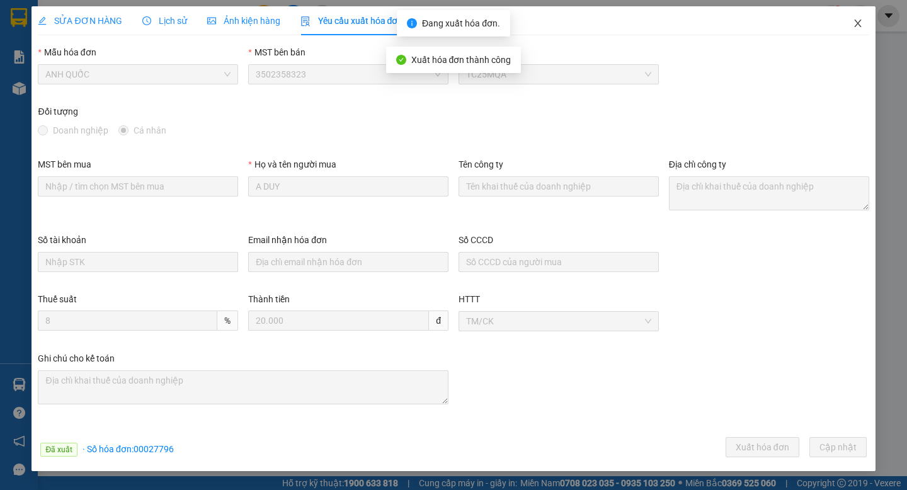
click at [858, 22] on icon "close" at bounding box center [857, 24] width 7 height 8
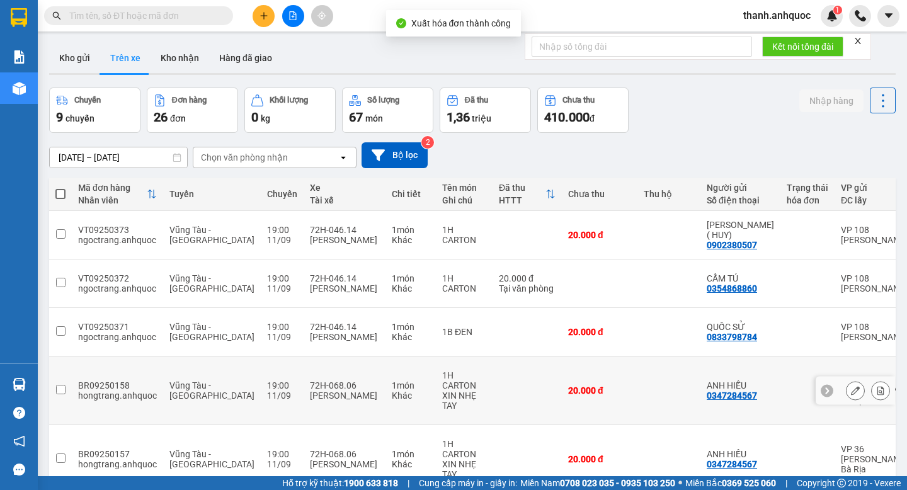
scroll to position [229, 0]
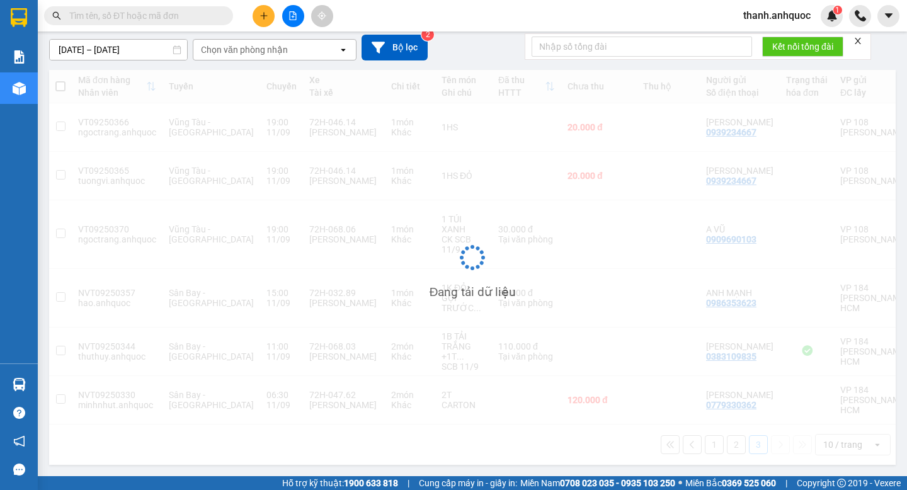
scroll to position [58, 0]
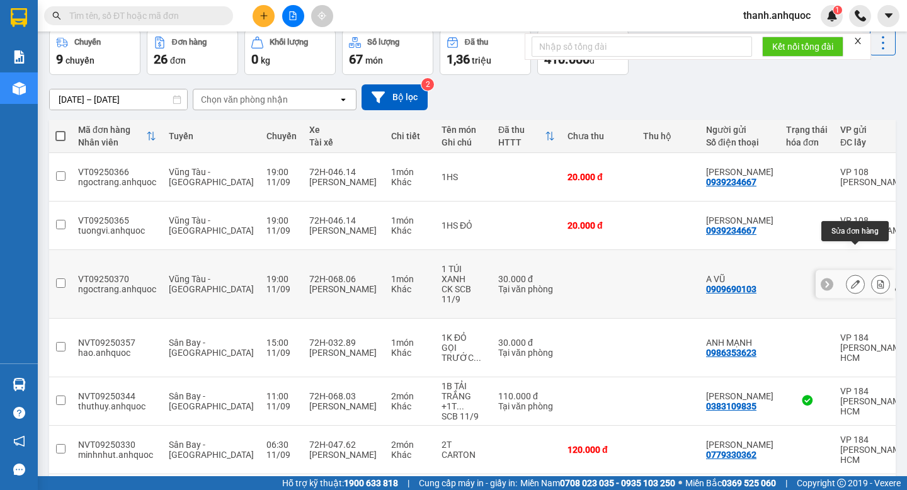
click at [858, 280] on icon at bounding box center [855, 284] width 9 height 9
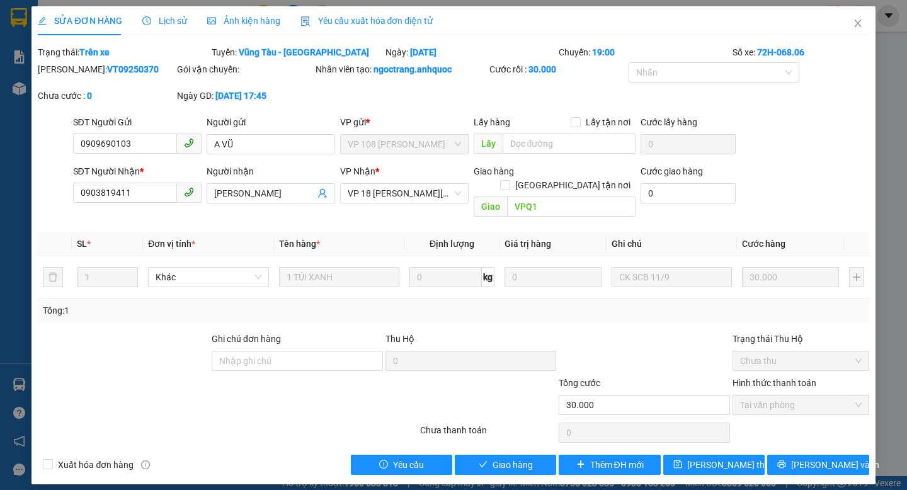
click at [387, 21] on span "Yêu cầu xuất hóa đơn điện tử" at bounding box center [366, 21] width 133 height 10
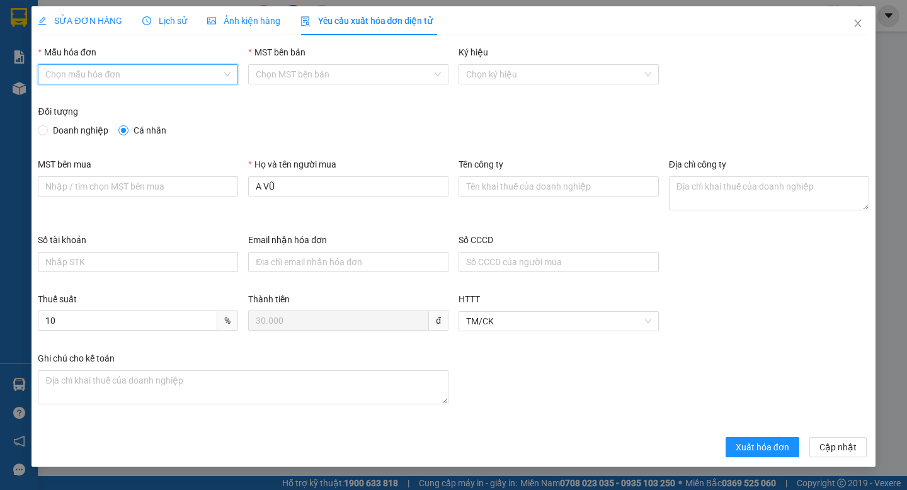
click at [185, 78] on input "Mẫu hóa đơn" at bounding box center [133, 74] width 176 height 19
click at [188, 93] on div "ANH QUỐC" at bounding box center [137, 100] width 185 height 14
type input "8"
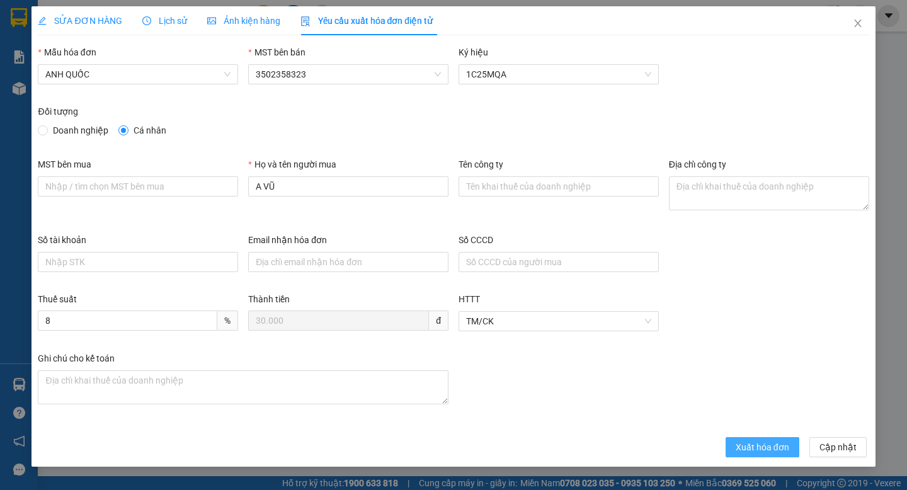
click at [750, 445] on span "Xuất hóa đơn" at bounding box center [763, 447] width 54 height 14
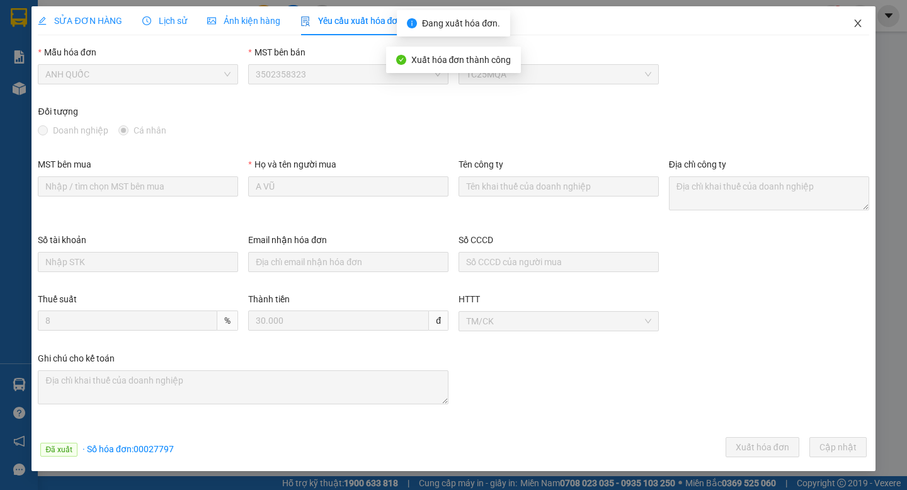
click at [860, 21] on icon "close" at bounding box center [858, 23] width 10 height 10
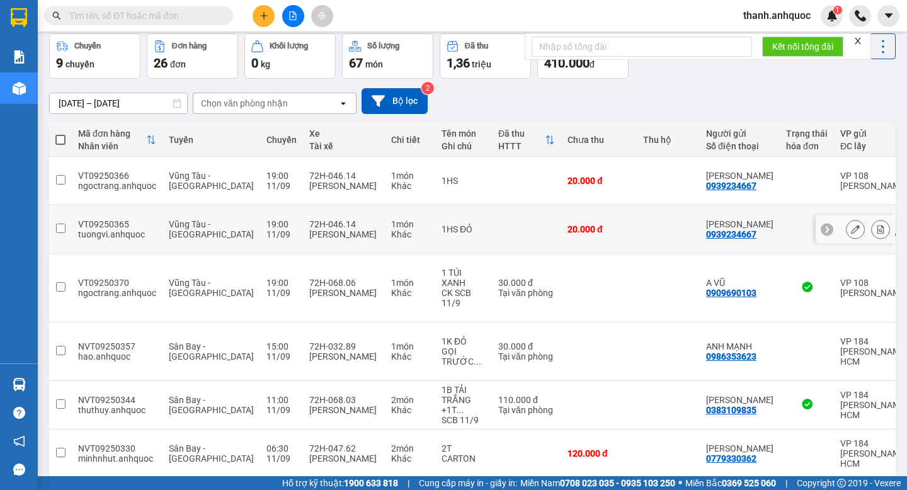
scroll to position [58, 0]
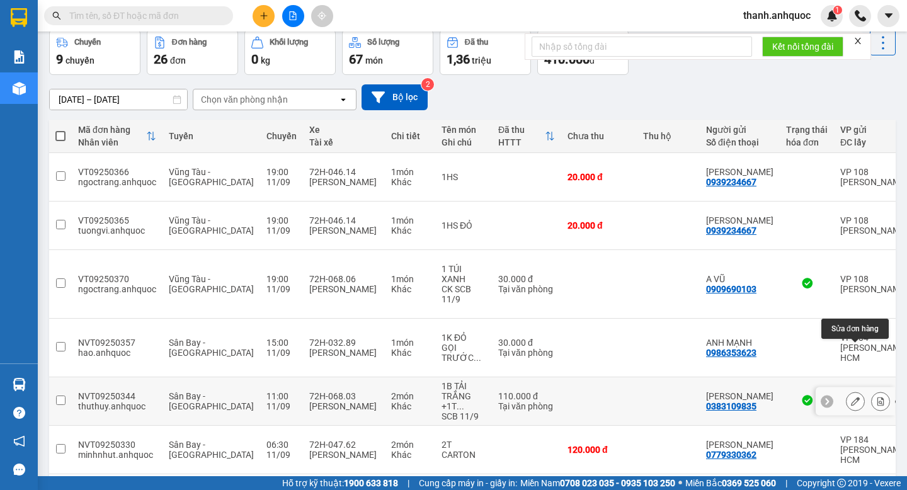
click at [854, 397] on icon at bounding box center [855, 401] width 9 height 9
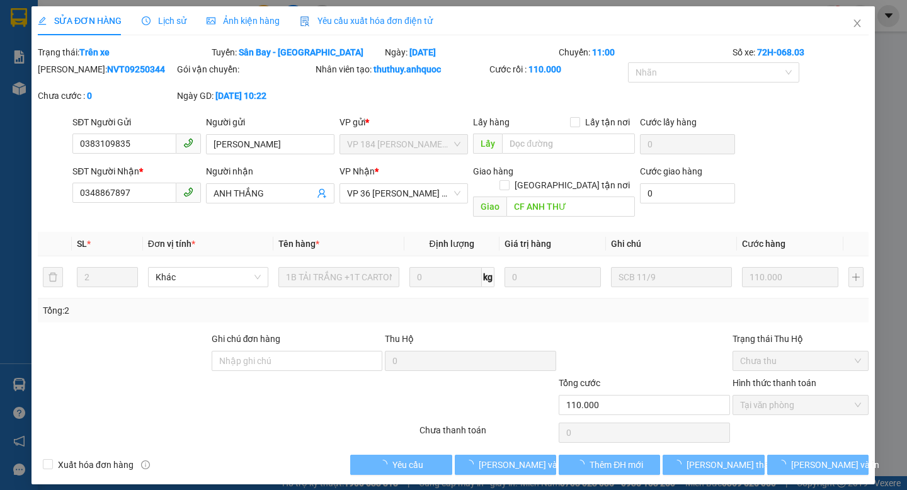
checkbox input "true"
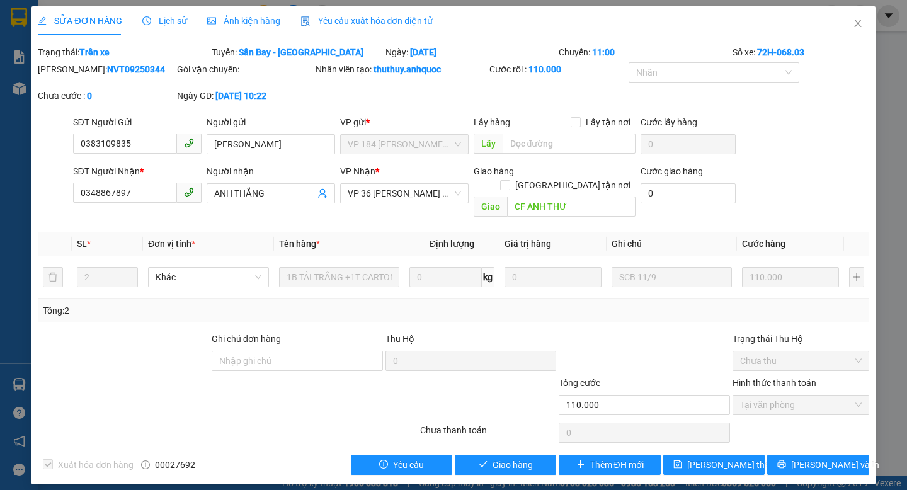
click at [181, 22] on span "Lịch sử" at bounding box center [164, 21] width 45 height 10
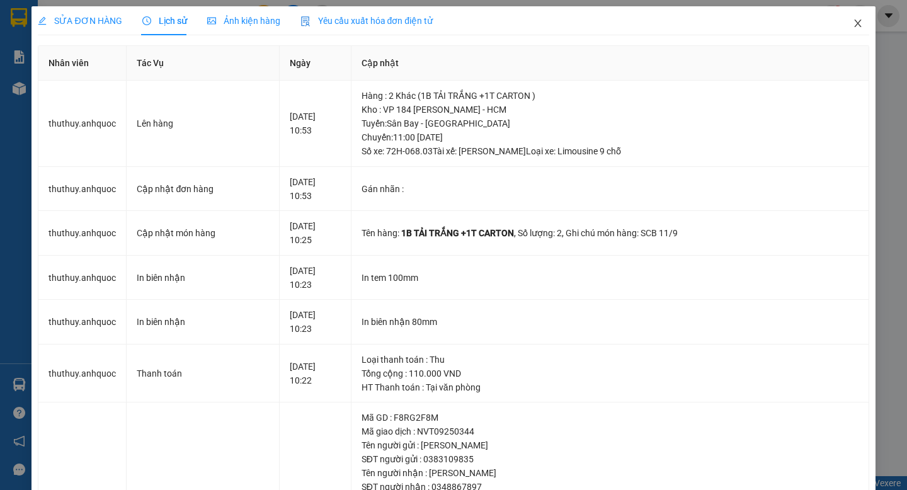
click at [857, 23] on icon "close" at bounding box center [858, 23] width 10 height 10
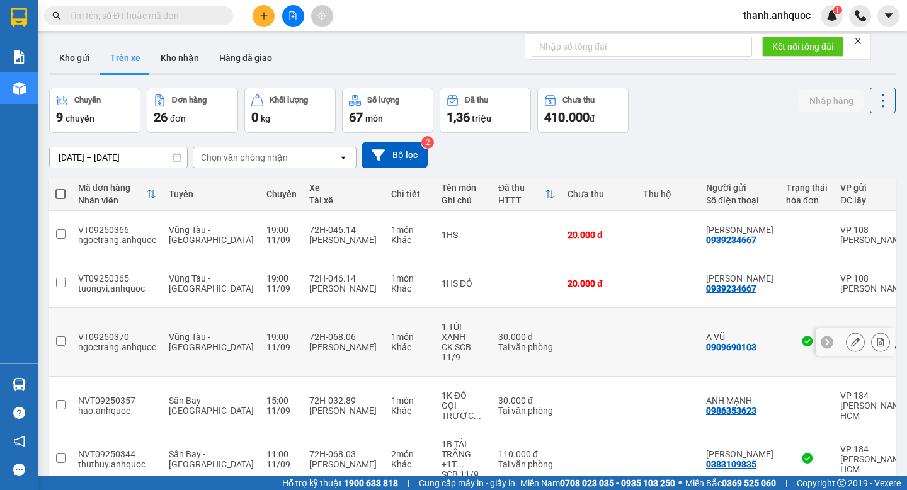
scroll to position [58, 0]
